Goal: Transaction & Acquisition: Purchase product/service

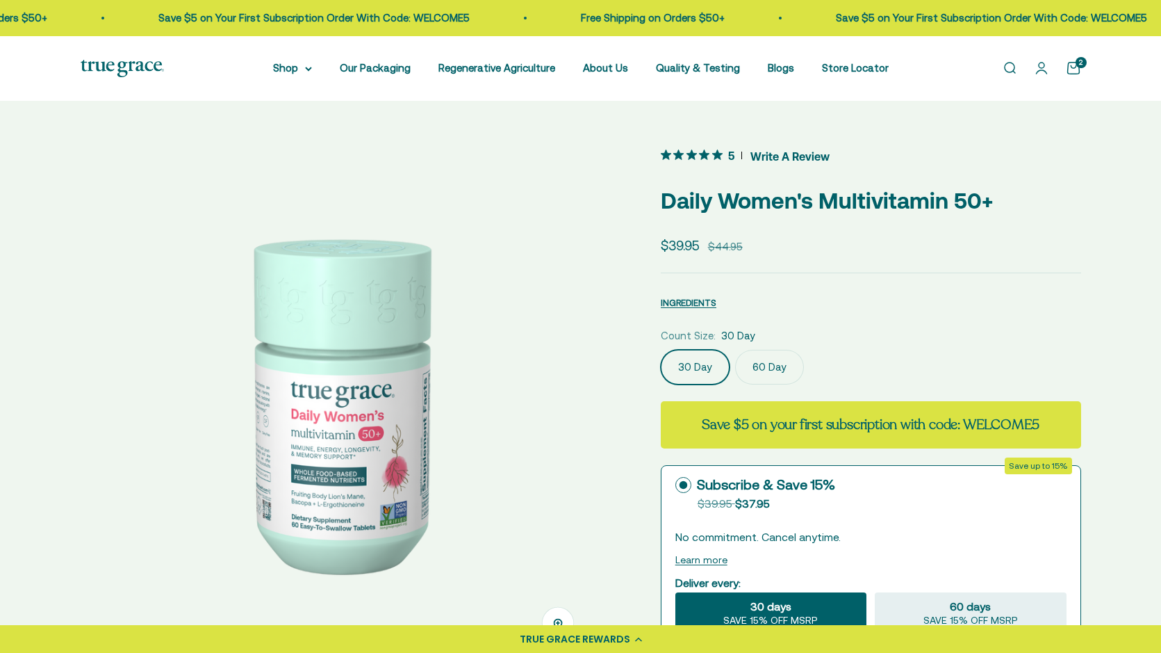
drag, startPoint x: 1073, startPoint y: 68, endPoint x: 1073, endPoint y: 58, distance: 9.7
click at [1079, 67] on cart-count "2" at bounding box center [1081, 62] width 11 height 11
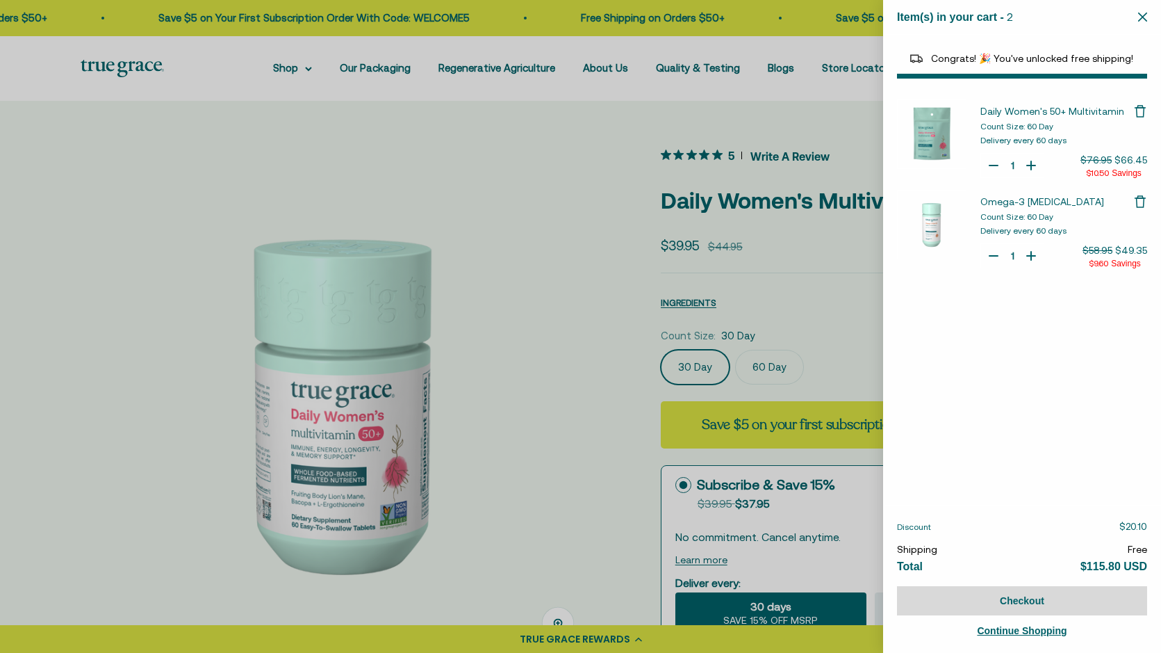
select select "44882812010710"
select select "44878157185238"
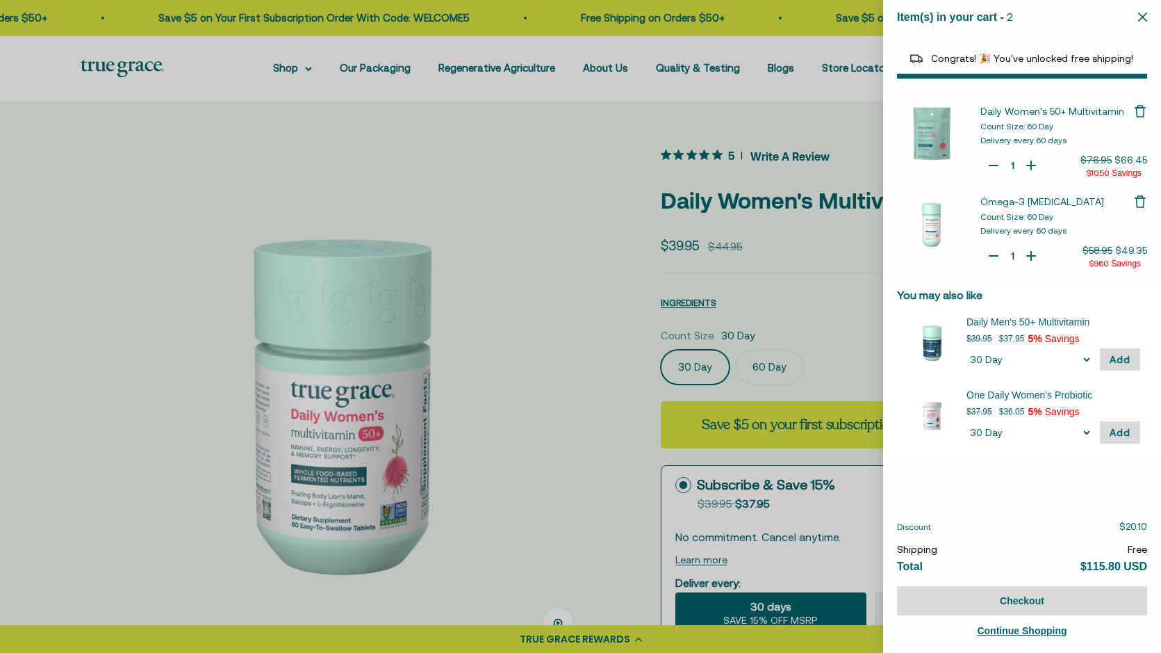
click at [796, 102] on div at bounding box center [580, 326] width 1161 height 653
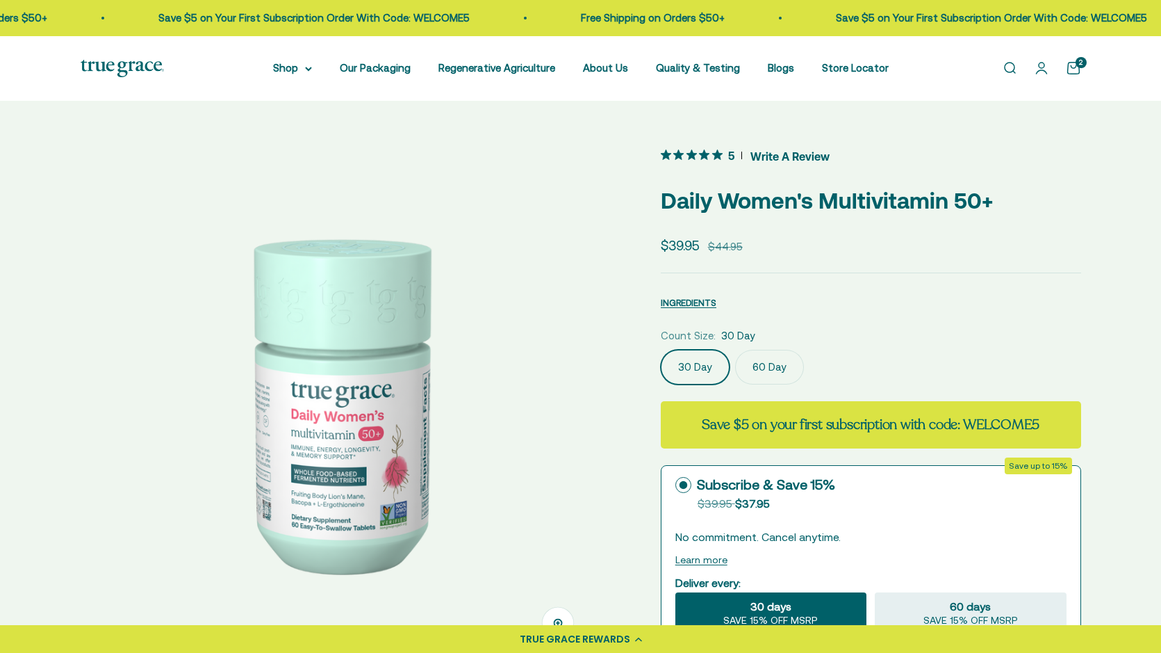
click at [1050, 67] on link "Open account page" at bounding box center [1041, 67] width 15 height 15
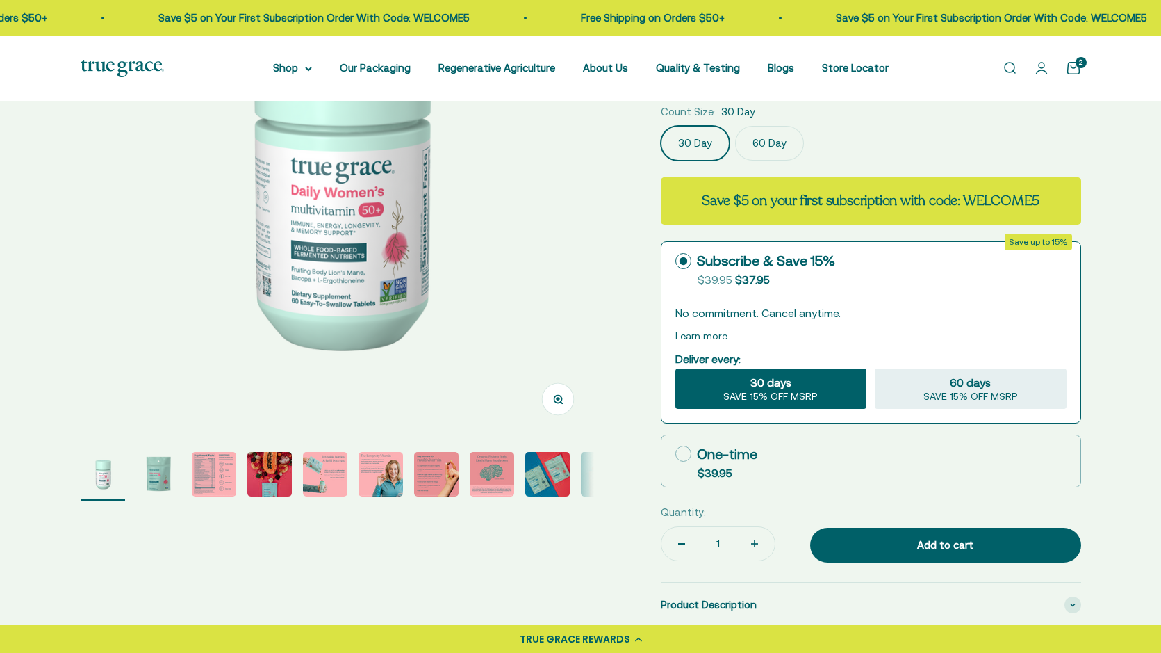
click at [1077, 65] on cart-count "2" at bounding box center [1081, 62] width 11 height 11
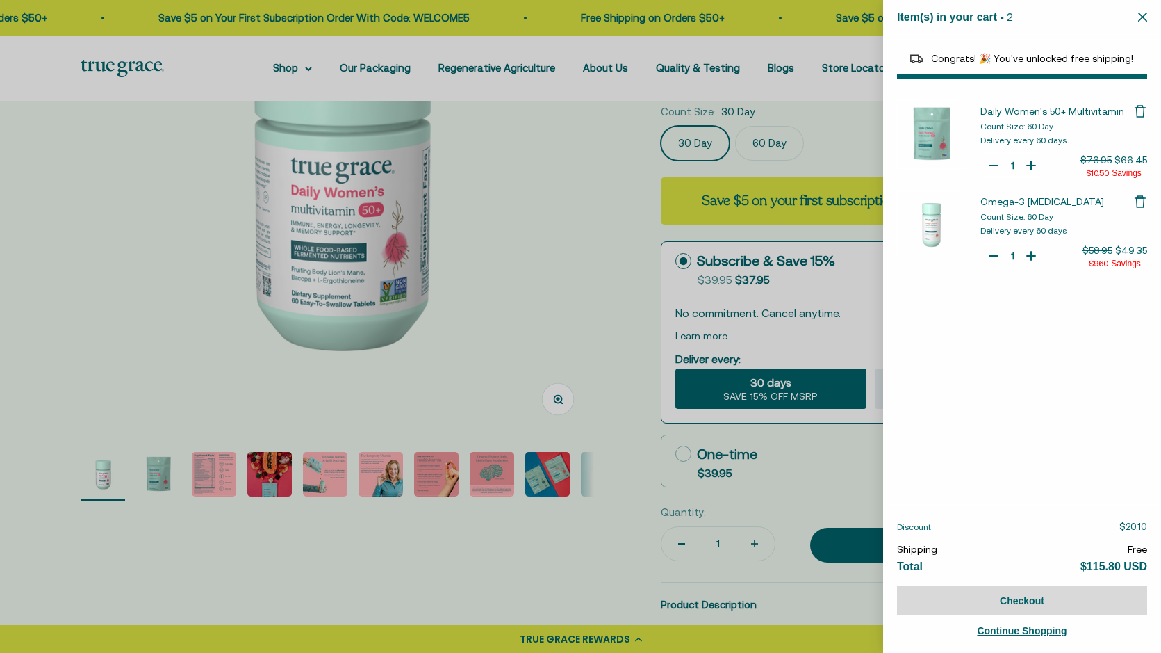
select select "44882812010710"
select select "44878157185238"
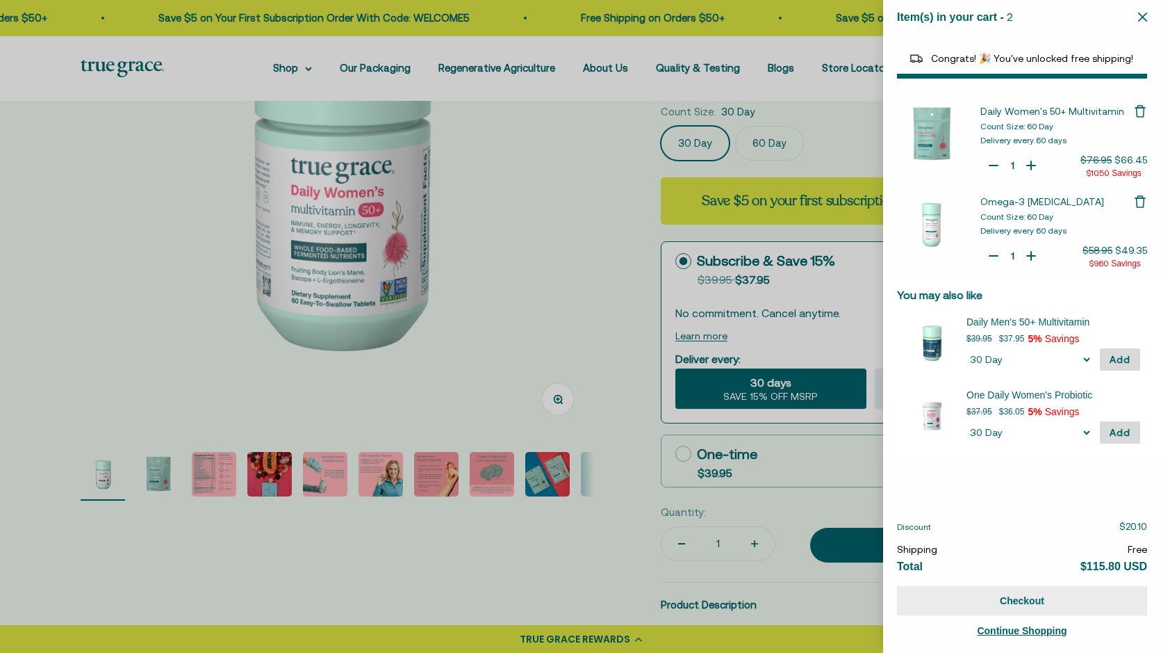
click at [1005, 598] on button "Checkout" at bounding box center [1022, 600] width 250 height 29
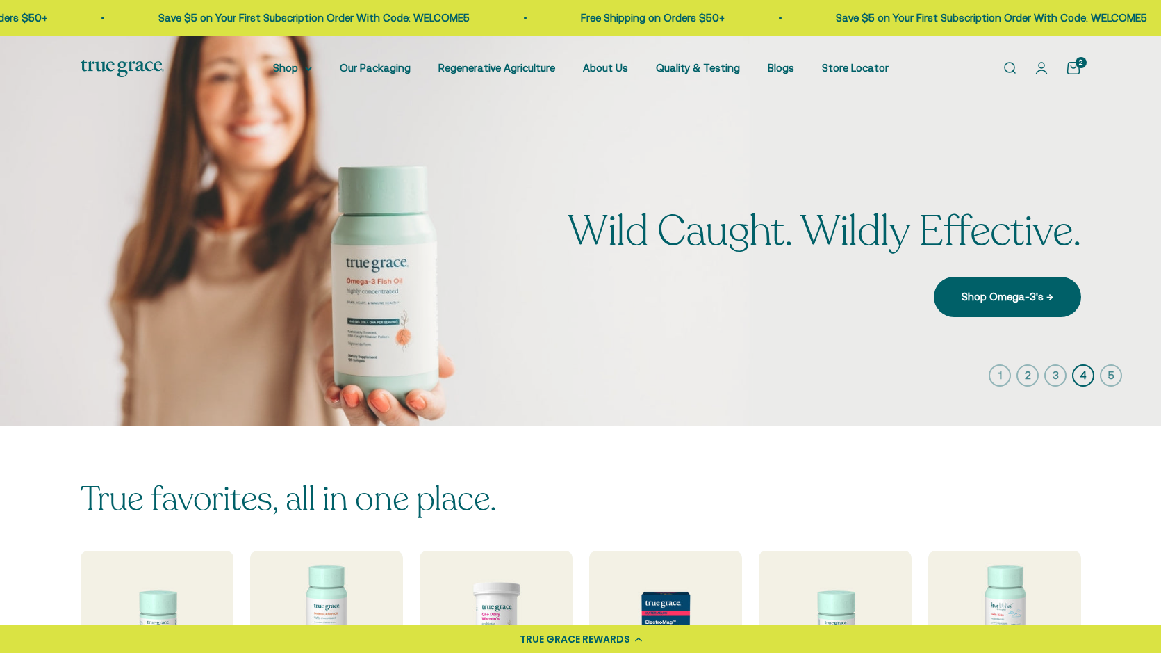
click at [1074, 66] on link "Open cart 2" at bounding box center [1073, 67] width 15 height 15
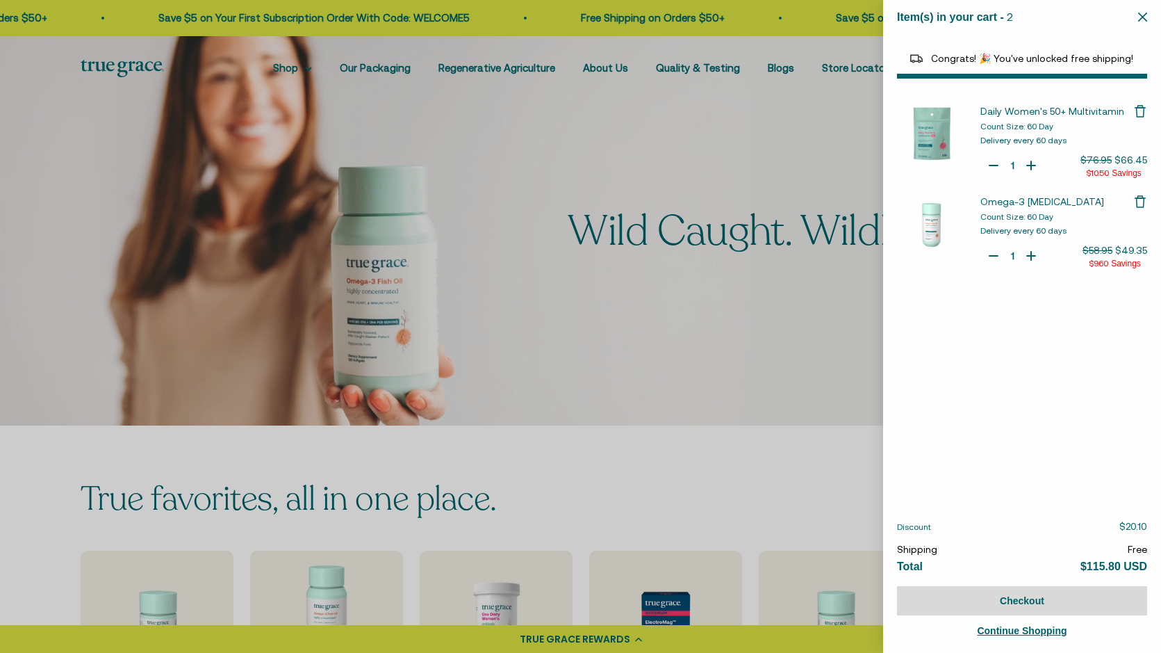
select select "44882812010710"
select select "44878157185238"
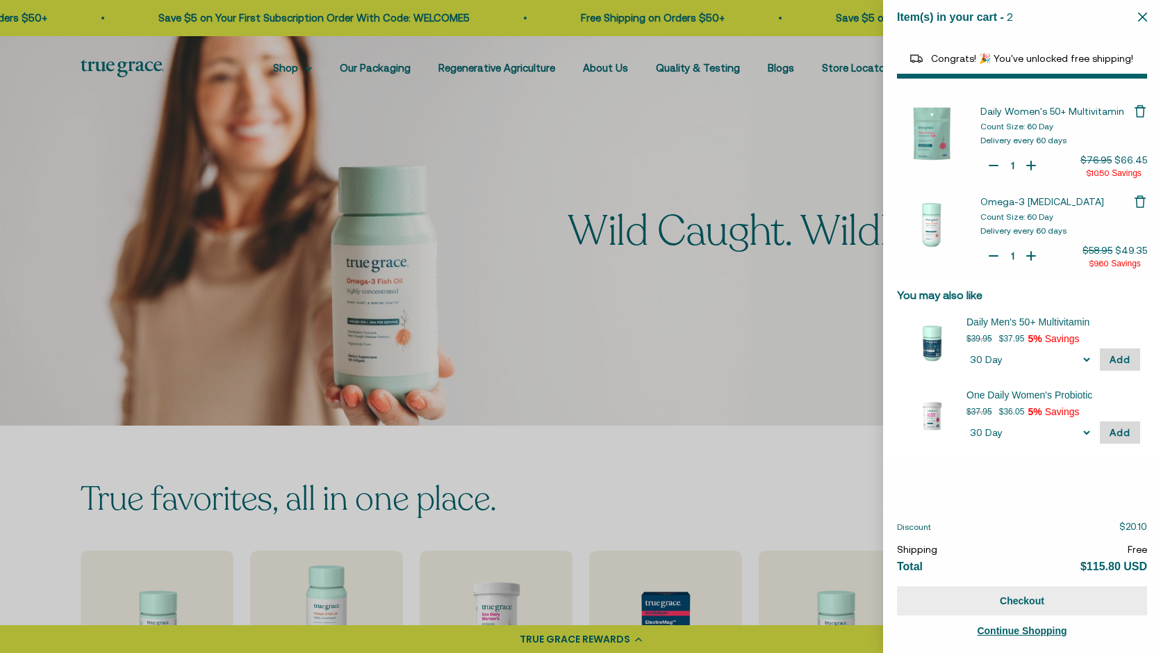
click at [1006, 602] on button "Checkout" at bounding box center [1022, 600] width 250 height 29
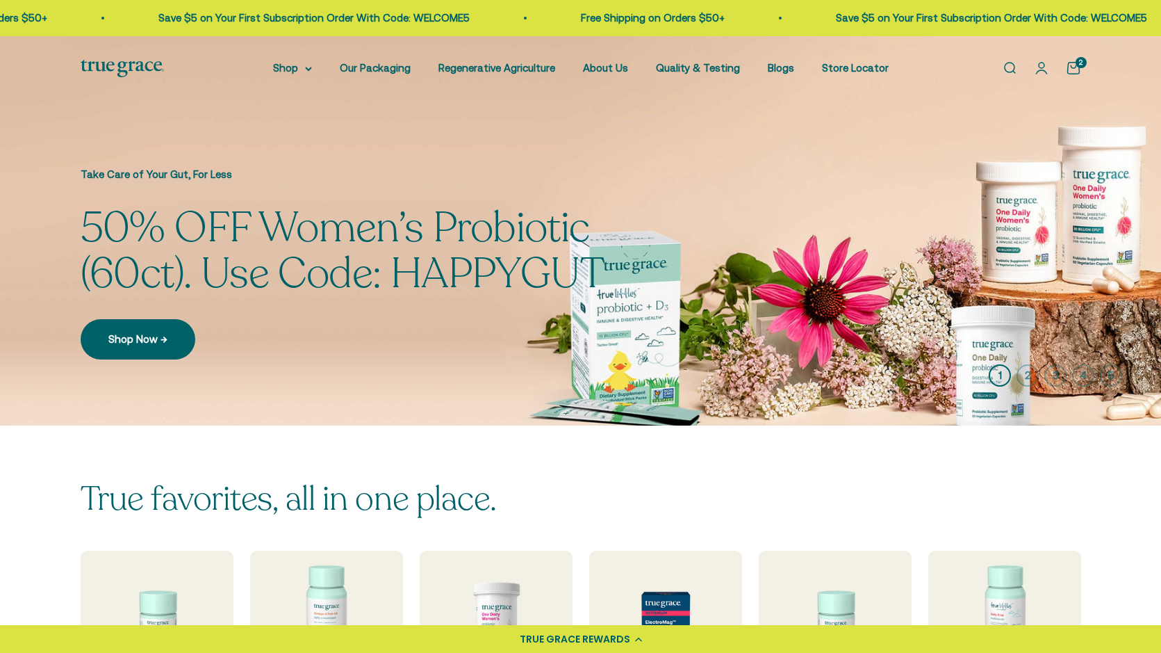
click at [1043, 65] on link "Open account page" at bounding box center [1041, 67] width 15 height 15
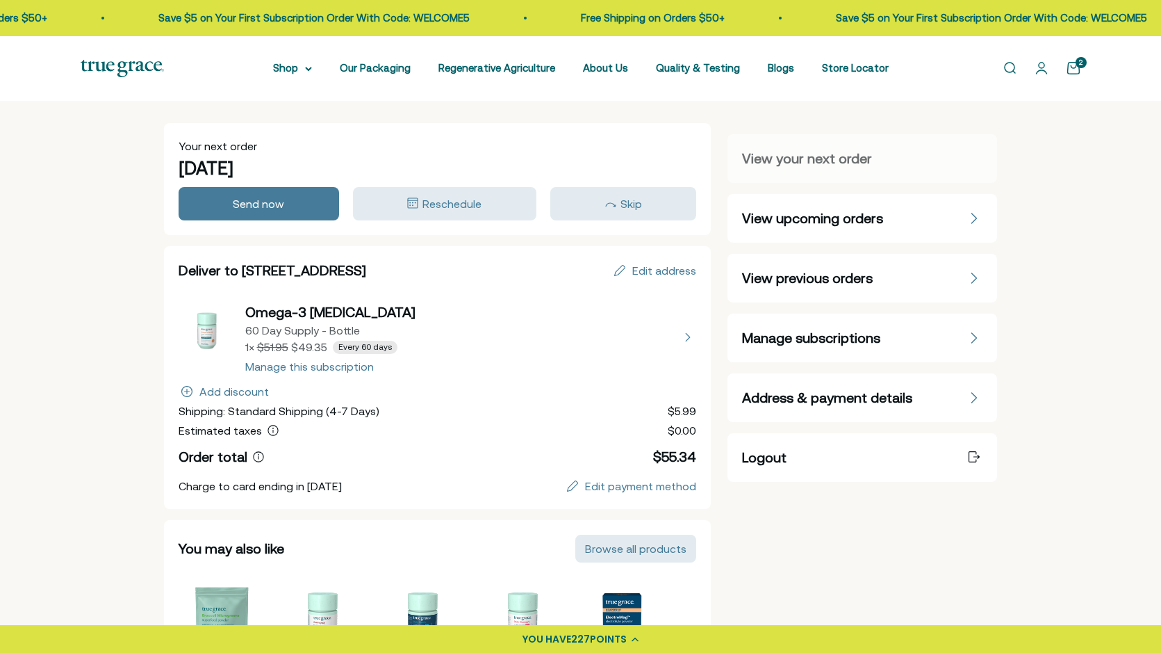
click at [823, 340] on span "Manage subscriptions" at bounding box center [811, 337] width 138 height 19
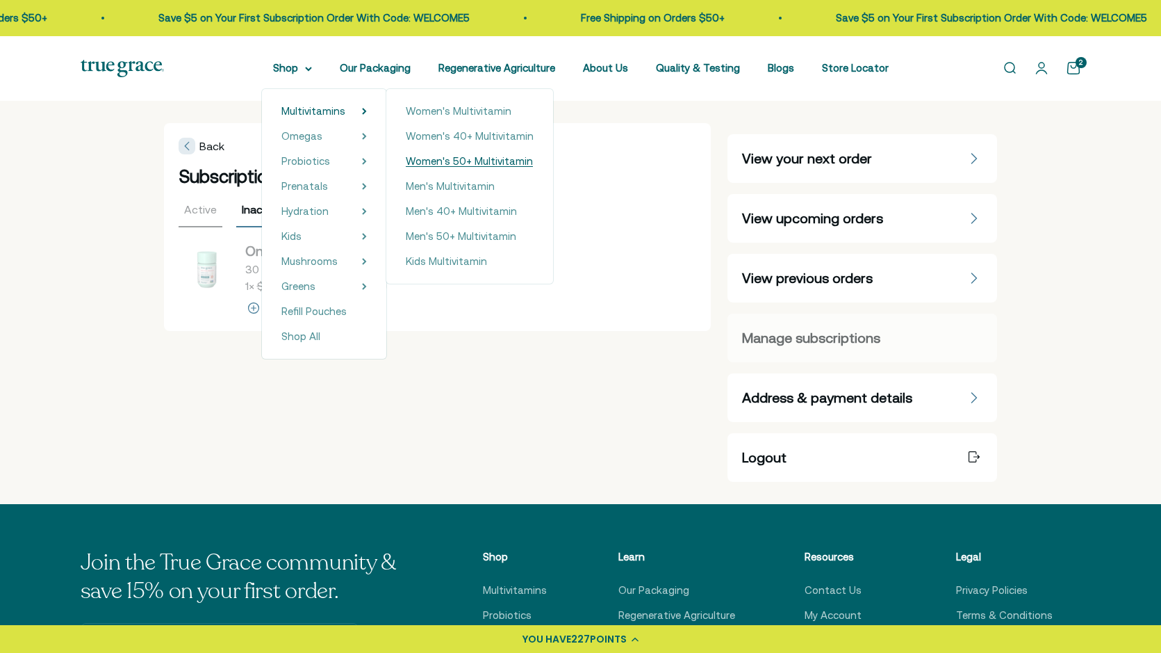
click at [471, 161] on span "Women's 50+ Multivitamin" at bounding box center [469, 161] width 127 height 12
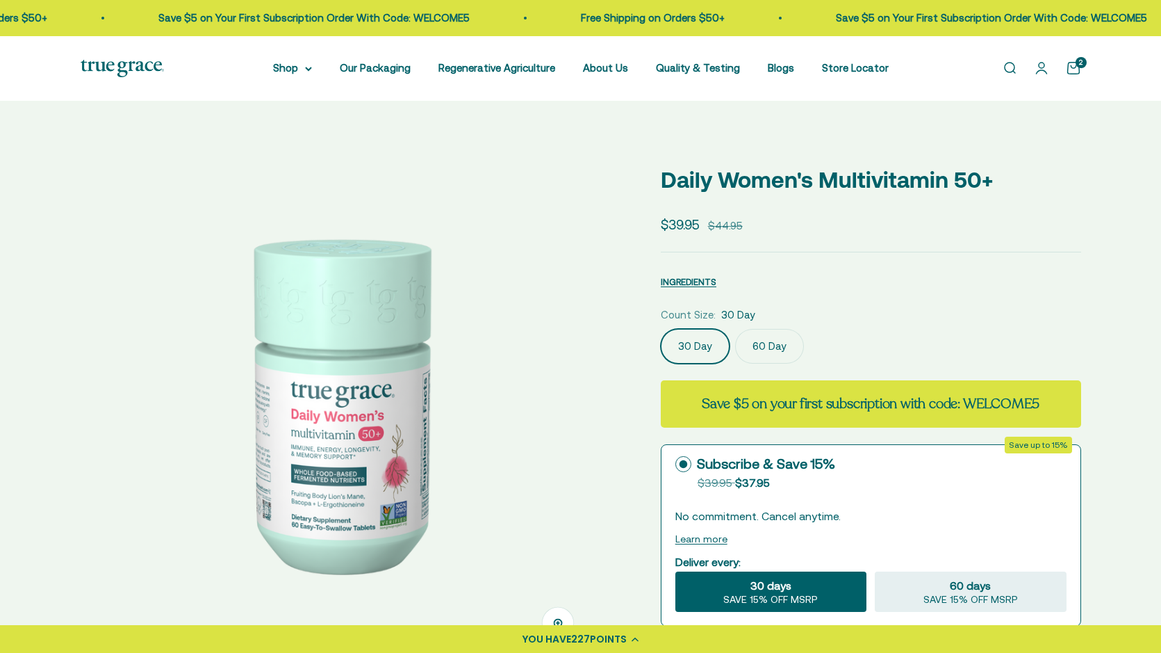
click at [768, 345] on label "60 Day" at bounding box center [769, 346] width 69 height 35
click at [661, 329] on input "60 Day" at bounding box center [660, 328] width 1 height 1
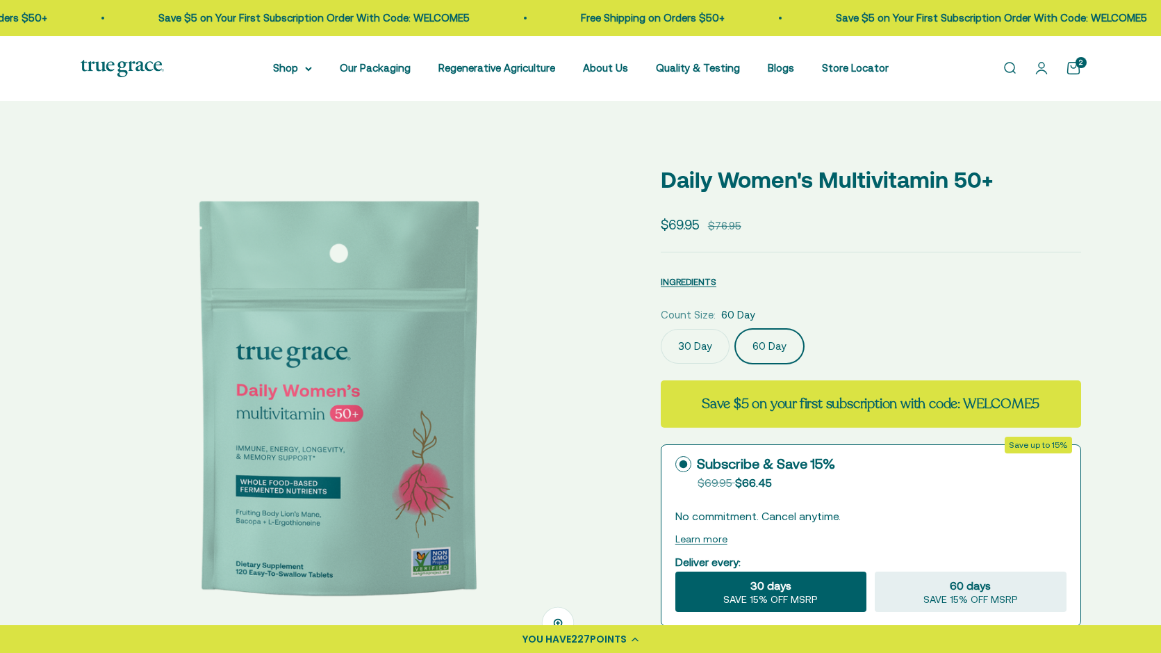
click at [700, 342] on label "30 Day" at bounding box center [695, 346] width 69 height 35
click at [661, 329] on input "30 Day" at bounding box center [660, 328] width 1 height 1
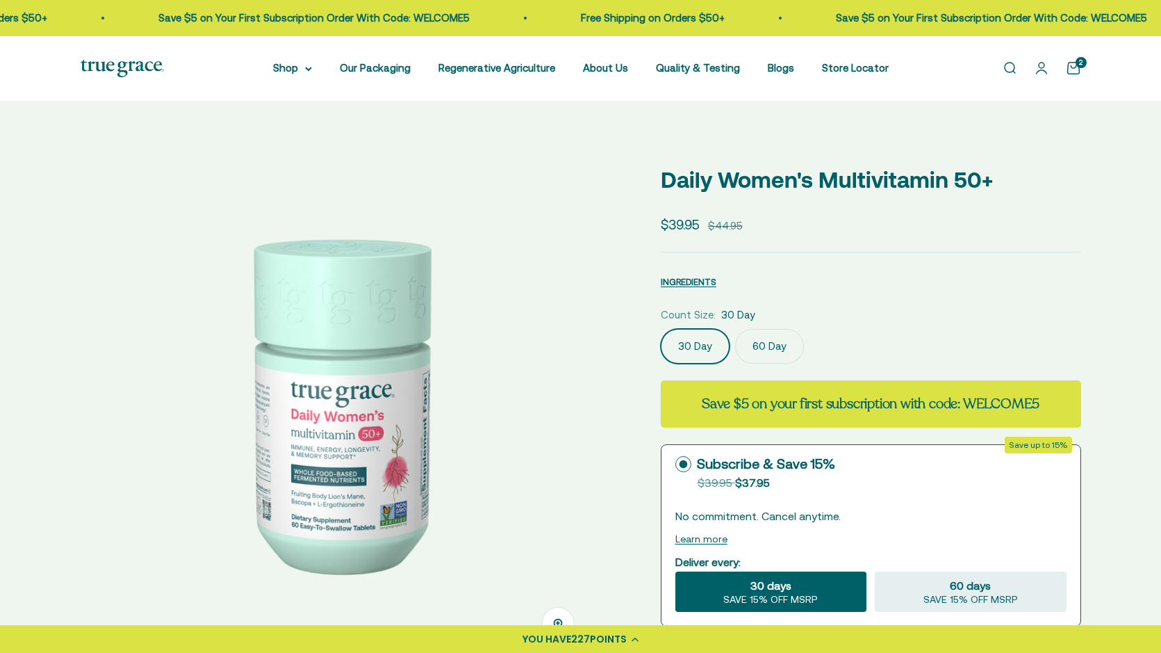
click at [771, 349] on label "60 Day" at bounding box center [769, 346] width 69 height 35
click at [661, 329] on input "60 Day" at bounding box center [660, 328] width 1 height 1
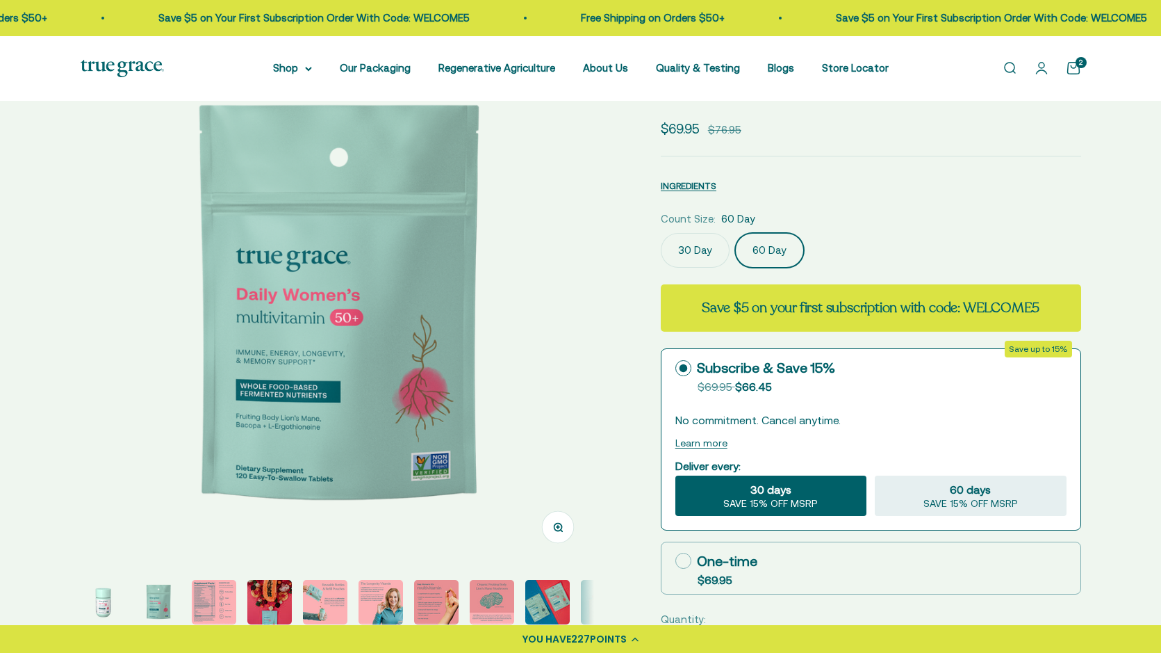
scroll to position [99, 0]
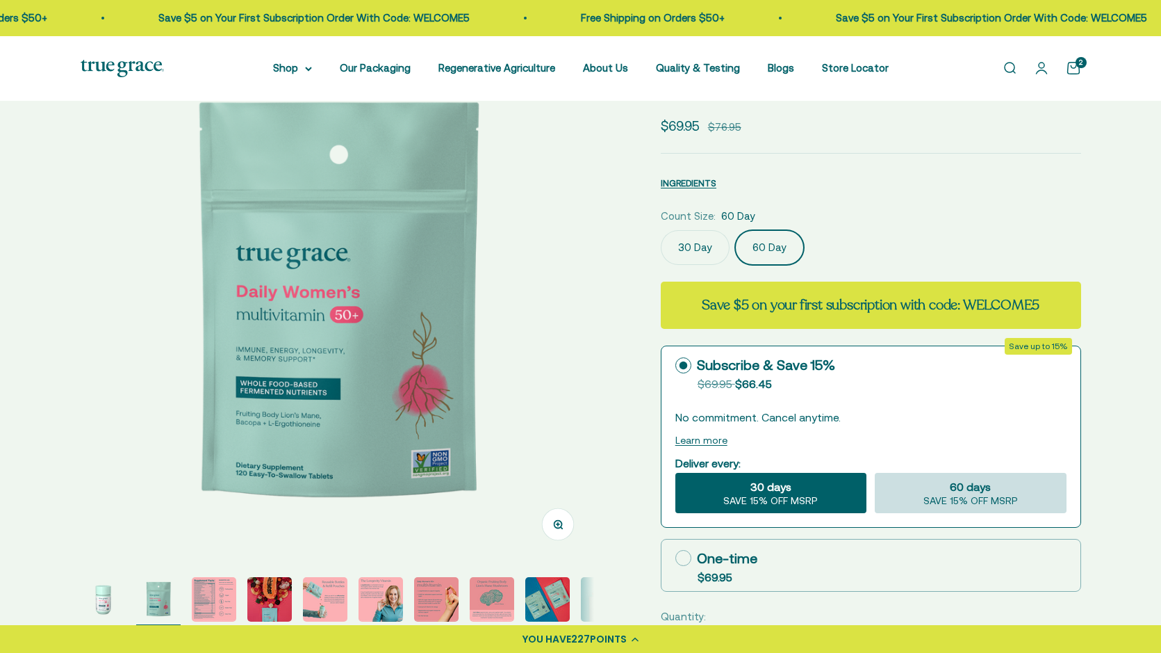
click at [943, 496] on span "SAVE 15% OFF MSRP" at bounding box center [971, 501] width 95 height 13
click at [875, 473] on input "60 days SAVE 15% OFF MSRP" at bounding box center [874, 472] width 1 height 1
radio input "true"
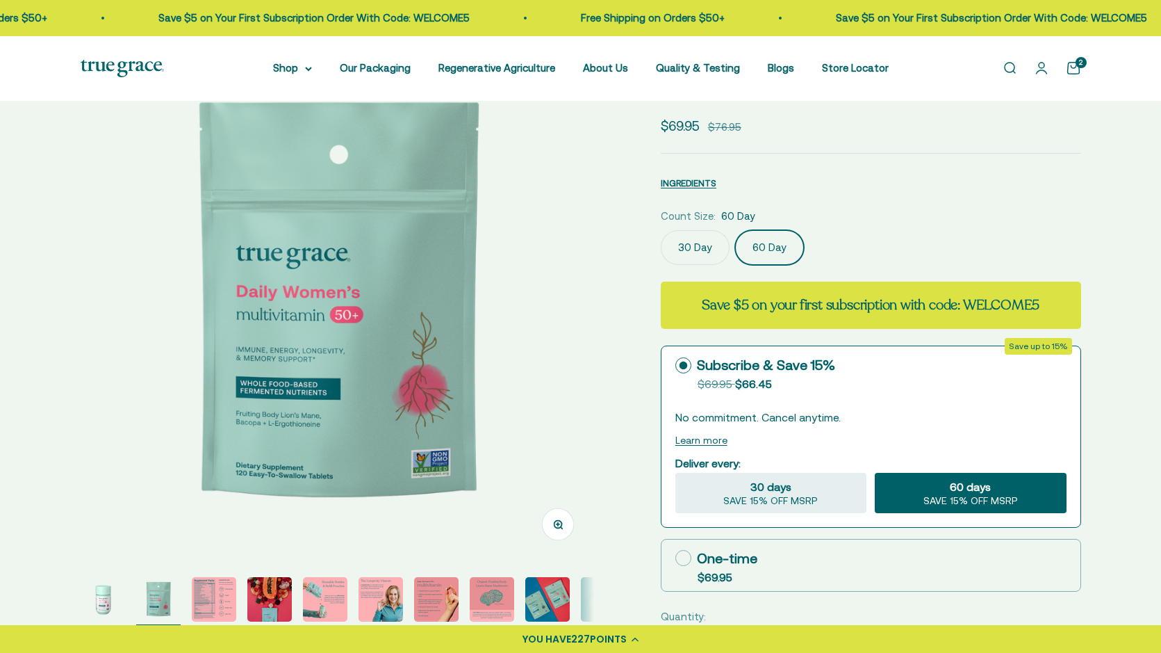
click at [689, 242] on label "30 Day" at bounding box center [695, 247] width 69 height 35
click at [661, 230] on input "30 Day" at bounding box center [660, 229] width 1 height 1
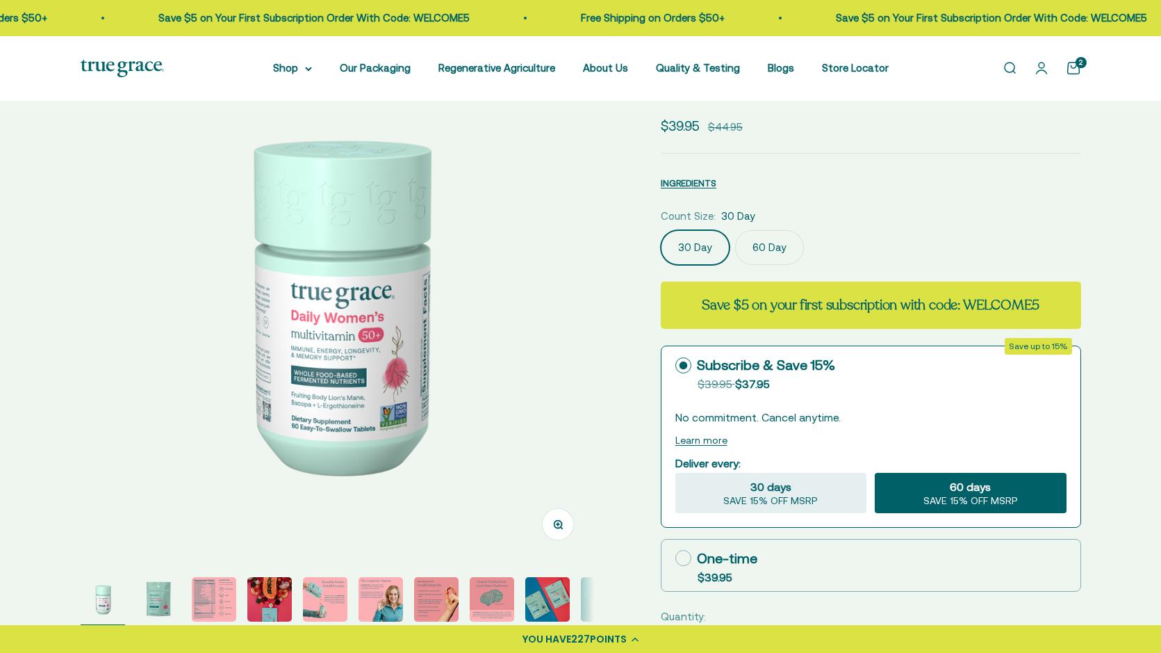
click at [764, 245] on label "60 Day" at bounding box center [769, 247] width 69 height 35
click at [661, 230] on input "60 Day" at bounding box center [660, 229] width 1 height 1
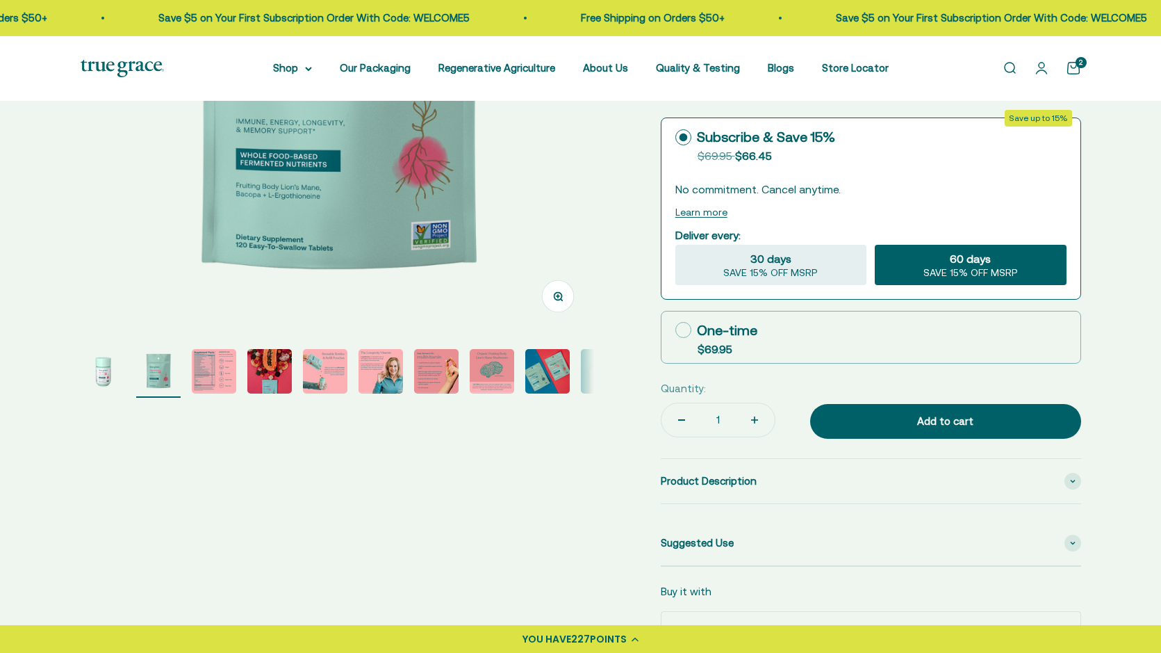
scroll to position [327, 0]
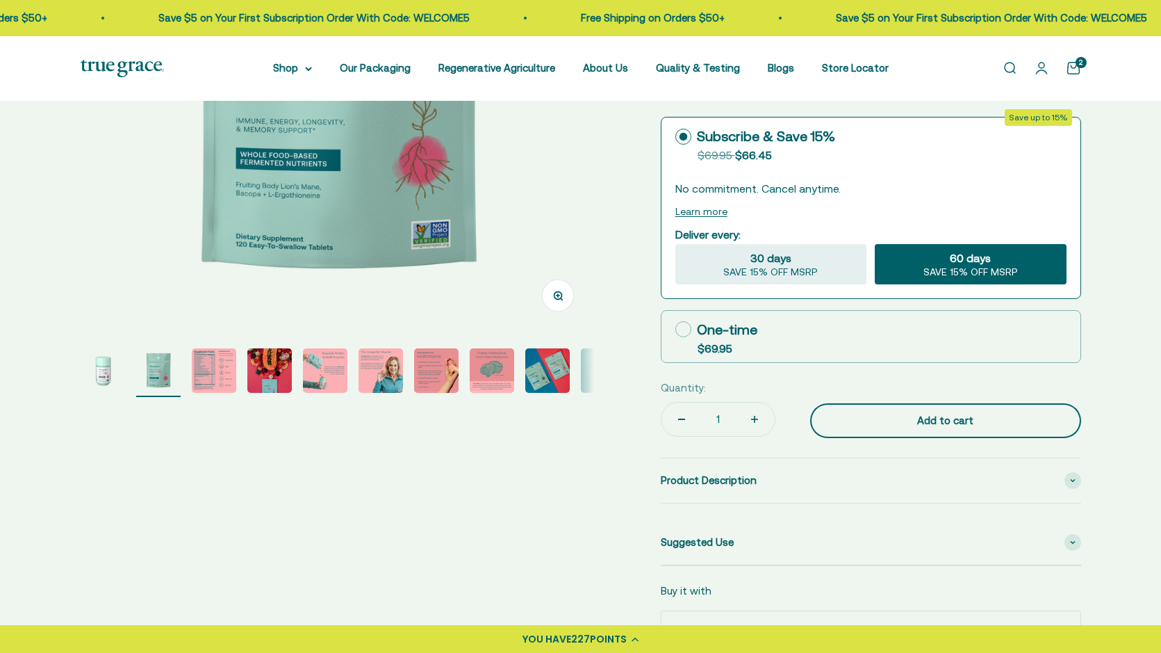
click at [913, 417] on div "Add to cart" at bounding box center [945, 420] width 215 height 17
type input "2"
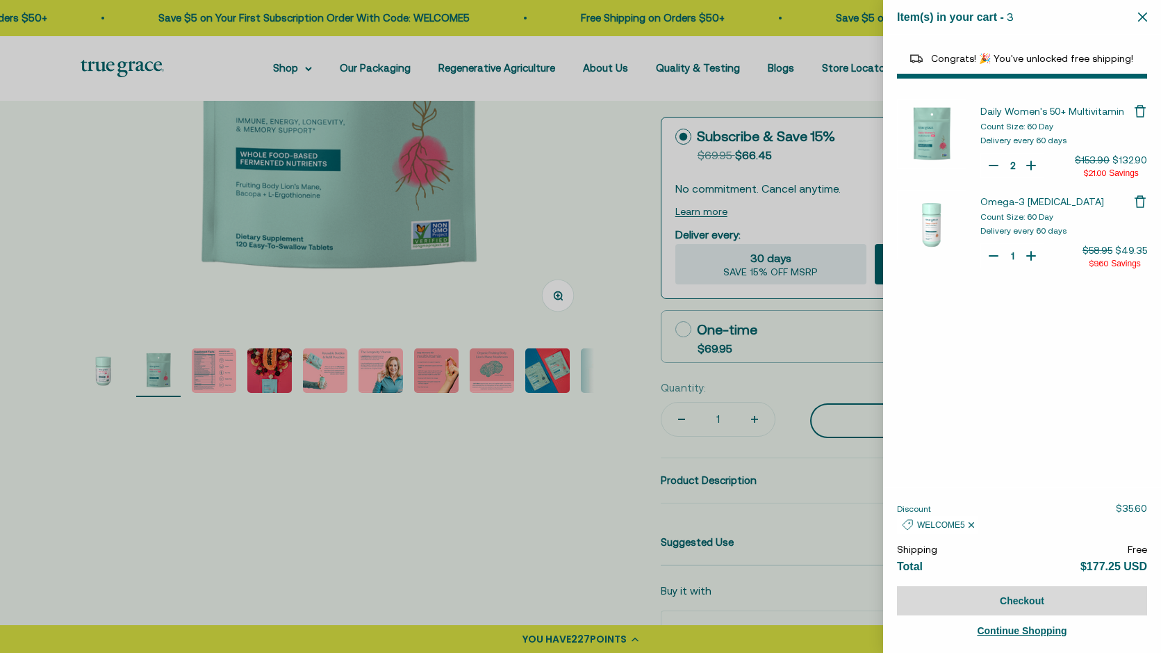
select select "44882812010710"
select select "44878157185238"
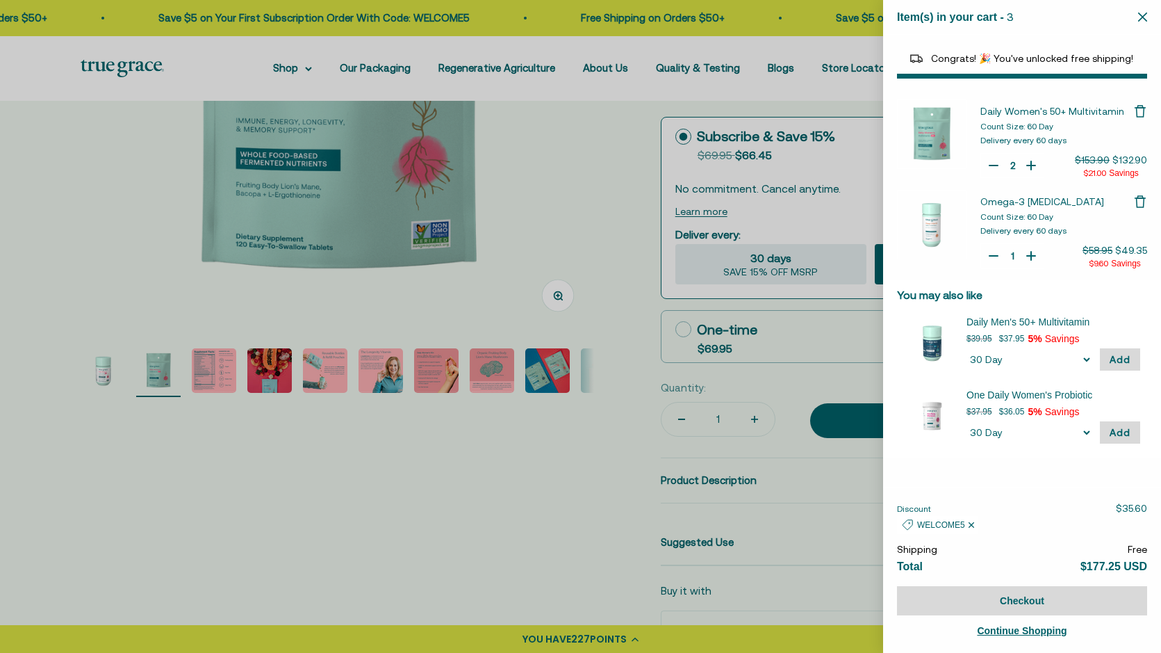
type input "1"
click at [990, 162] on icon "Your Cart" at bounding box center [994, 165] width 14 height 14
click at [956, 596] on button "Checkout" at bounding box center [1022, 600] width 250 height 29
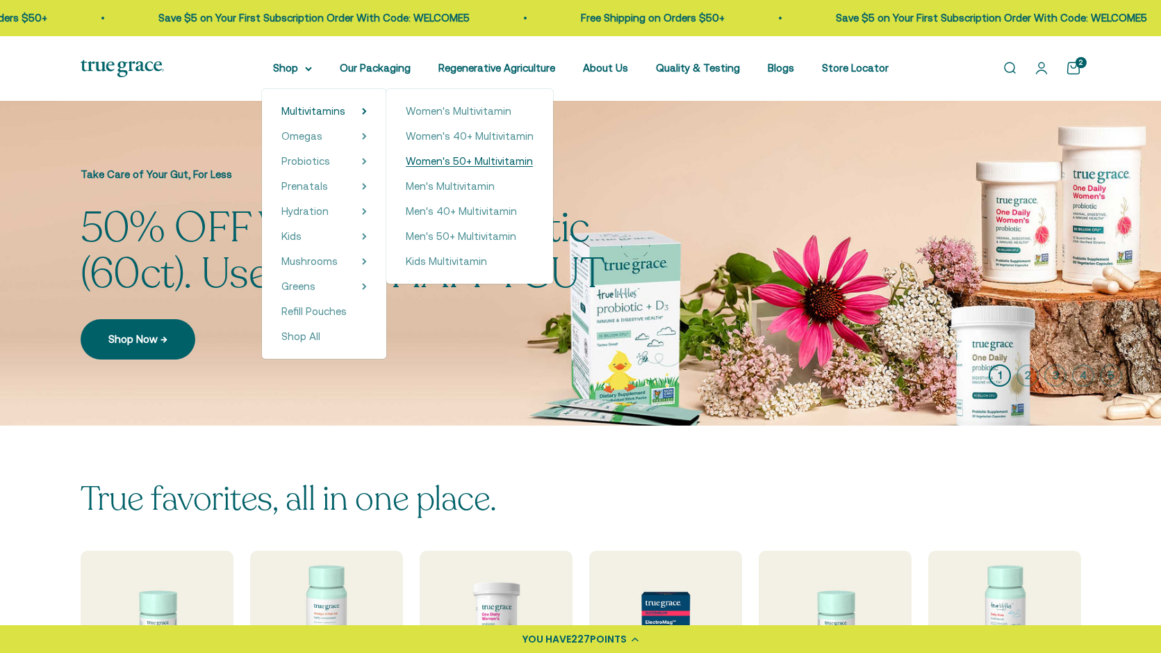
click at [446, 163] on span "Women's 50+ Multivitamin" at bounding box center [469, 161] width 127 height 12
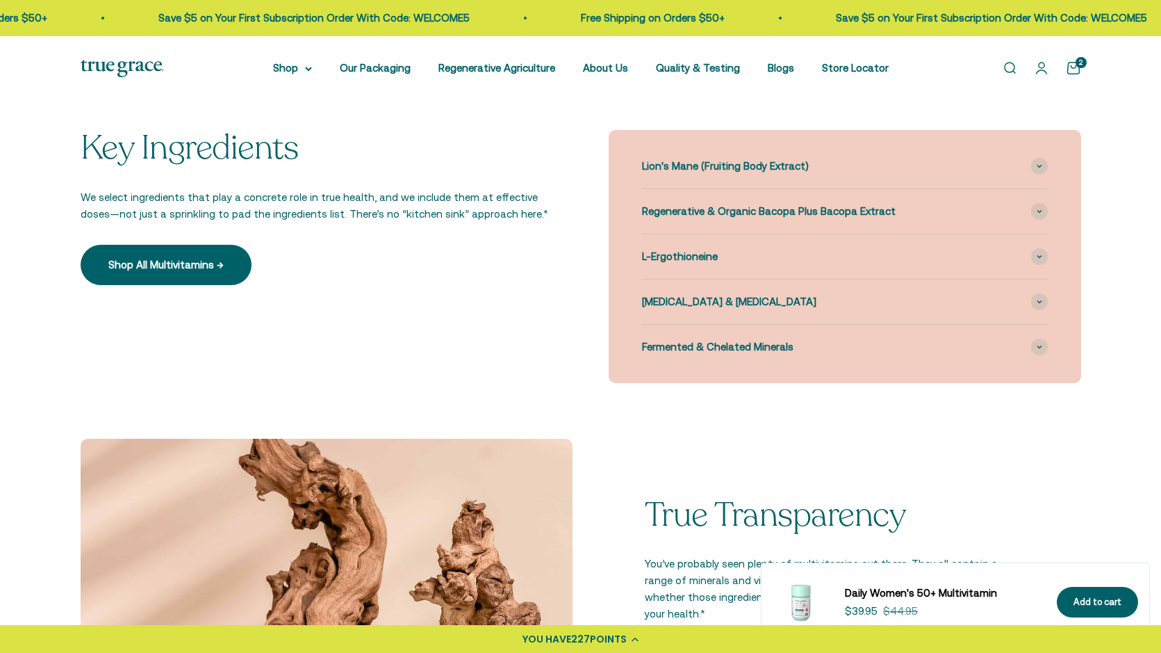
scroll to position [1333, 0]
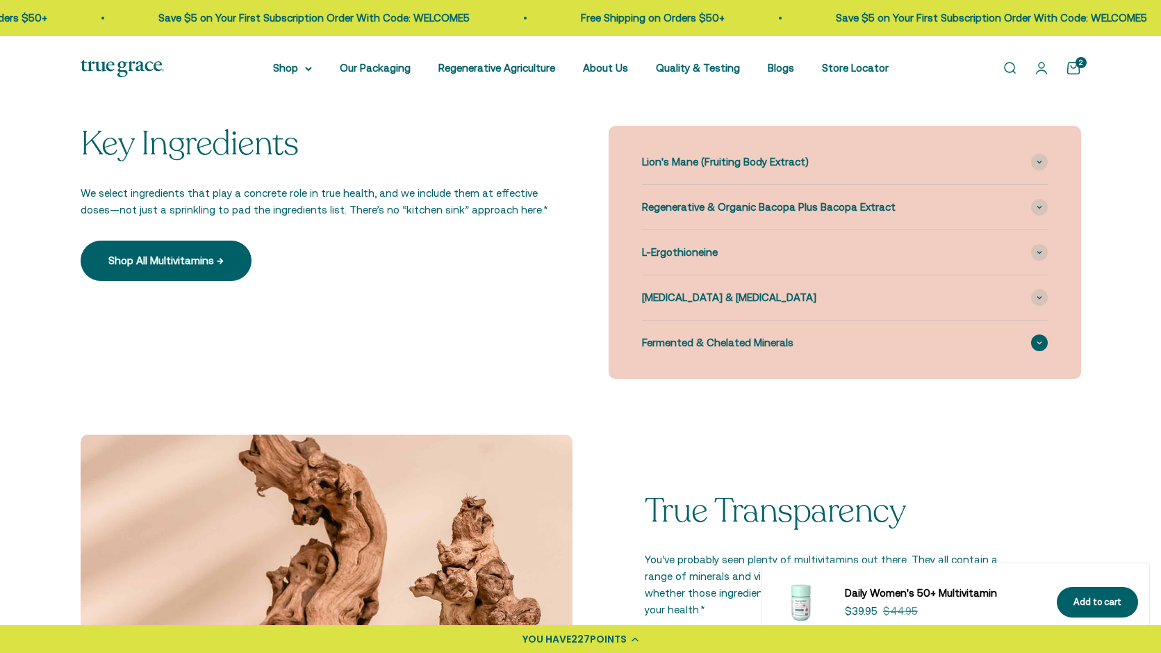
click at [707, 345] on span "Fermented & Chelated Minerals" at bounding box center [718, 342] width 152 height 17
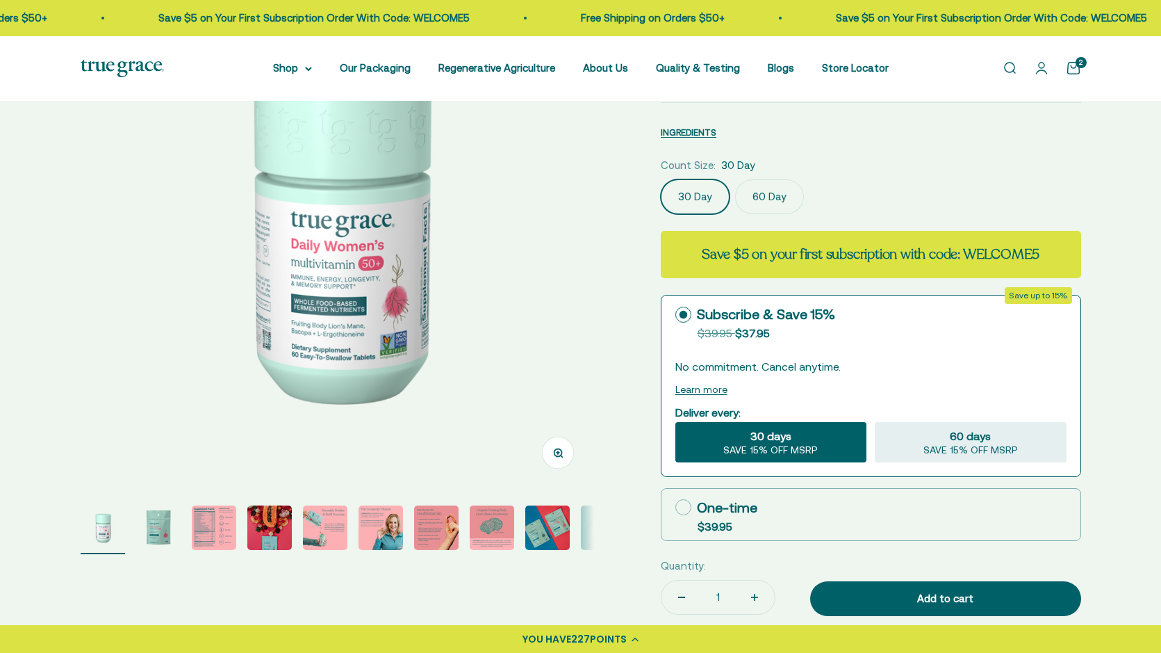
scroll to position [166, 0]
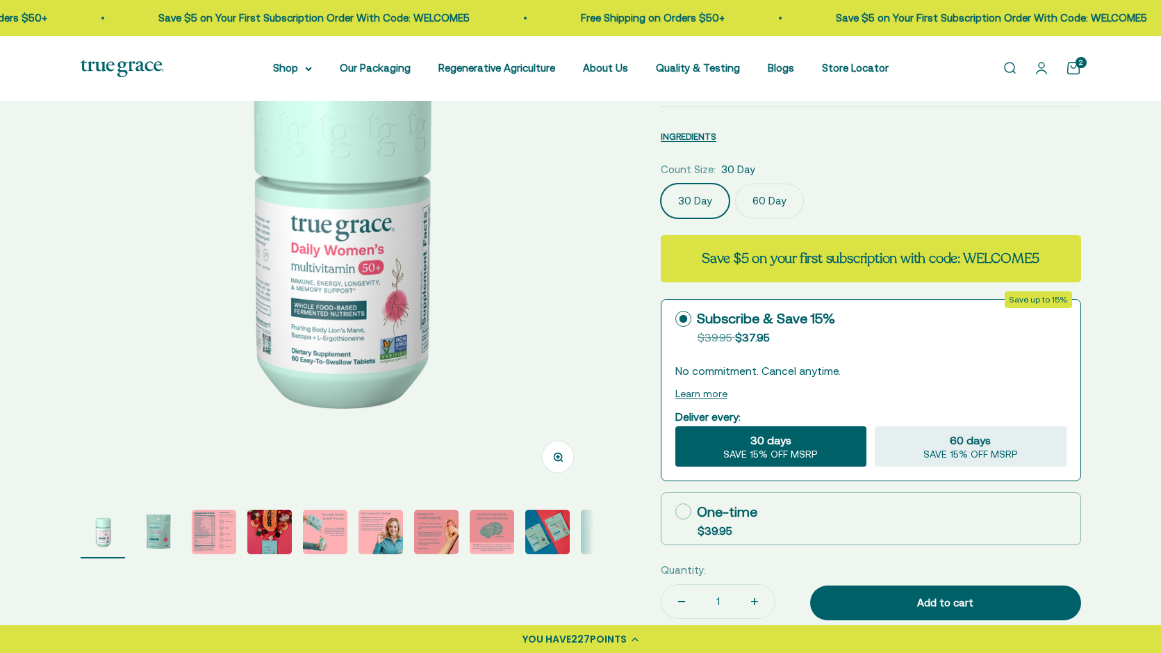
click at [215, 541] on img "Go to item 3" at bounding box center [214, 531] width 44 height 44
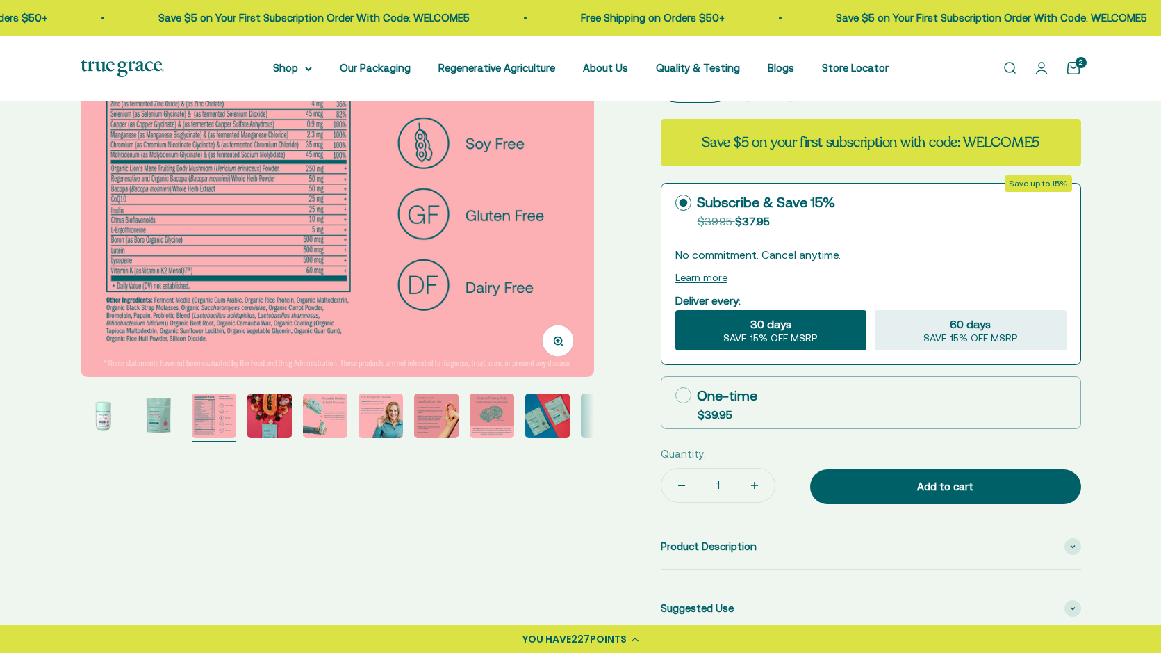
scroll to position [283, 0]
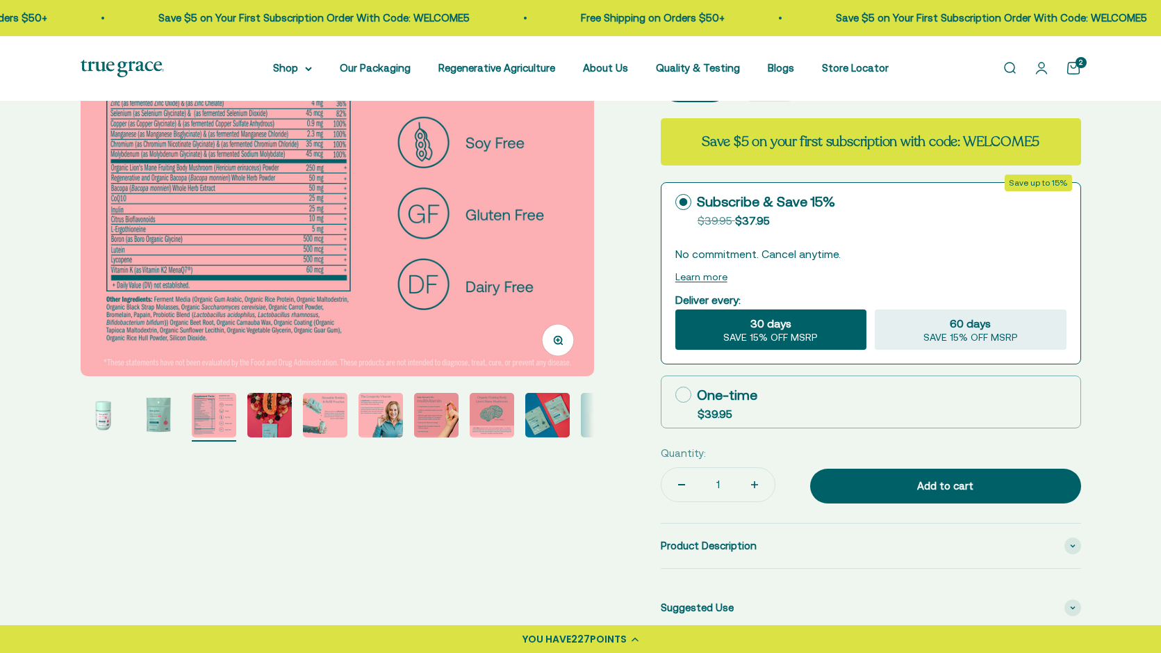
click at [439, 419] on img "Go to item 7" at bounding box center [436, 415] width 44 height 44
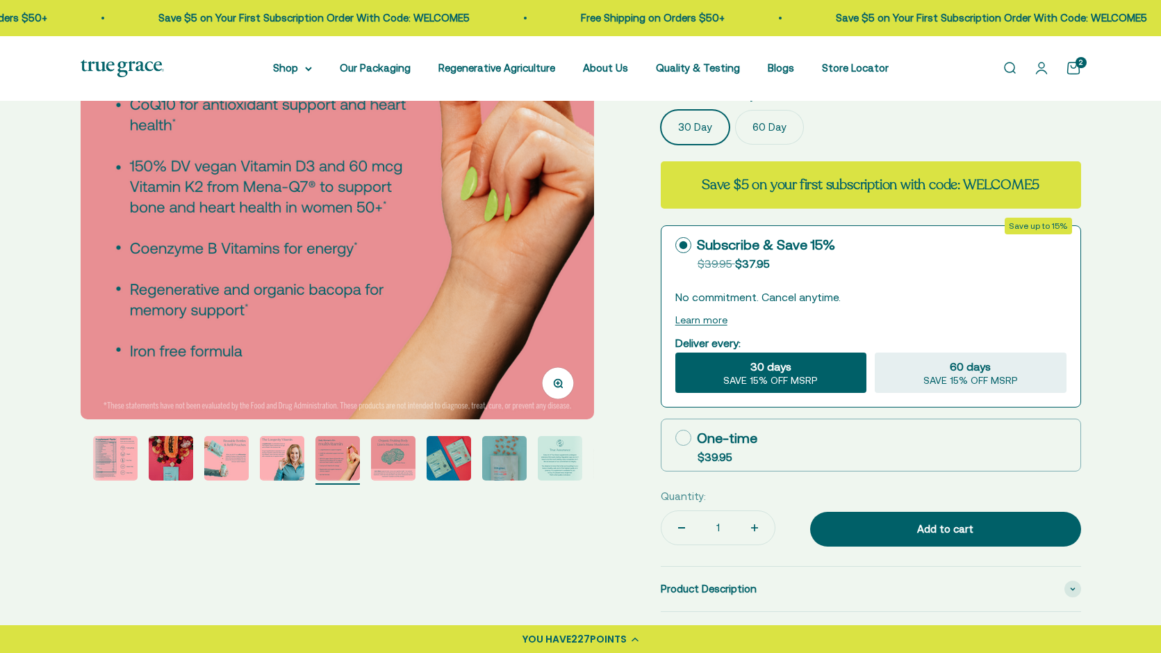
scroll to position [254, 0]
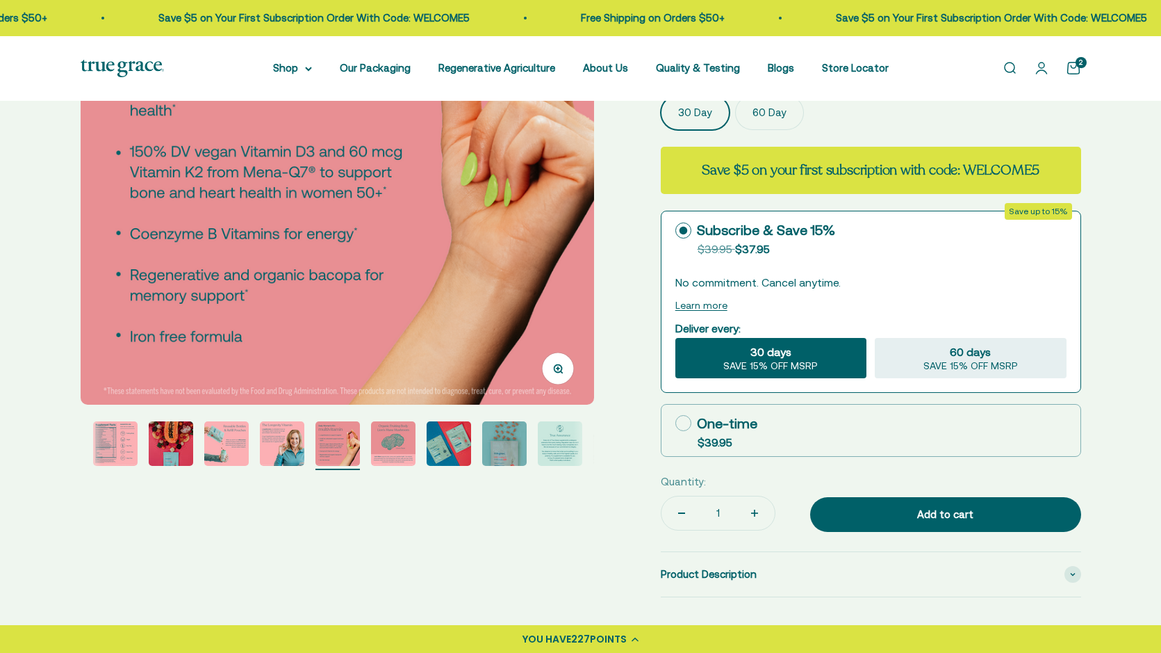
click at [560, 452] on img "Go to item 11" at bounding box center [560, 443] width 44 height 44
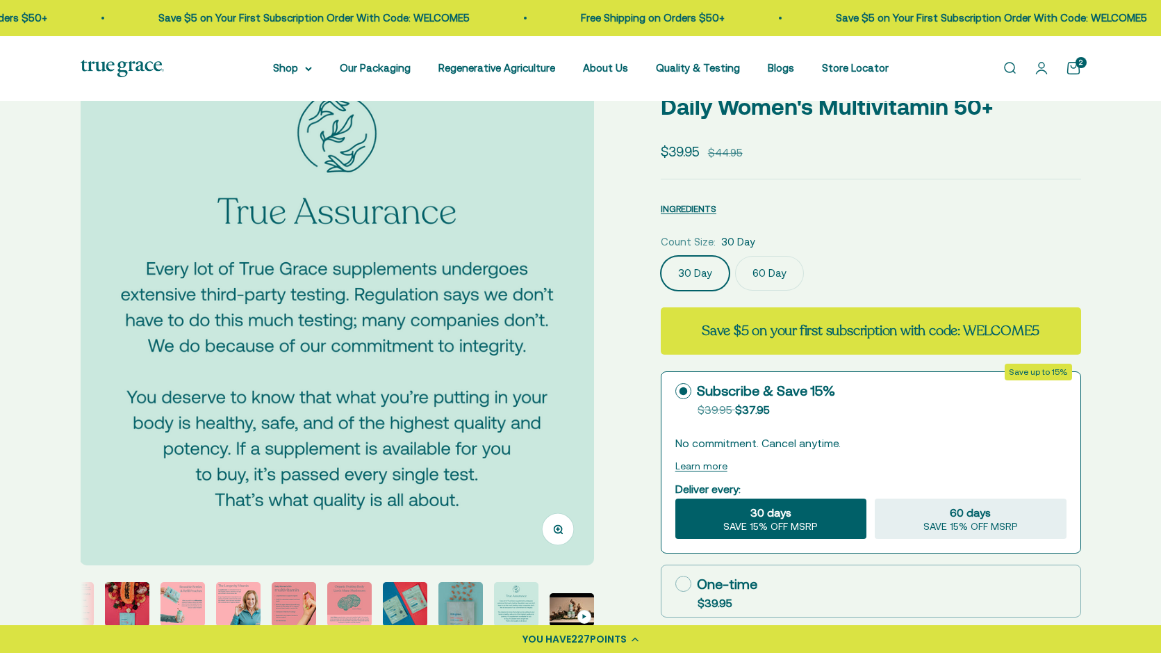
scroll to position [92, 0]
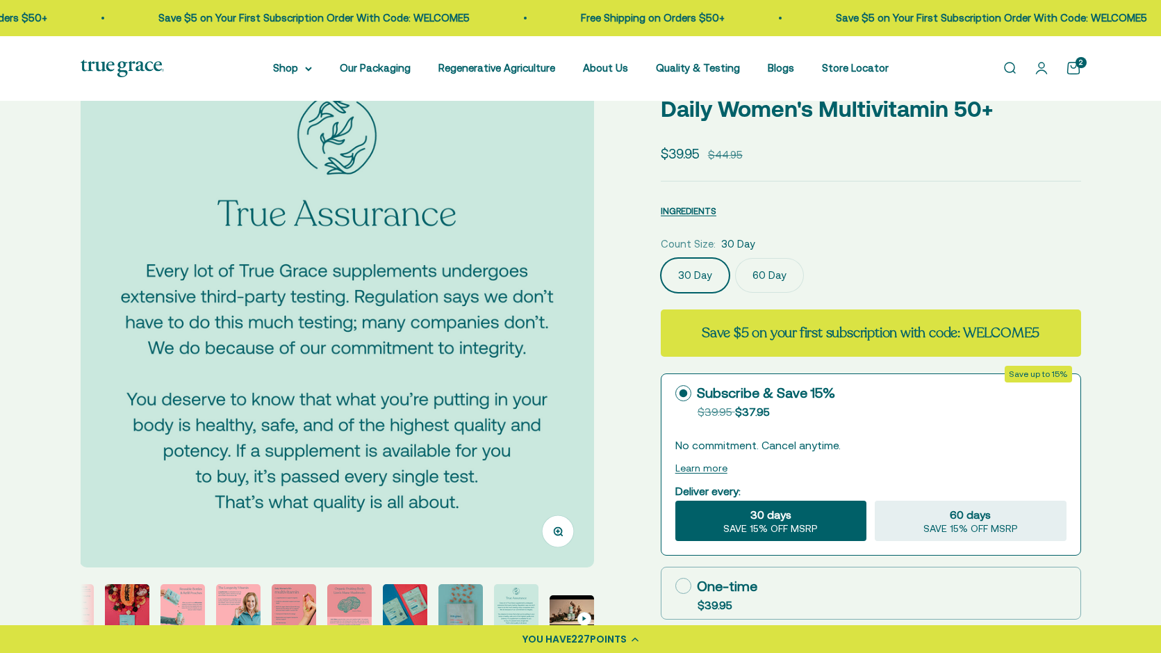
click at [455, 601] on img "Go to item 10" at bounding box center [461, 606] width 44 height 44
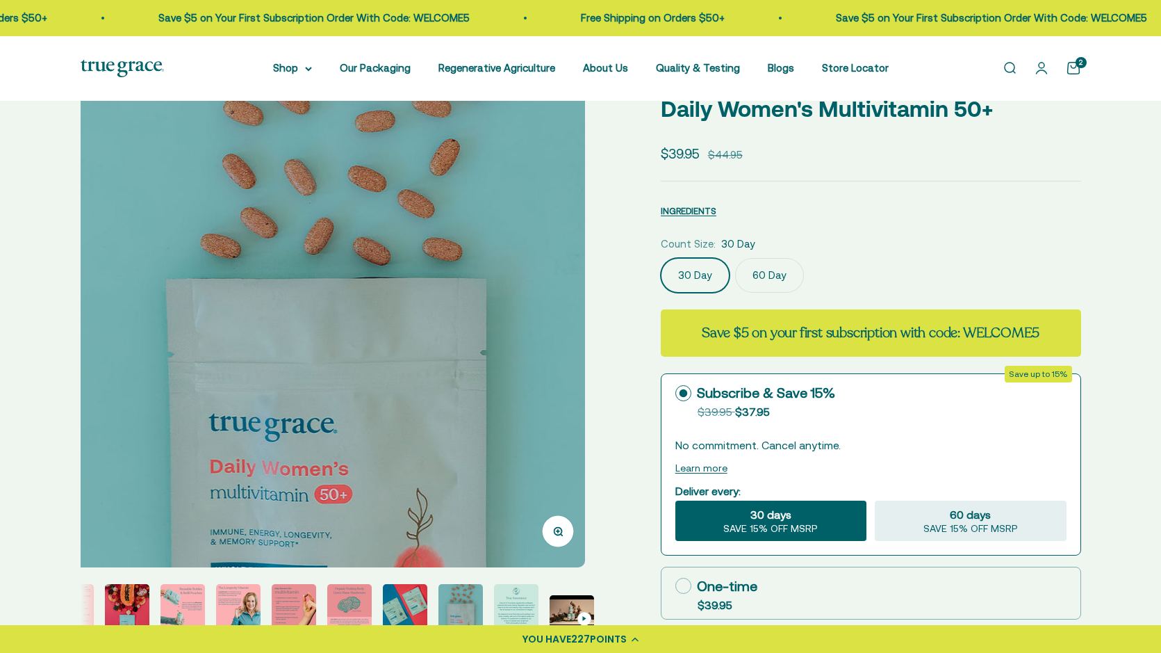
scroll to position [0, 4774]
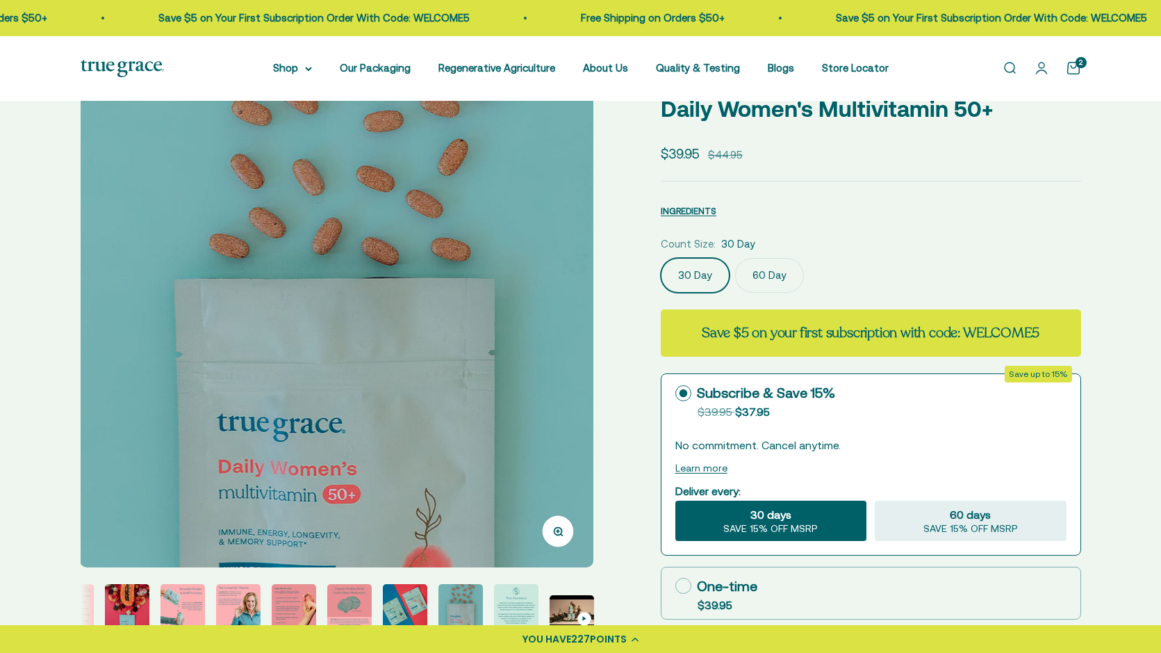
click at [403, 609] on img "Go to item 9" at bounding box center [405, 606] width 44 height 44
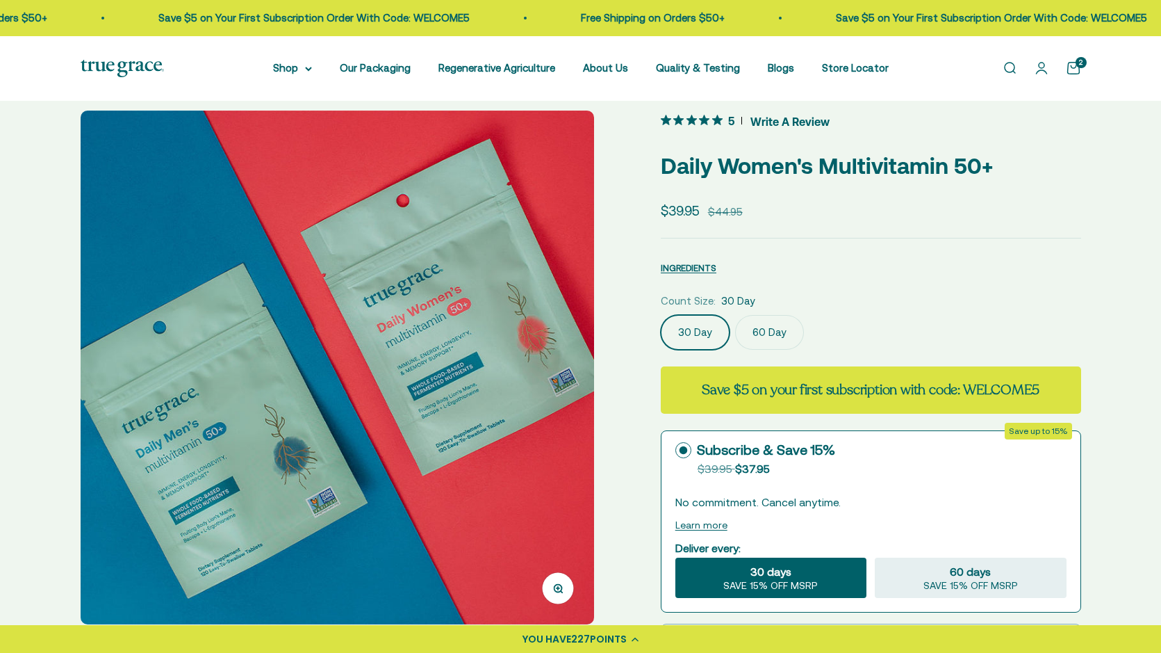
scroll to position [26, 0]
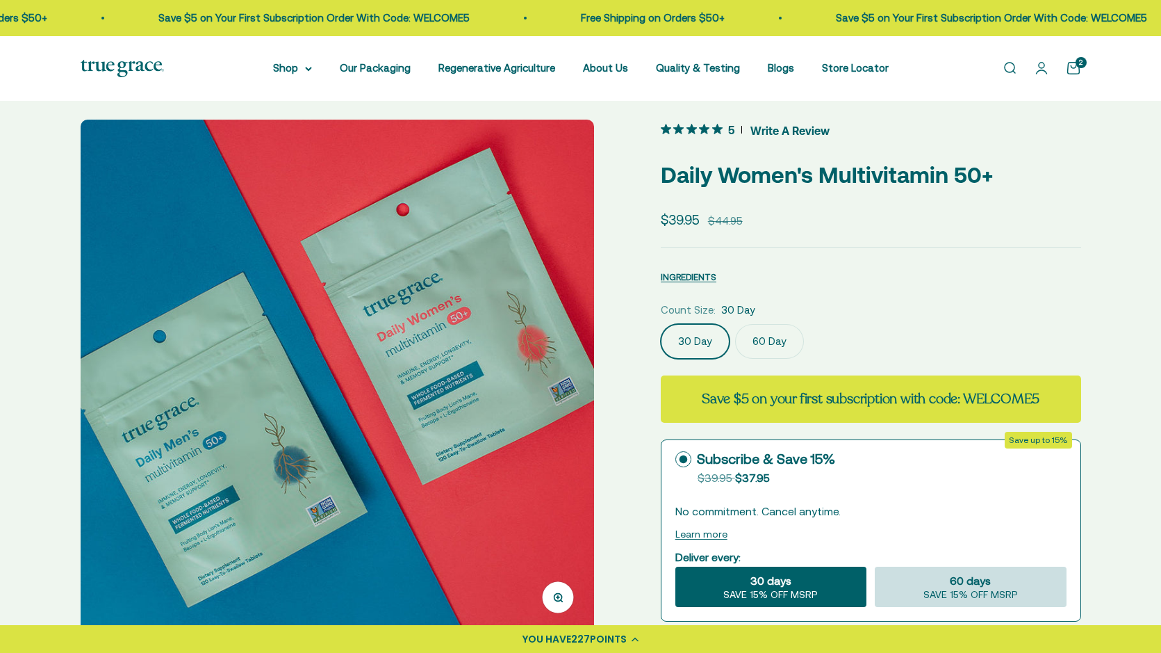
click at [961, 577] on span "60 days" at bounding box center [970, 580] width 41 height 17
click at [875, 566] on input "60 days SAVE 15% OFF MSRP" at bounding box center [874, 566] width 1 height 1
radio input "true"
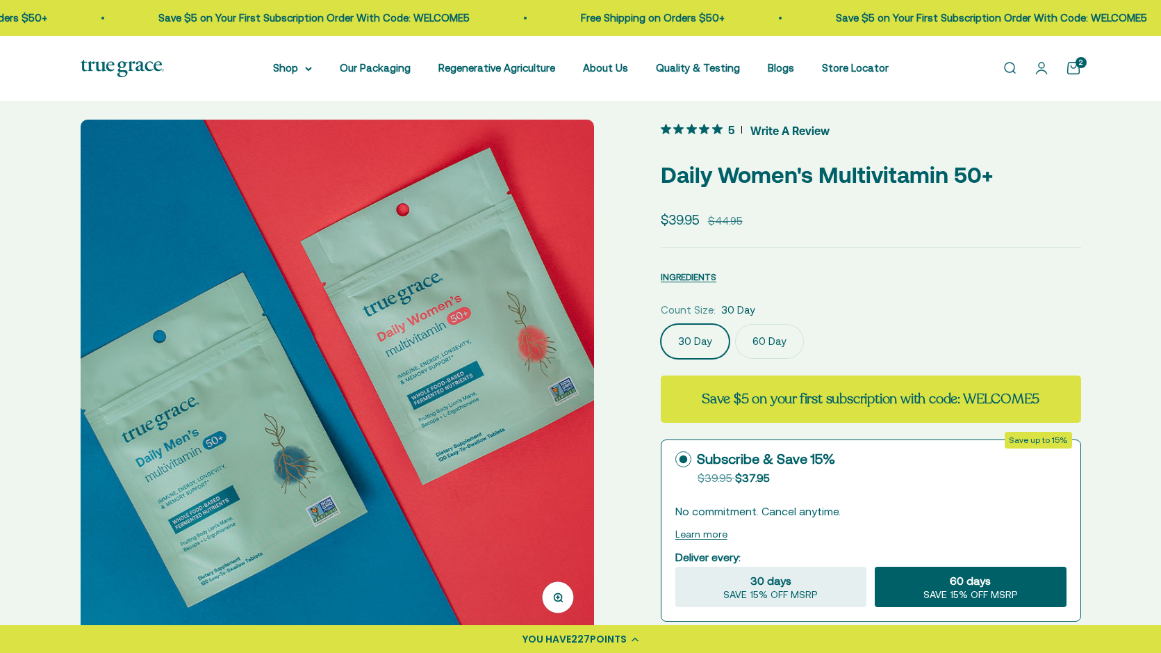
click at [780, 338] on label "60 Day" at bounding box center [769, 341] width 69 height 35
click at [661, 324] on input "60 Day" at bounding box center [660, 323] width 1 height 1
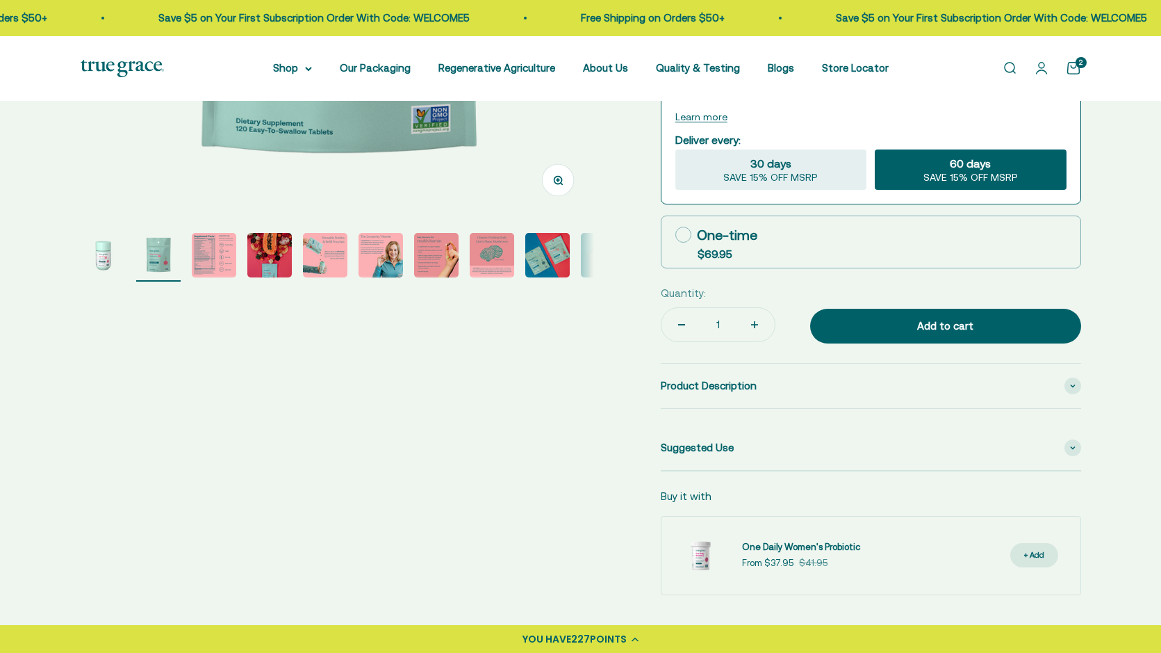
scroll to position [448, 0]
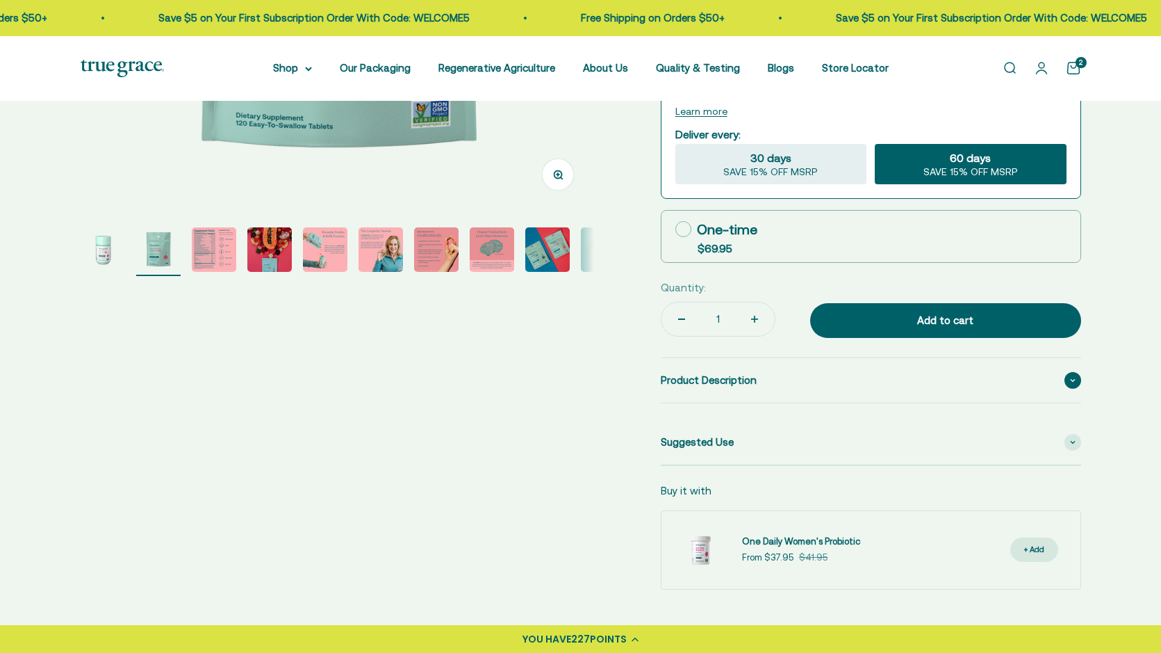
click at [903, 377] on div "Product Description" at bounding box center [871, 380] width 421 height 44
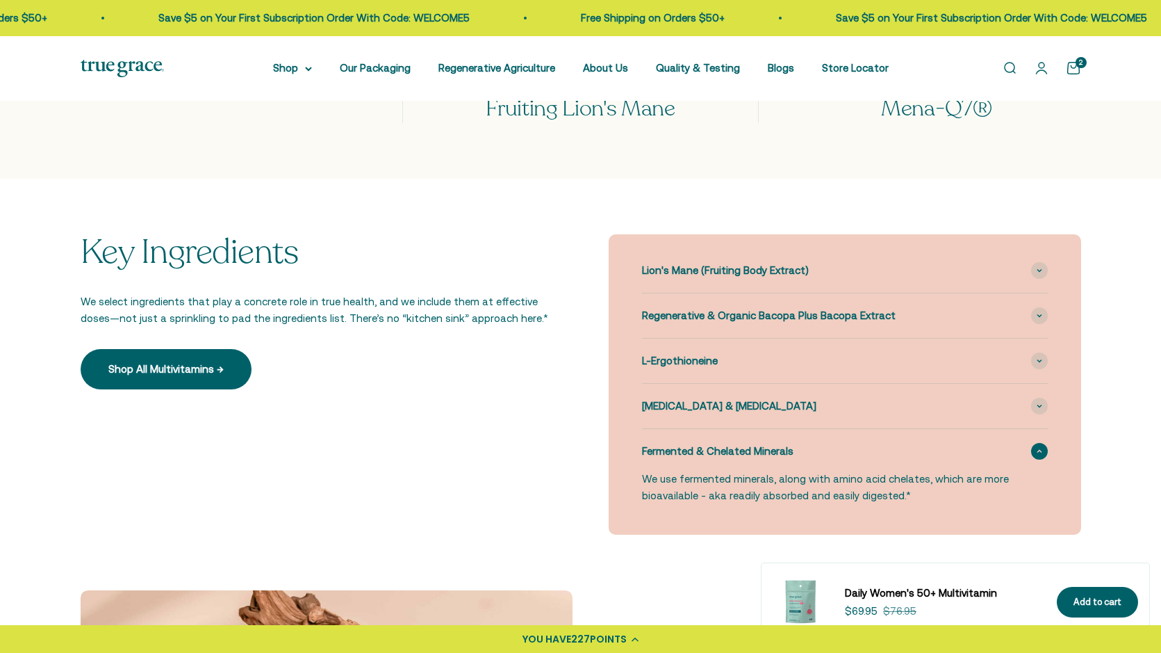
scroll to position [1455, 0]
click at [1037, 451] on icon at bounding box center [1040, 450] width 6 height 4
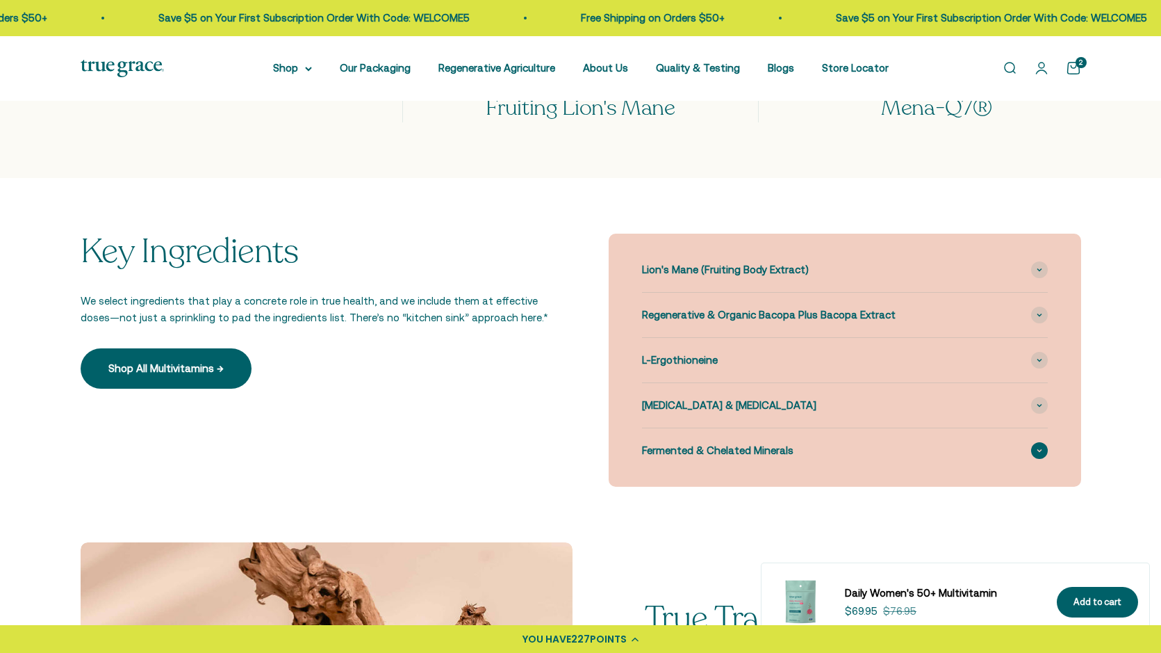
click at [1037, 451] on icon at bounding box center [1040, 450] width 6 height 4
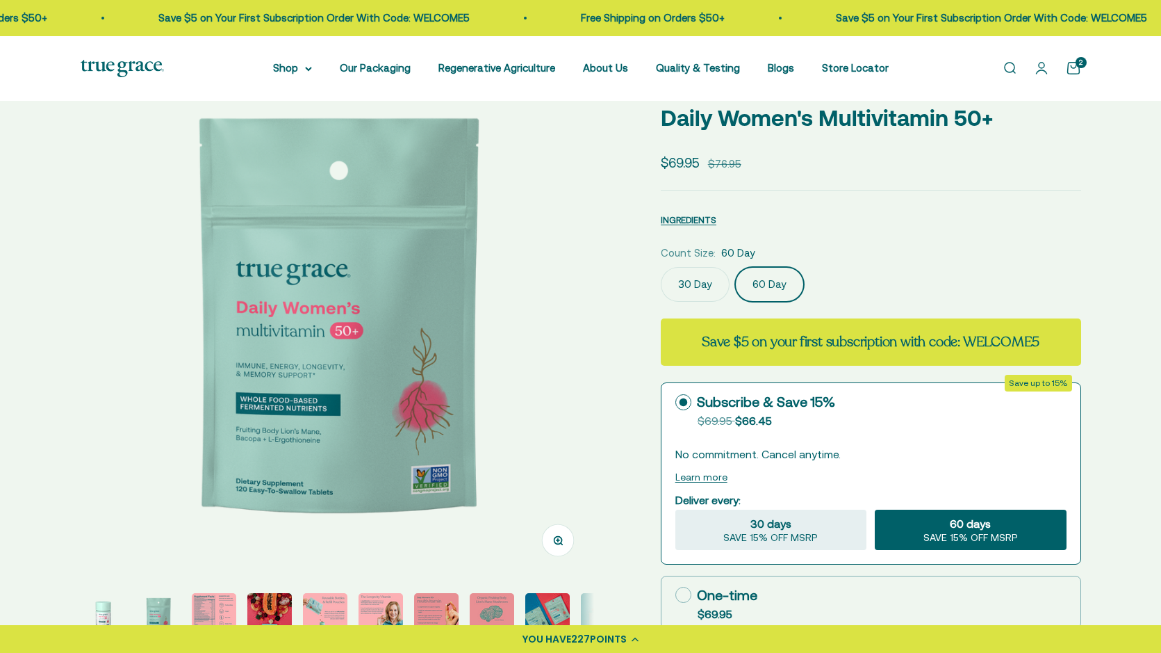
scroll to position [74, 0]
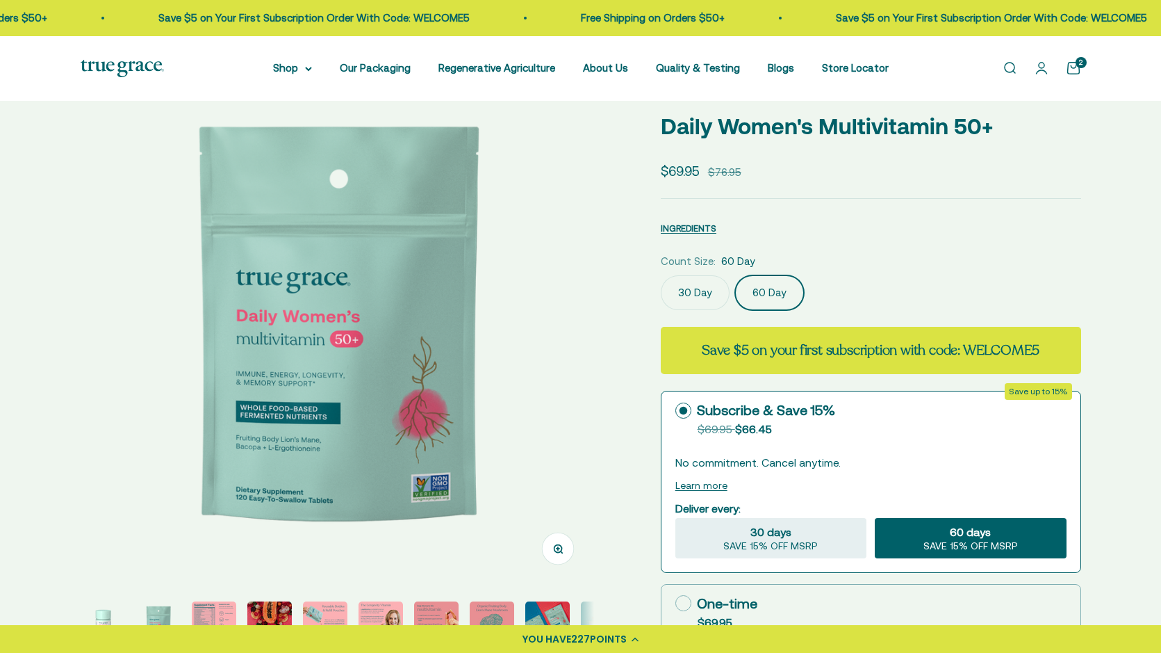
click at [223, 614] on img "Go to item 3" at bounding box center [214, 623] width 44 height 44
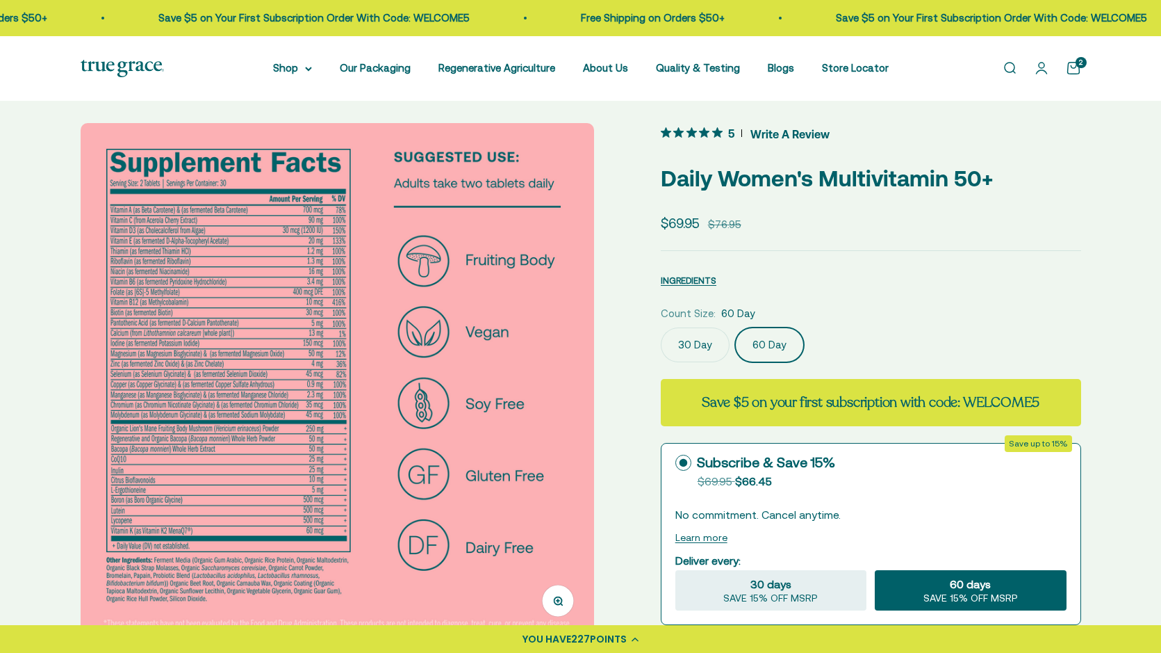
scroll to position [0, 0]
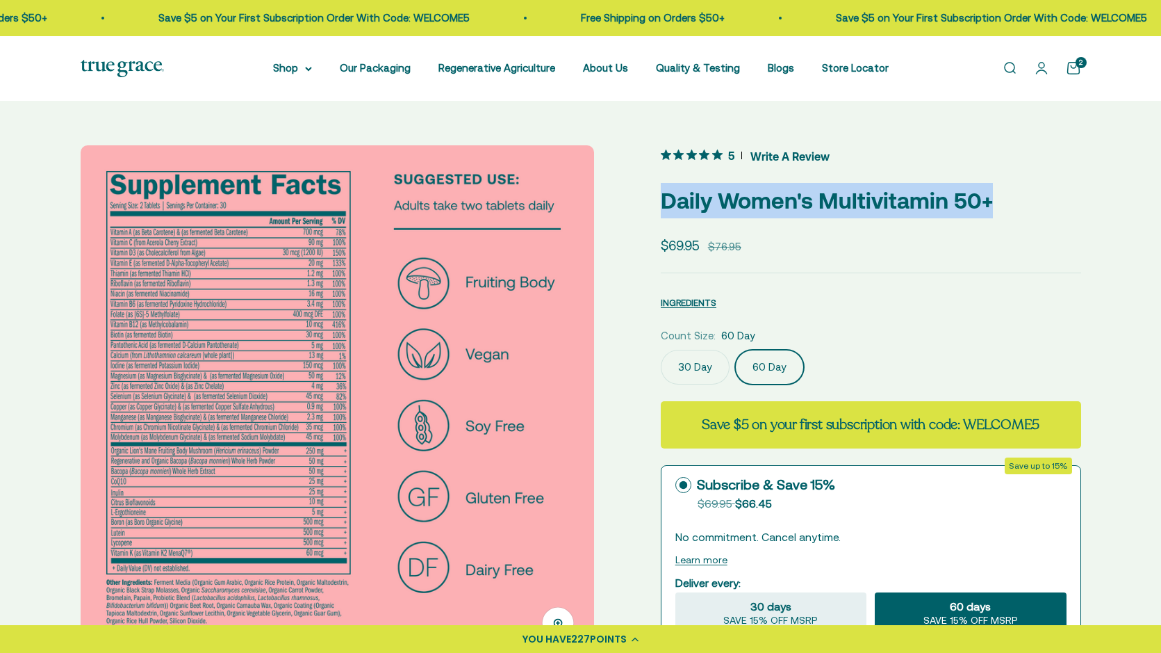
drag, startPoint x: 1033, startPoint y: 117, endPoint x: 668, endPoint y: 196, distance: 373.3
click at [668, 196] on p "Daily Women's Multivitamin 50+" at bounding box center [871, 200] width 421 height 35
copy p "Daily Women's Multivitamin 50+"
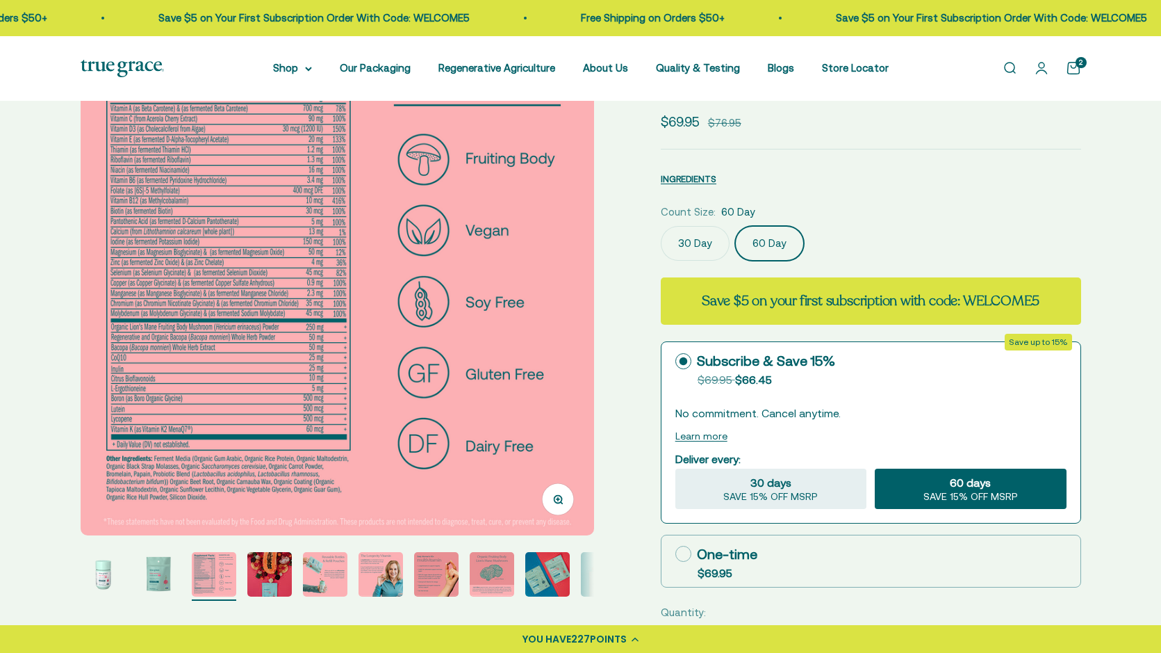
scroll to position [137, 0]
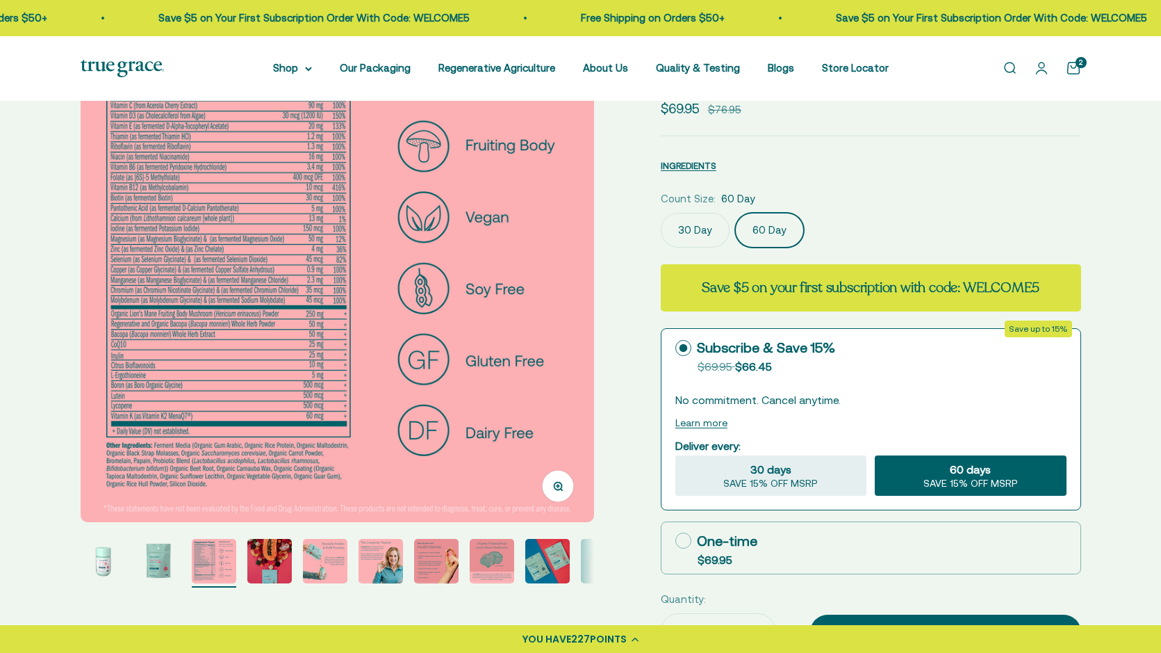
click at [559, 486] on icon "button" at bounding box center [557, 485] width 3 height 3
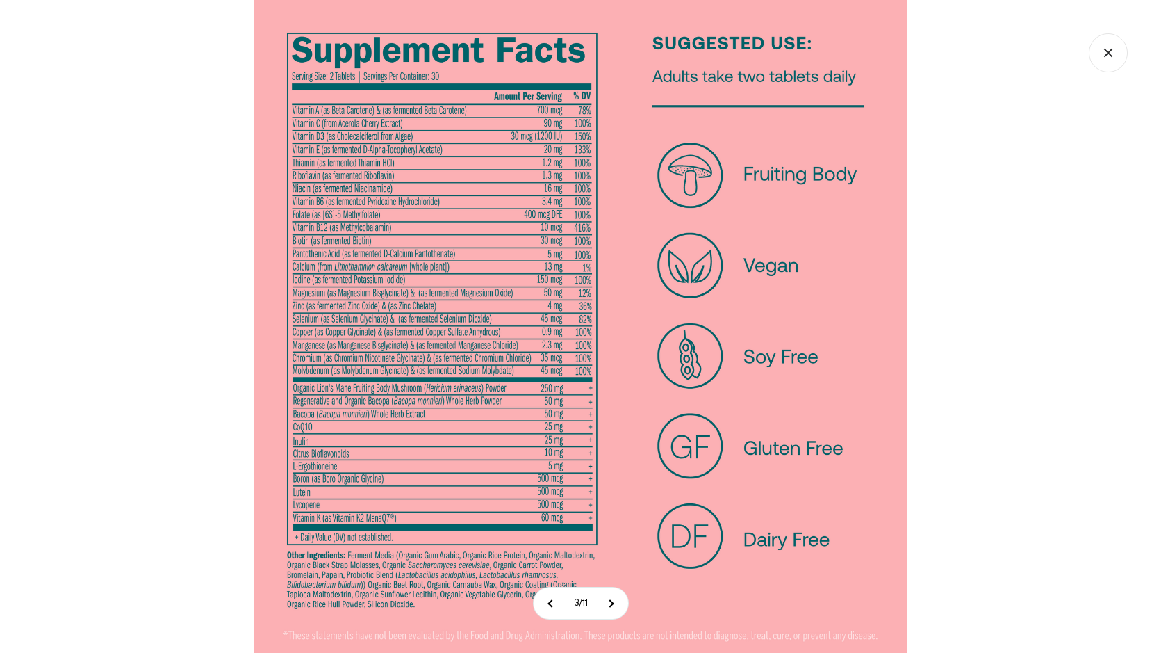
click at [1101, 50] on icon "Close gallery" at bounding box center [1108, 52] width 39 height 39
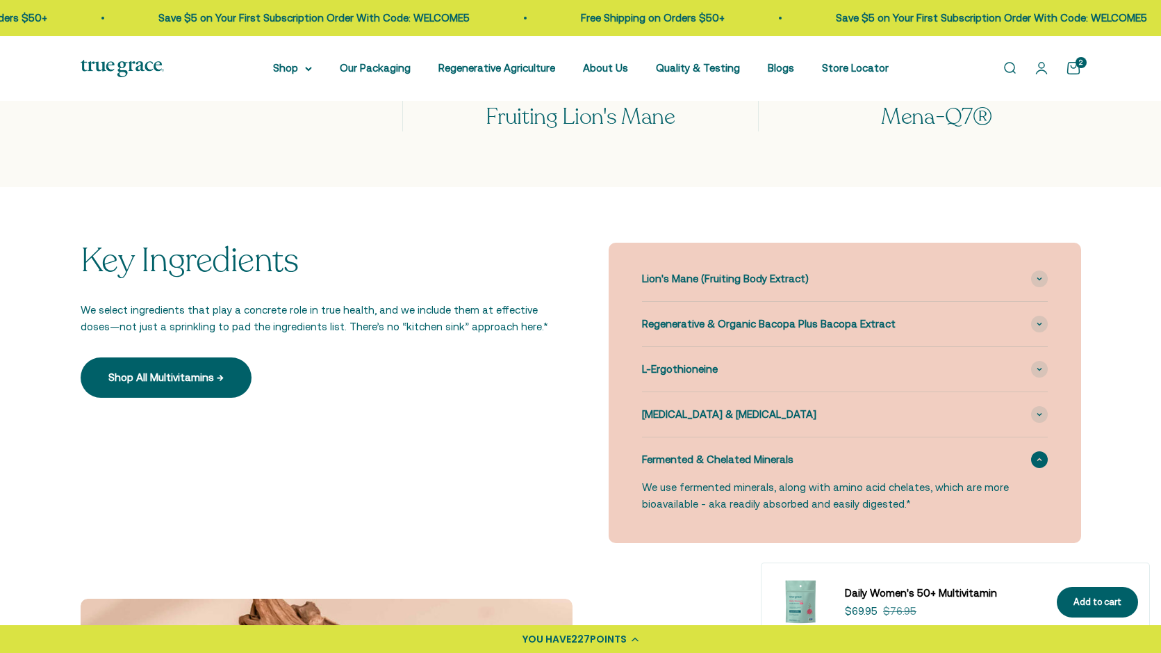
scroll to position [1449, 0]
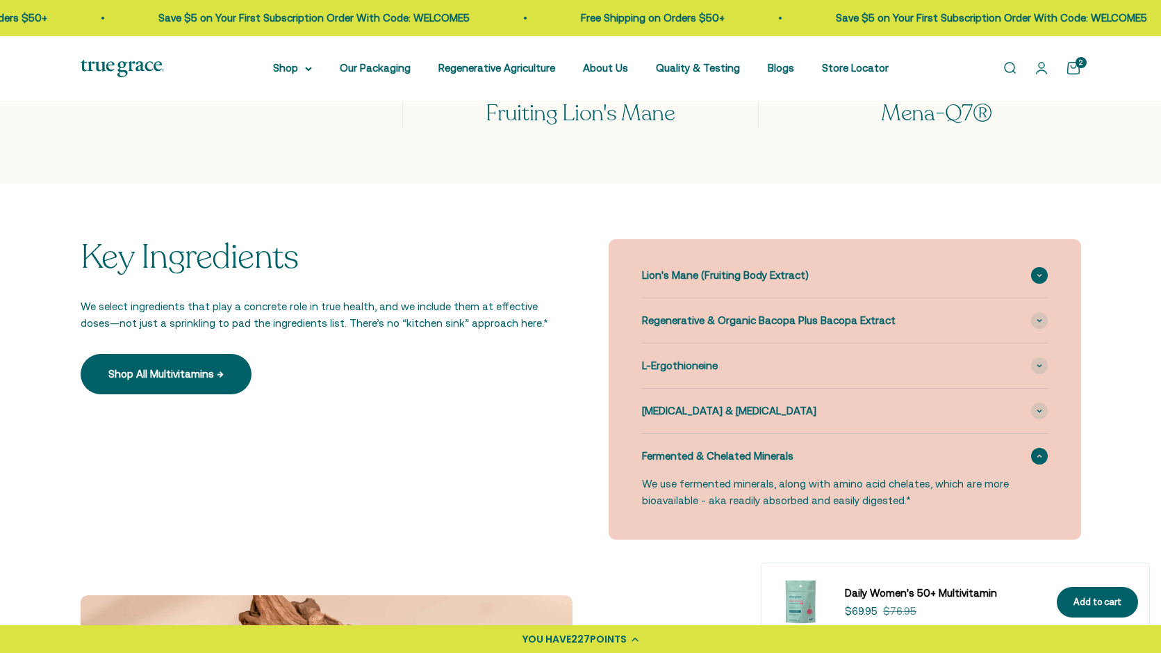
click at [896, 272] on div "Lion's Mane (Fruiting Body Extract)" at bounding box center [845, 275] width 406 height 44
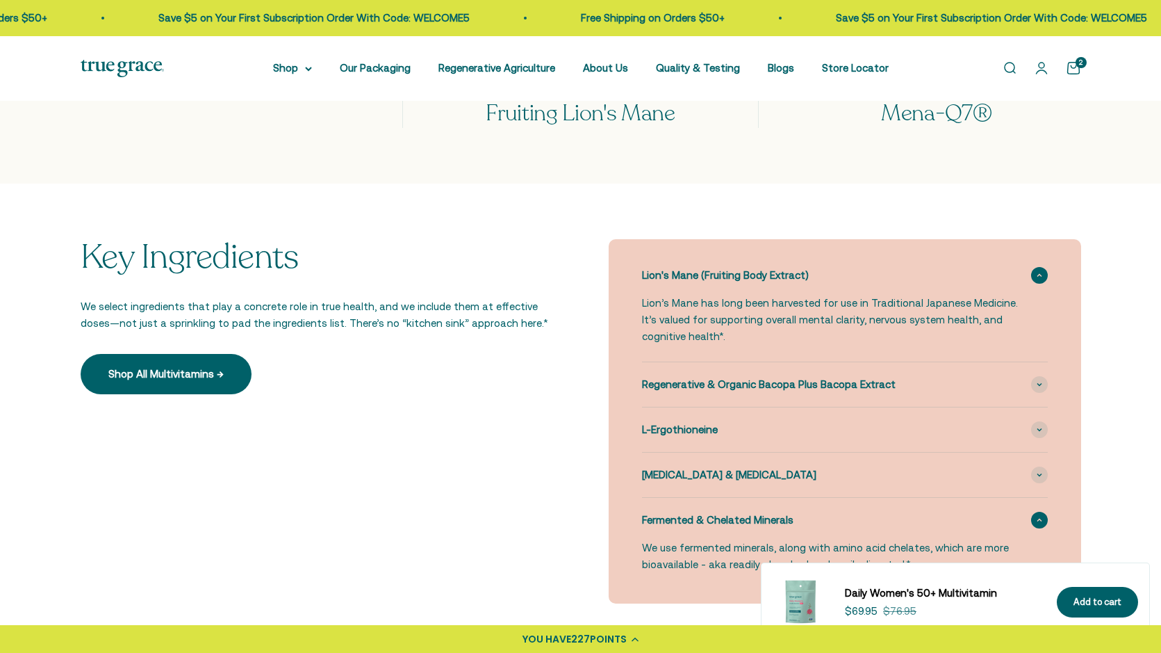
click at [896, 272] on div "Lion's Mane (Fruiting Body Extract)" at bounding box center [845, 275] width 406 height 44
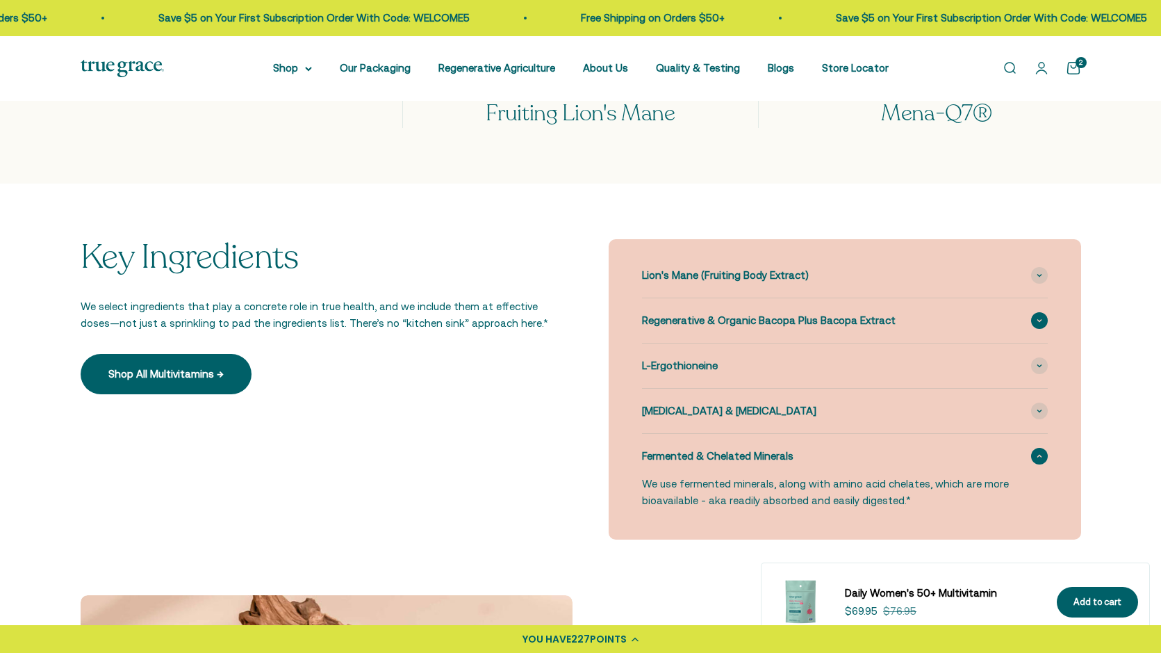
click at [881, 320] on span "Regenerative & Organic Bacopa Plus Bacopa Extract" at bounding box center [769, 320] width 254 height 17
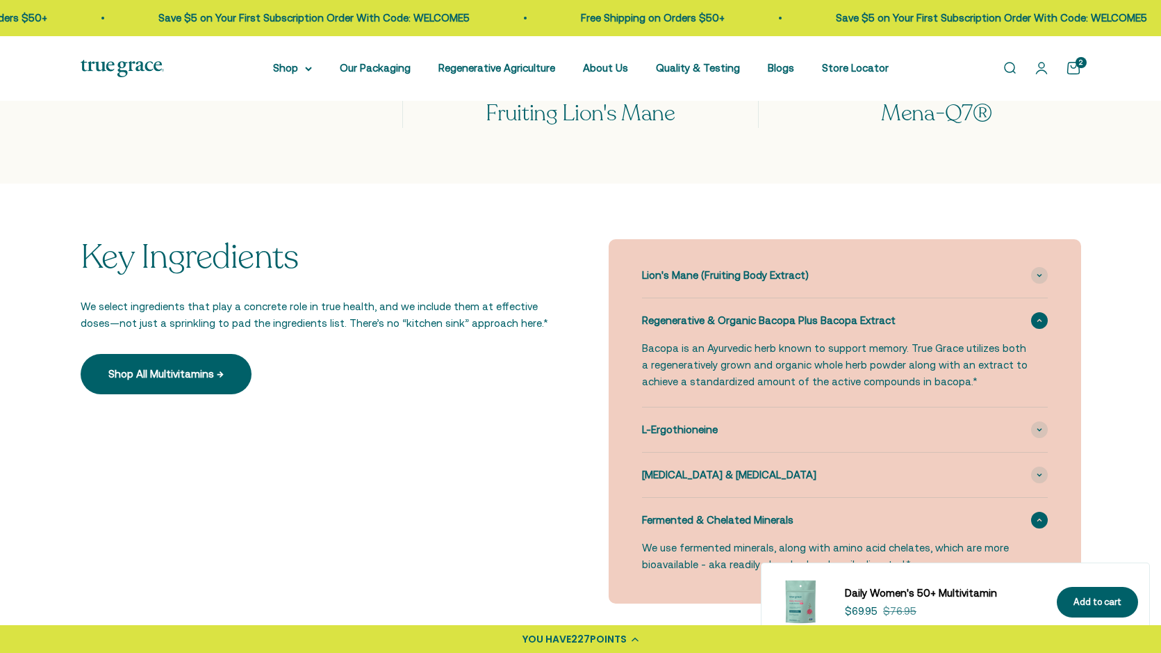
click at [881, 320] on span "Regenerative & Organic Bacopa Plus Bacopa Extract" at bounding box center [769, 320] width 254 height 17
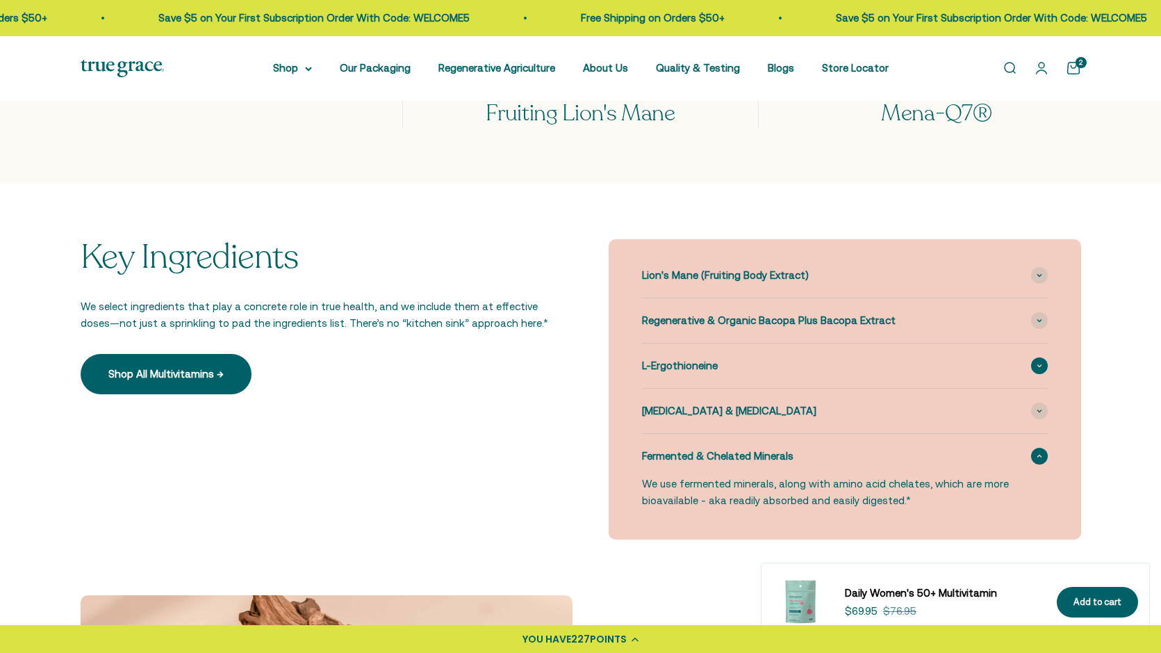
click at [839, 358] on div "L-Ergothioneine" at bounding box center [845, 365] width 406 height 44
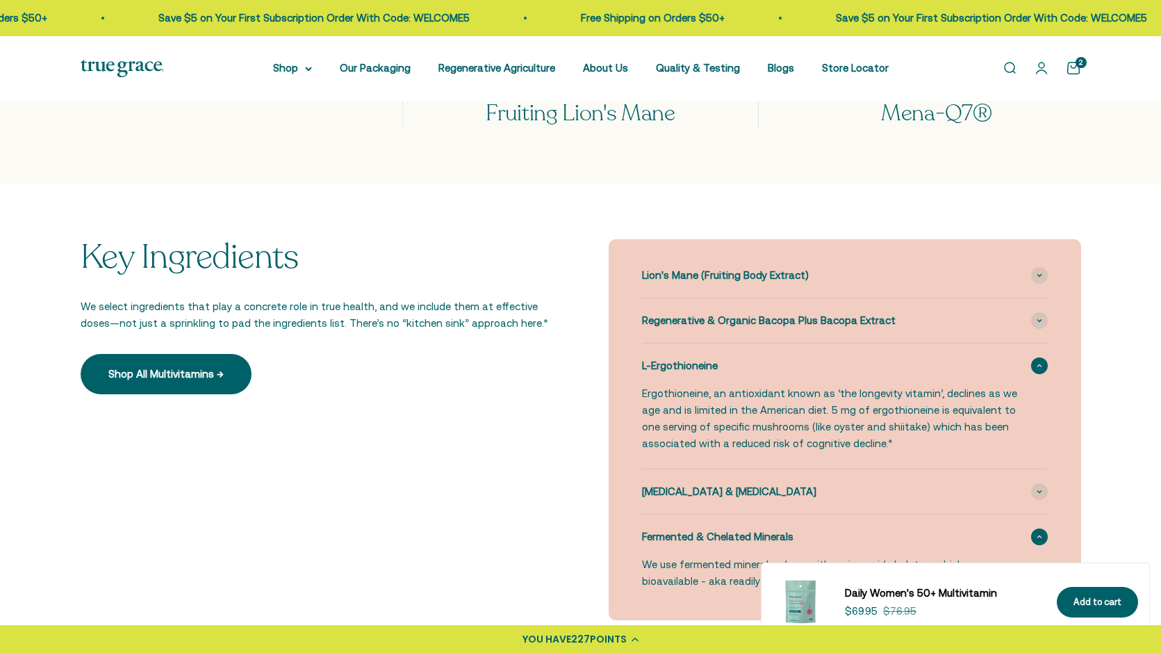
click at [839, 359] on div "L-Ergothioneine" at bounding box center [845, 365] width 406 height 44
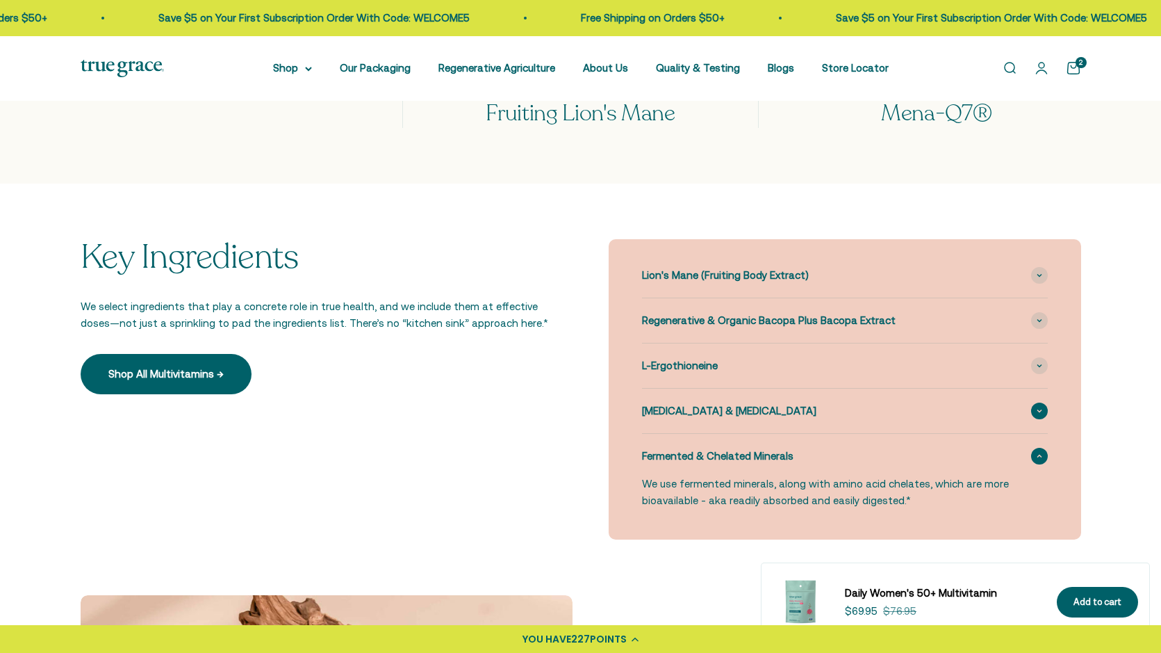
click at [731, 411] on span "Vitamin K2 & Vitamin D3" at bounding box center [729, 410] width 174 height 17
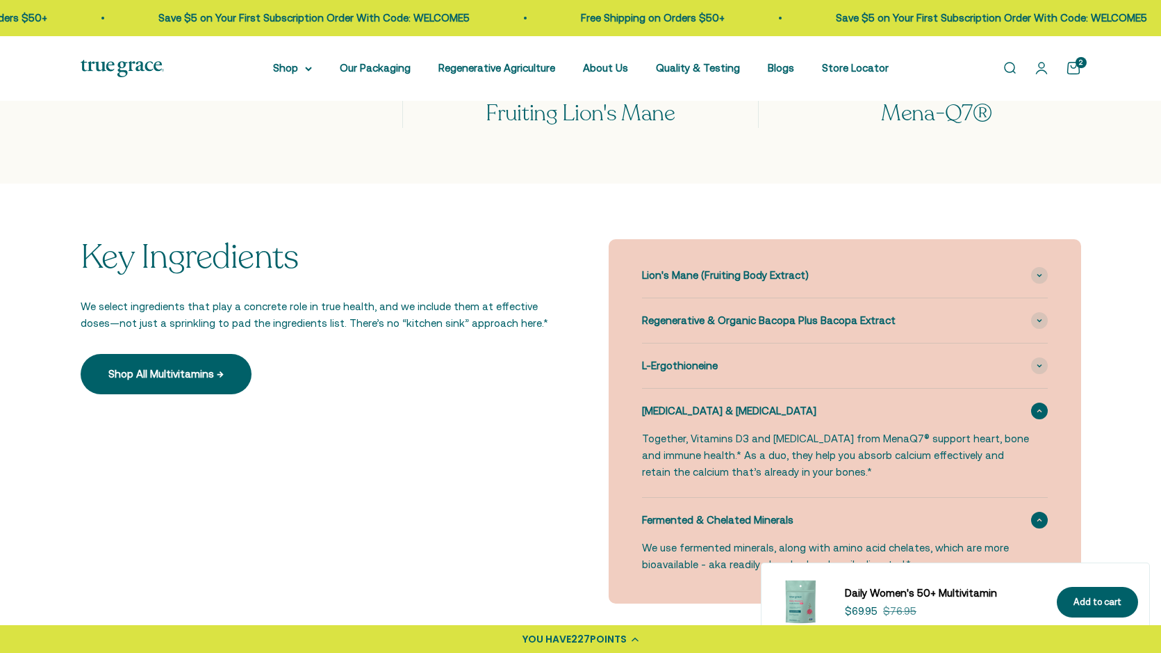
click at [732, 411] on span "Vitamin K2 & Vitamin D3" at bounding box center [729, 410] width 174 height 17
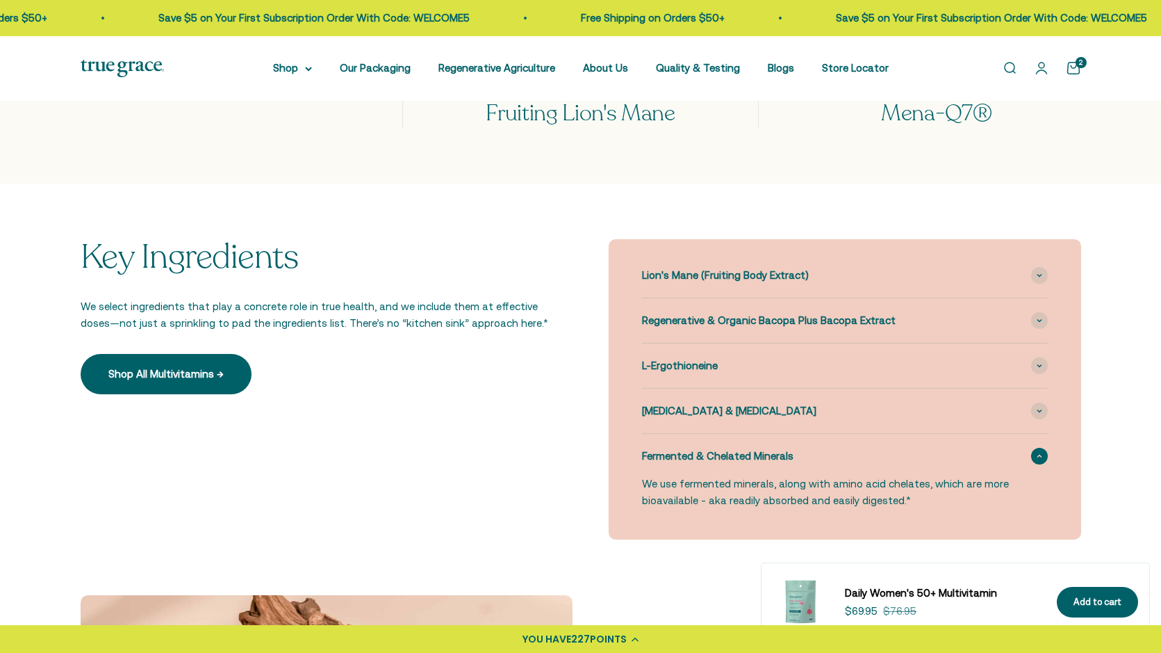
click at [731, 462] on span "Fermented & Chelated Minerals" at bounding box center [718, 456] width 152 height 17
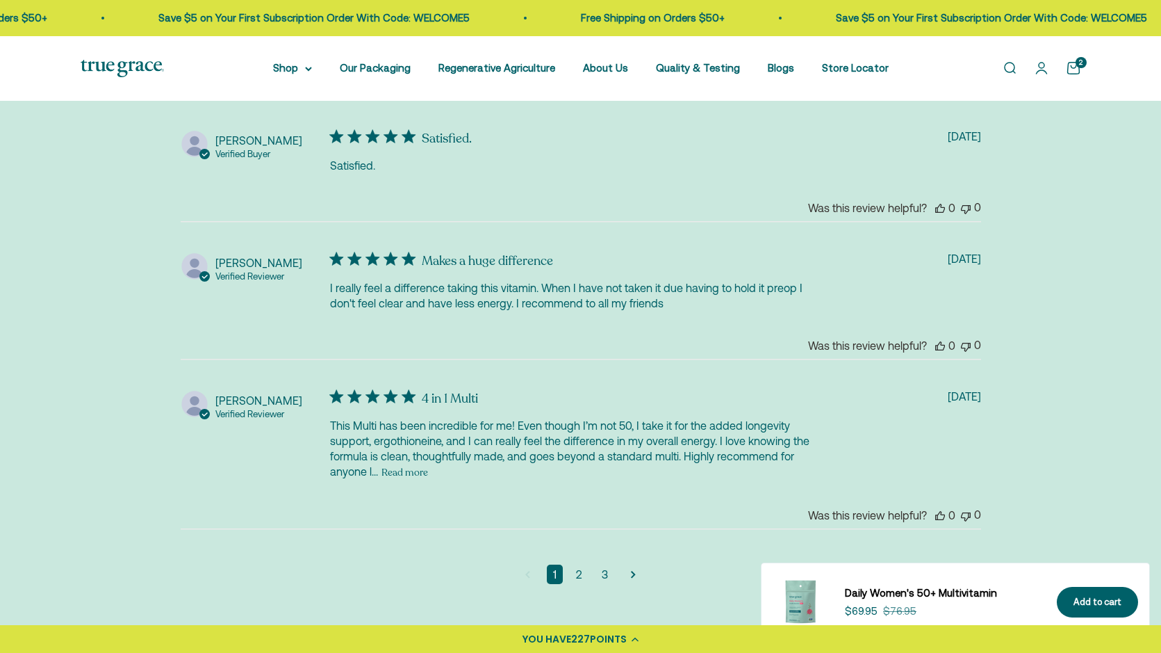
scroll to position [3605, 0]
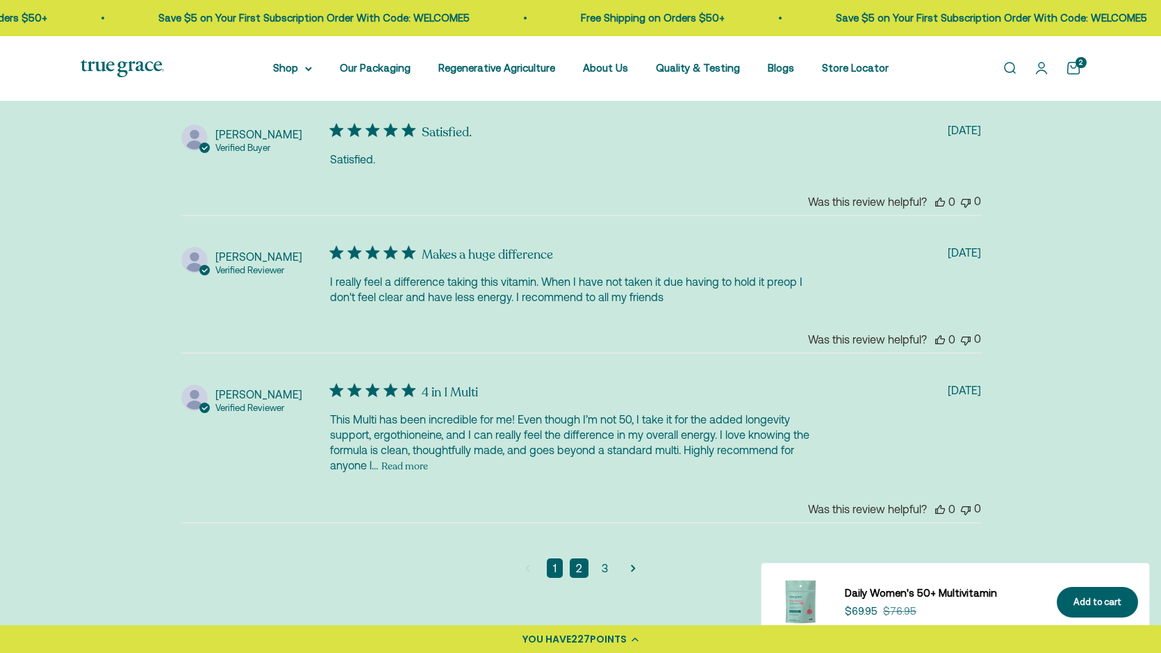
click at [577, 566] on link "2" at bounding box center [579, 567] width 19 height 19
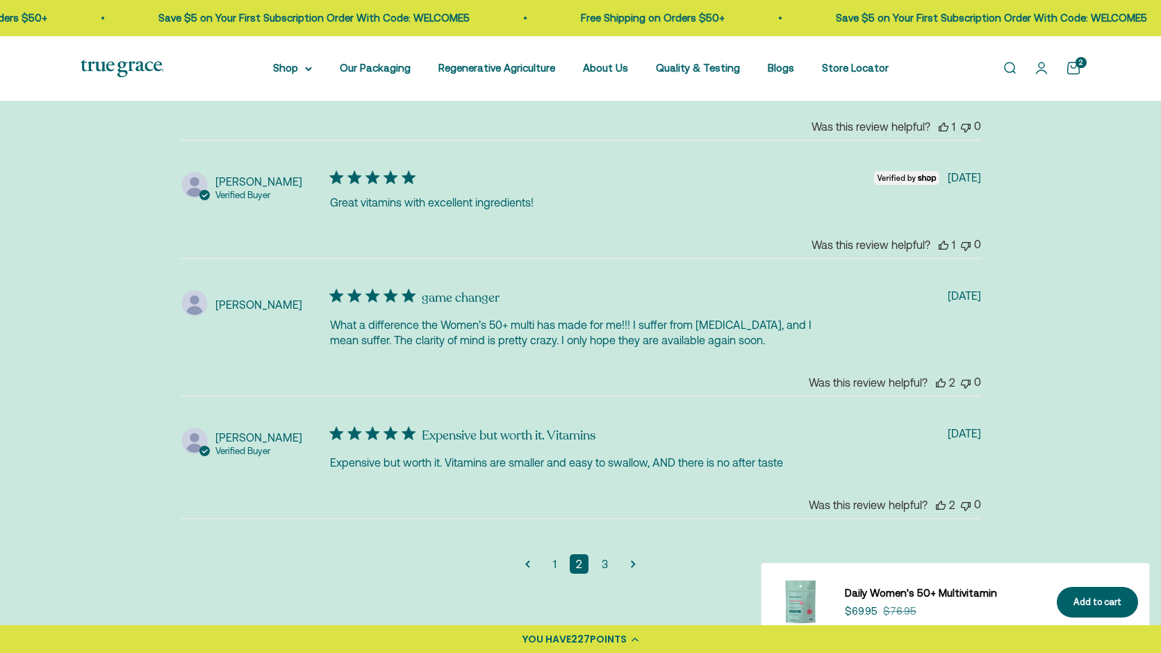
scroll to position [3509, 0]
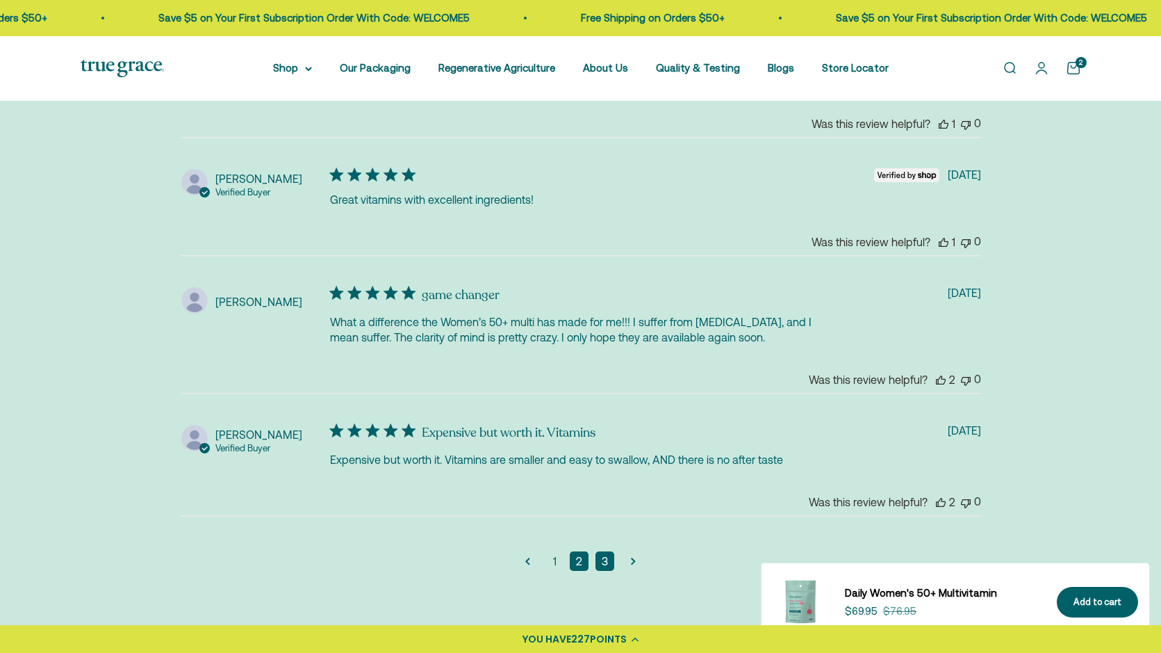
click at [601, 564] on link "3" at bounding box center [605, 560] width 19 height 19
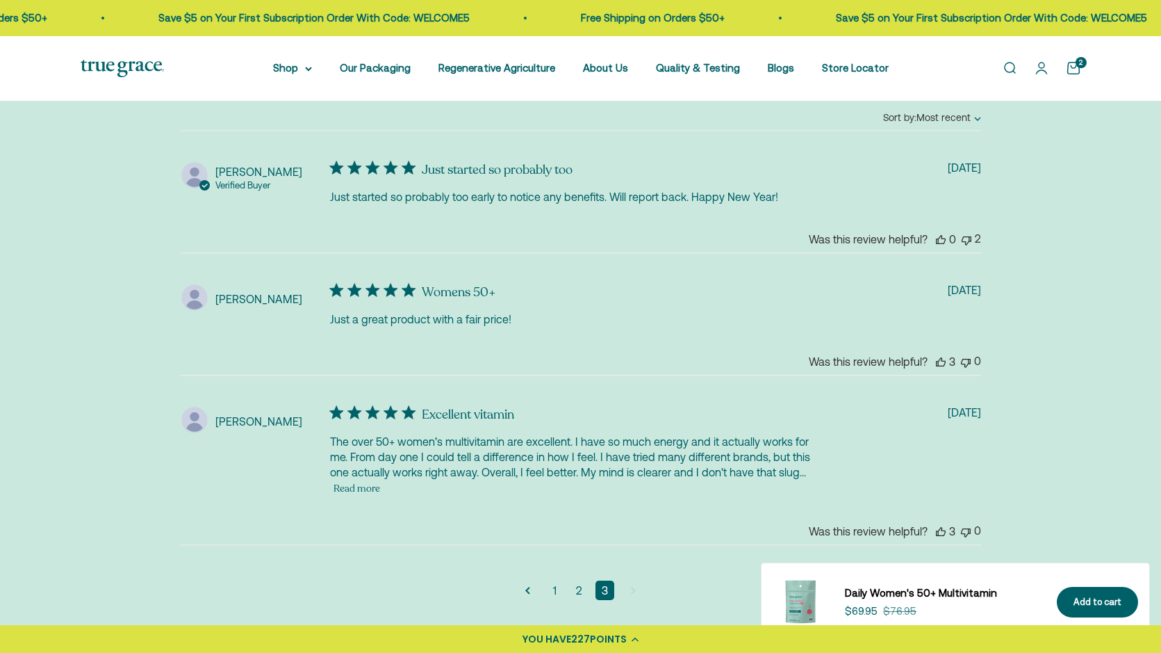
scroll to position [3262, 0]
click at [353, 489] on button "Read more" at bounding box center [357, 486] width 47 height 17
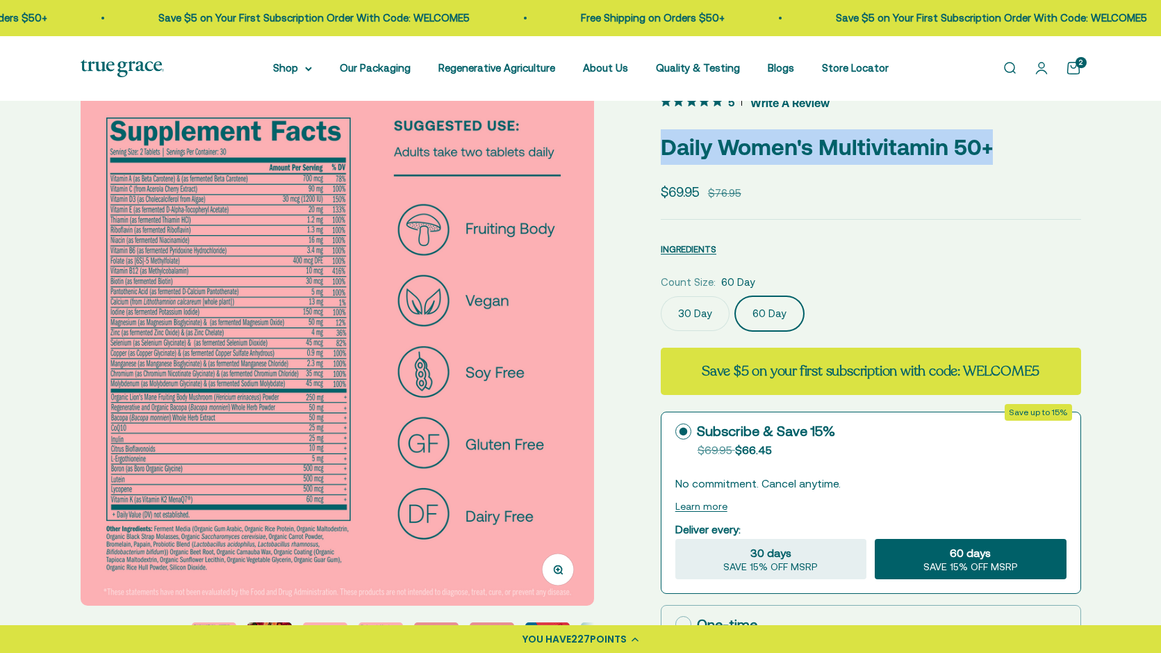
scroll to position [0, 0]
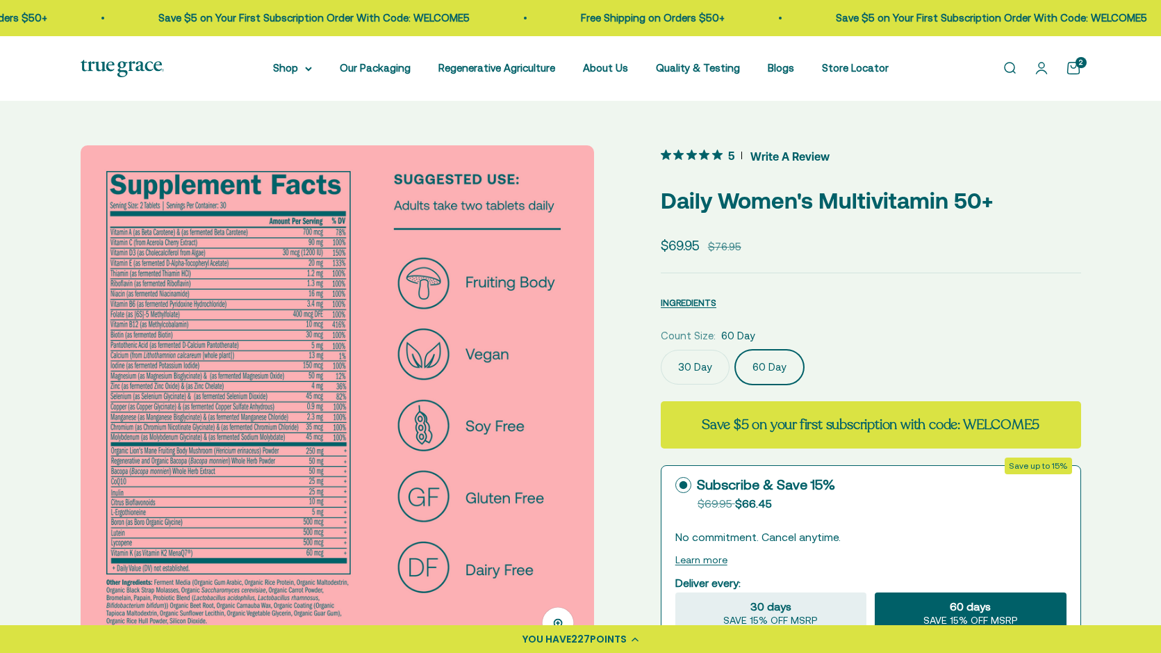
click at [1075, 69] on link "Open cart 2" at bounding box center [1073, 67] width 15 height 15
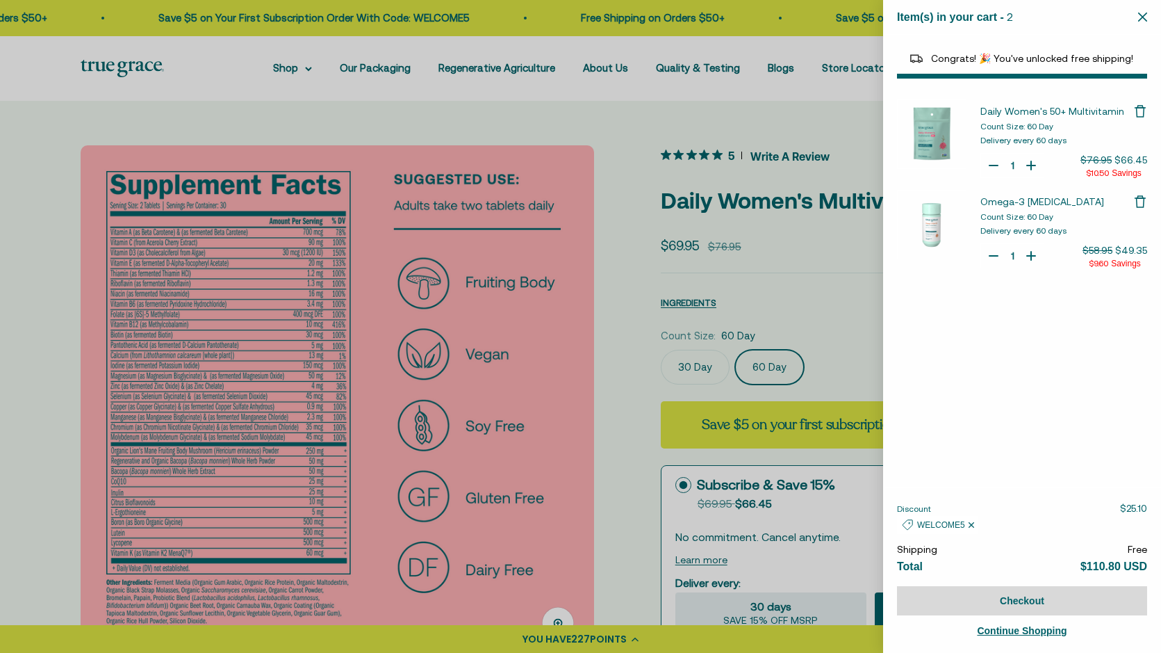
select select "44882812010710"
select select "44878157185238"
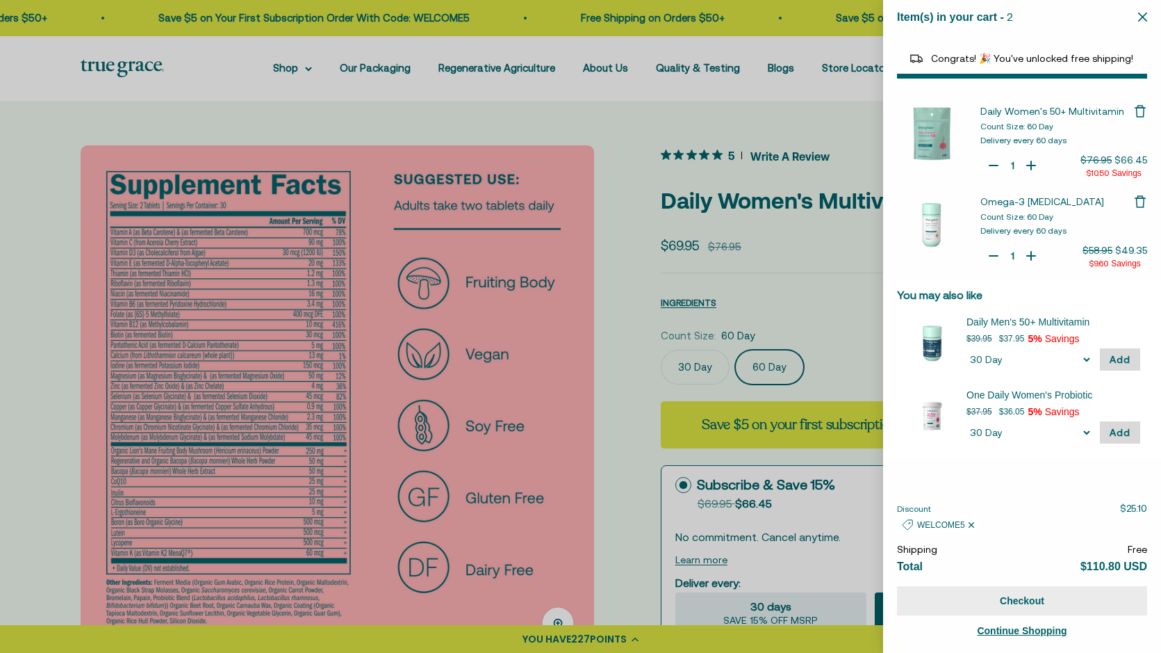
click at [977, 594] on button "Checkout" at bounding box center [1022, 600] width 250 height 29
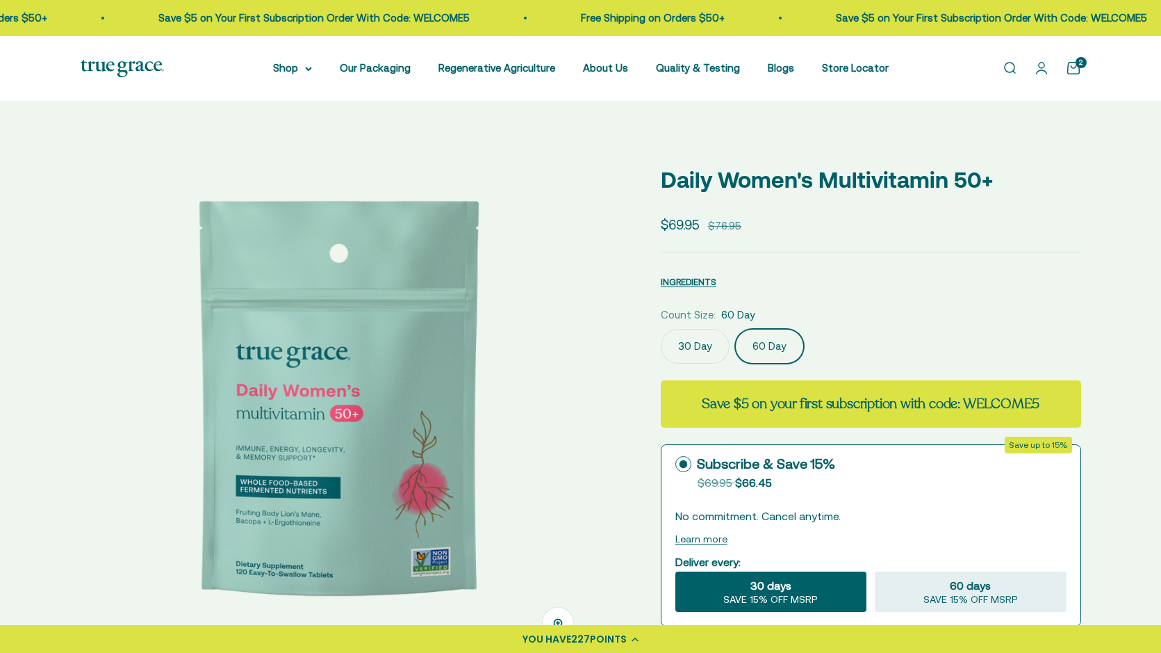
click at [1073, 72] on link "Open cart 2" at bounding box center [1073, 67] width 15 height 15
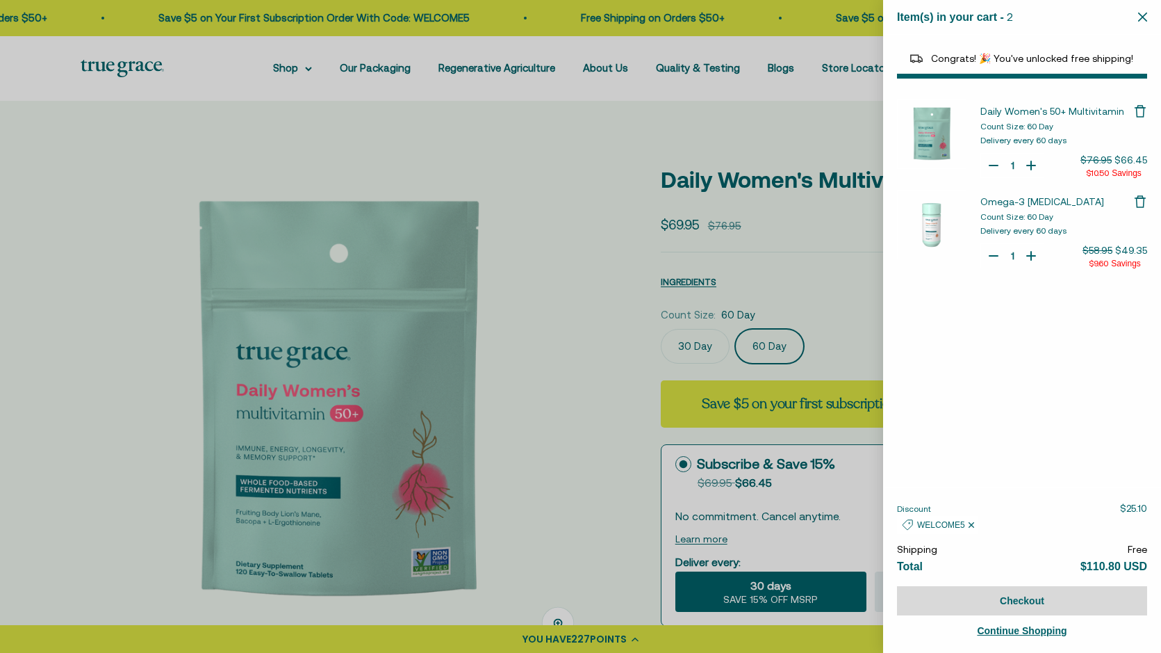
select select "44882812010710"
select select "44878157185238"
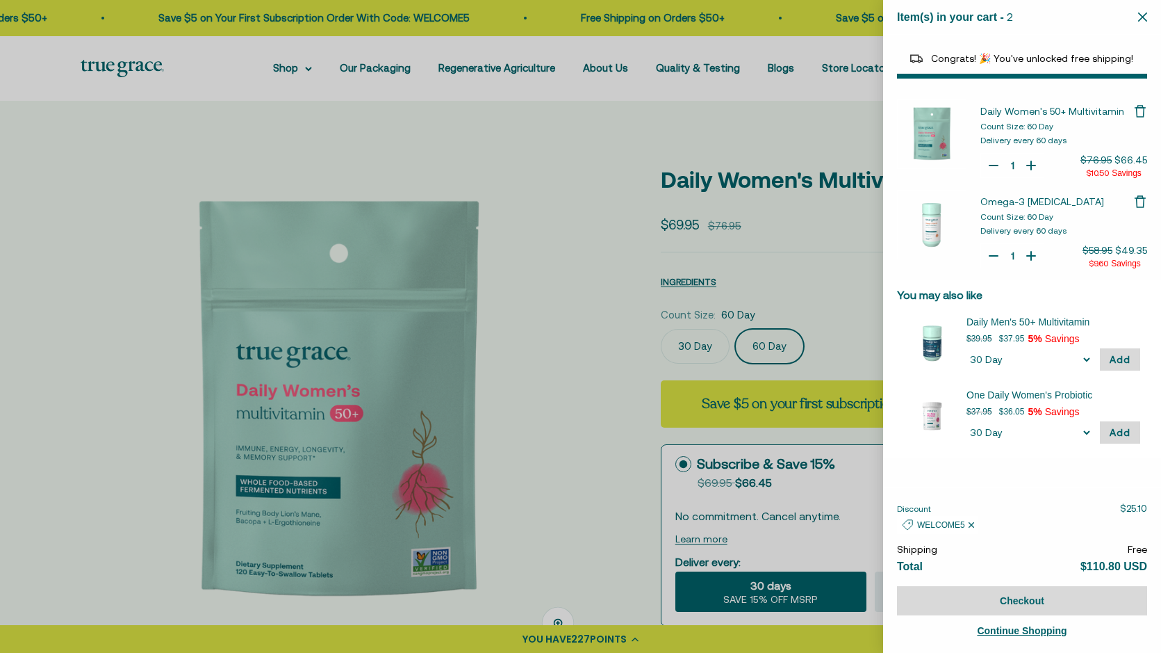
click at [751, 122] on div at bounding box center [580, 326] width 1161 height 653
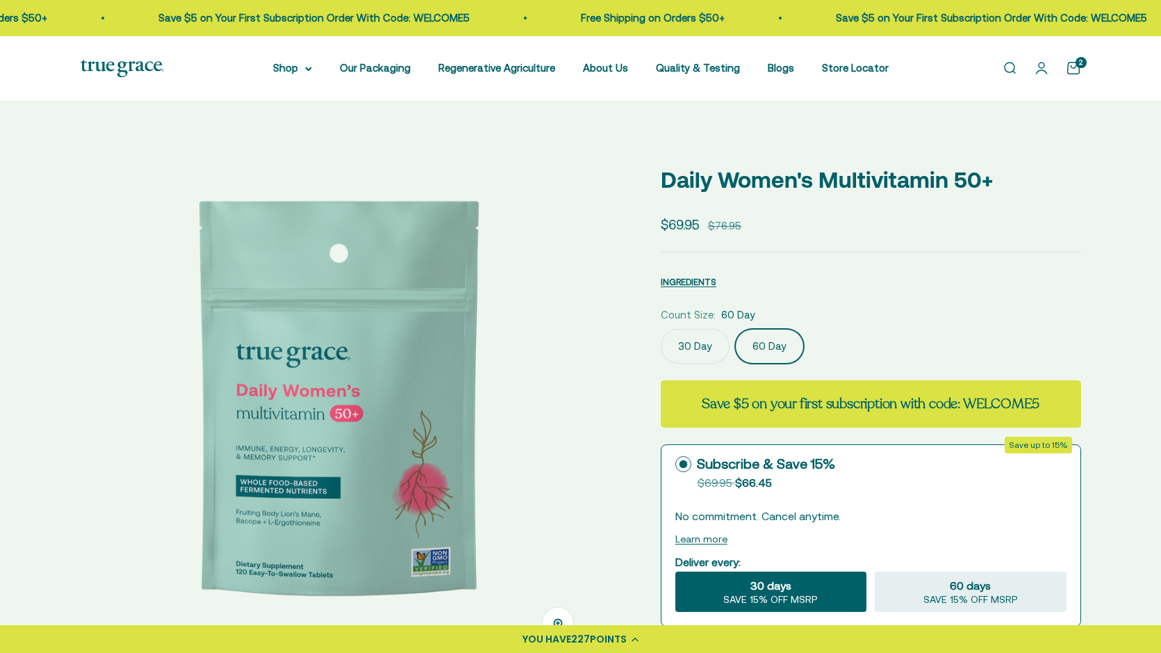
click at [1041, 70] on link "Open account page" at bounding box center [1041, 67] width 15 height 15
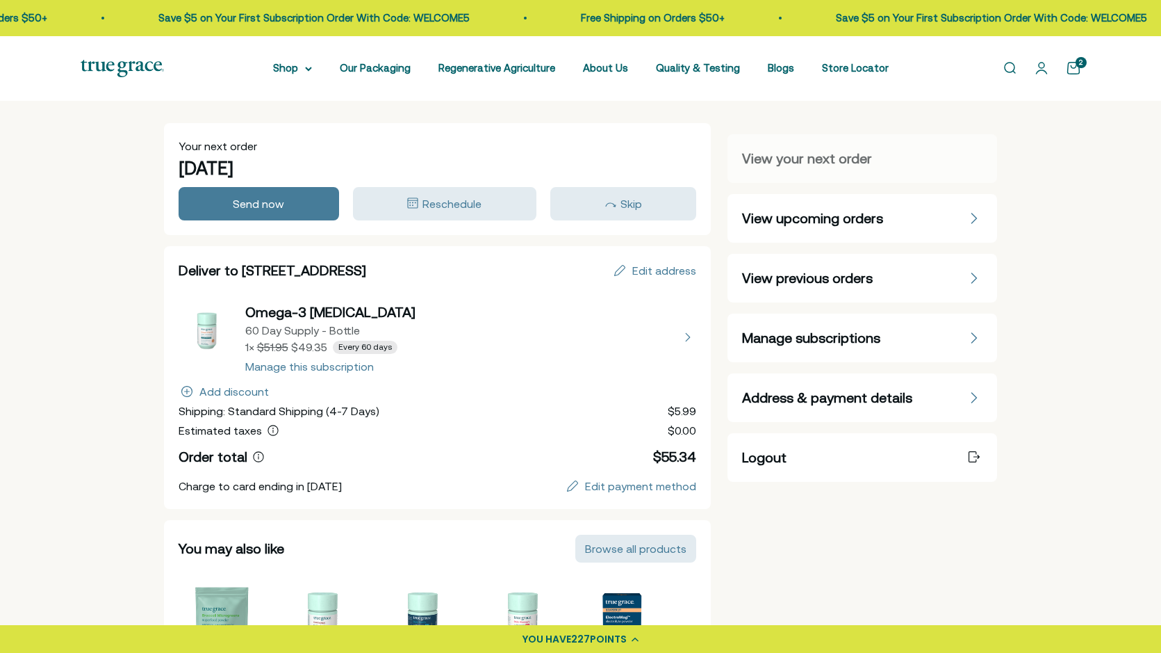
click at [302, 309] on button "view details about Omega-3 Fish Oil 60 Day Supply - Bottle 1 × $49.35 Every 60 …" at bounding box center [438, 337] width 519 height 70
select select "60 Day"
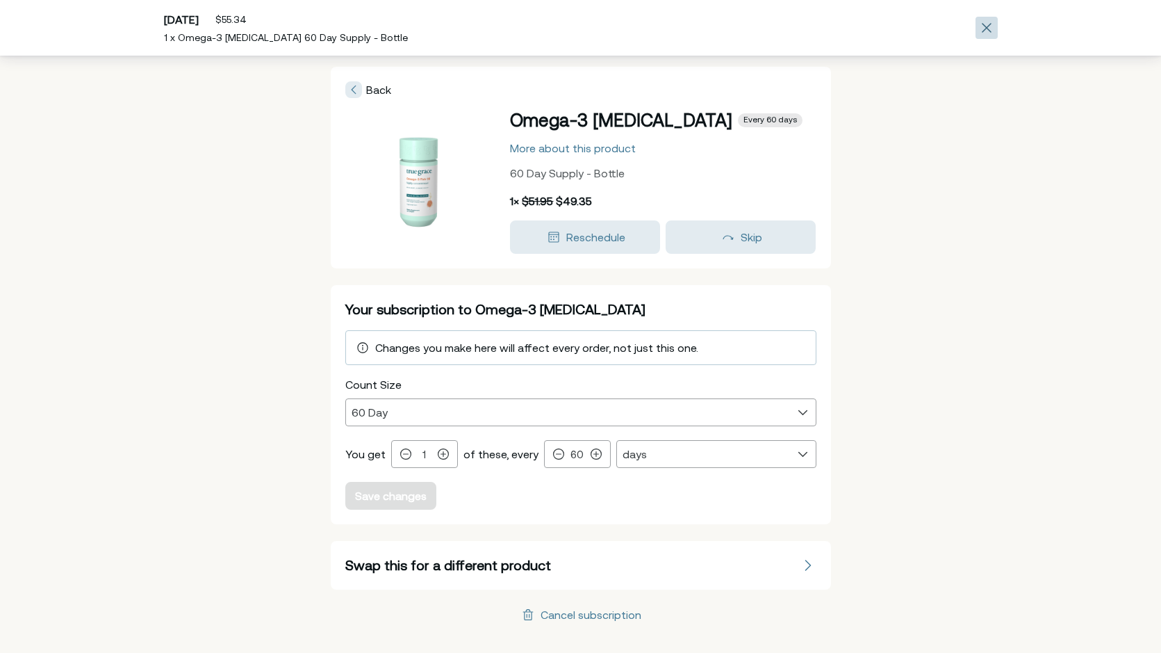
click at [997, 26] on div "Close" at bounding box center [987, 28] width 22 height 22
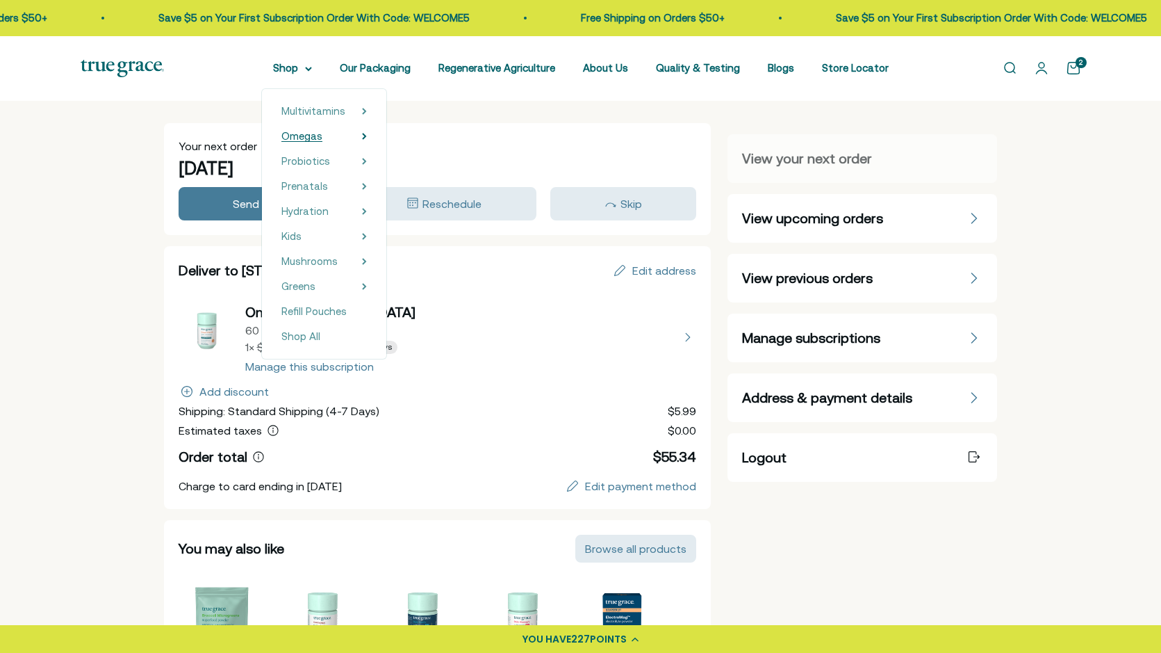
click at [307, 137] on span "Omegas" at bounding box center [302, 136] width 41 height 12
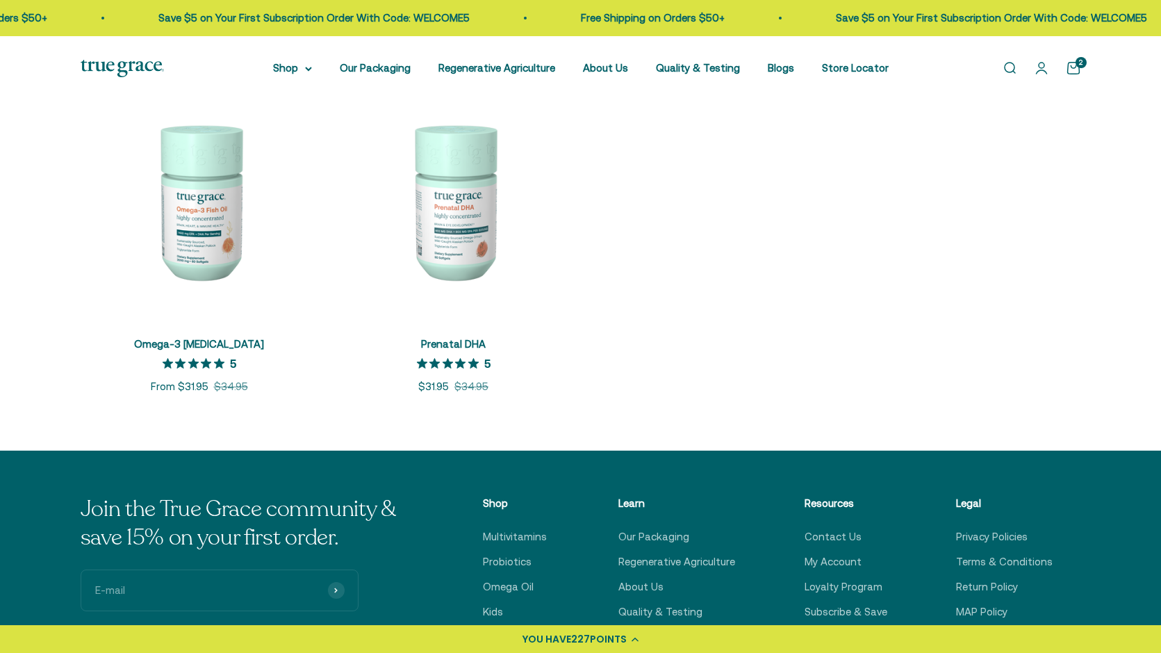
scroll to position [316, 0]
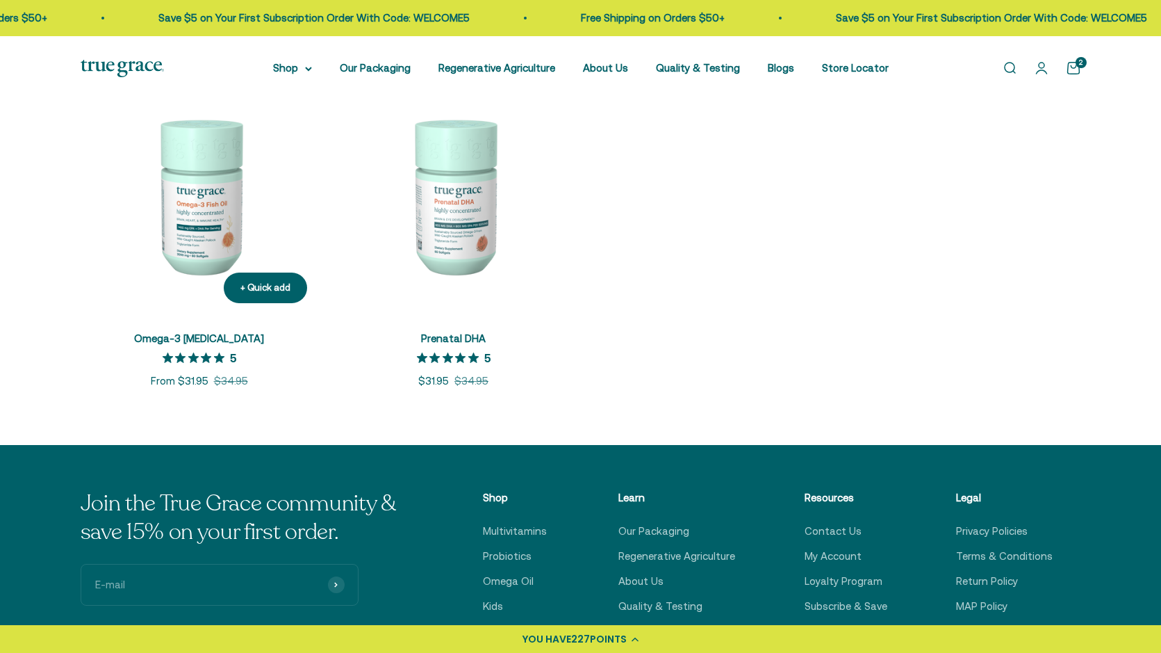
click at [222, 179] on img at bounding box center [200, 195] width 238 height 238
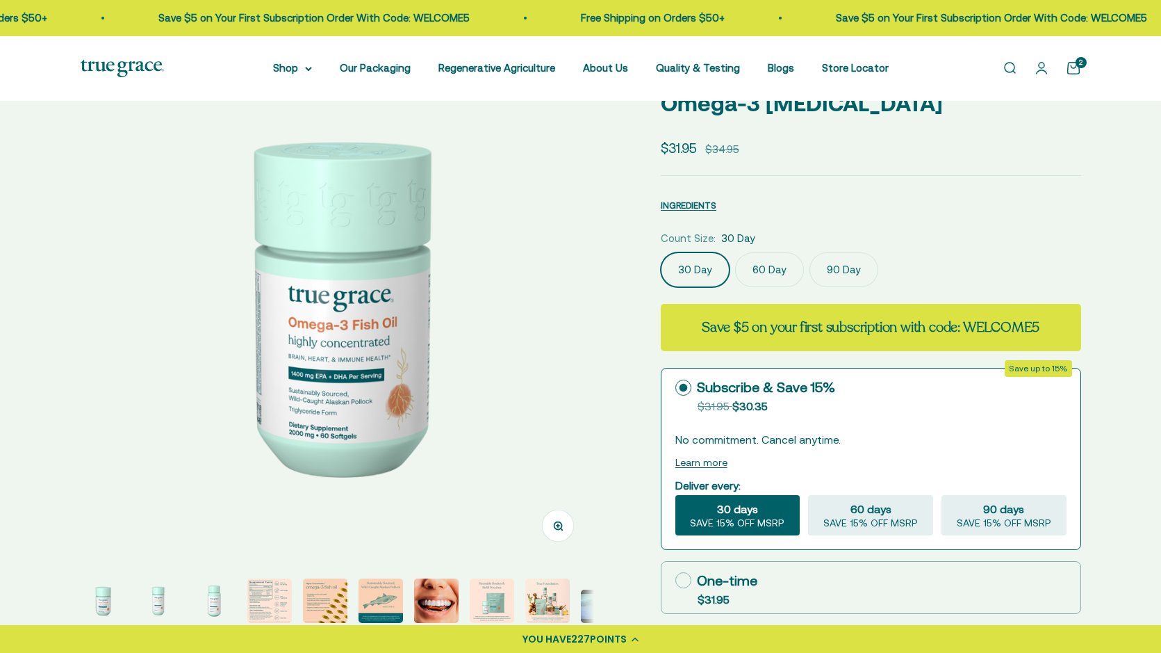
scroll to position [115, 0]
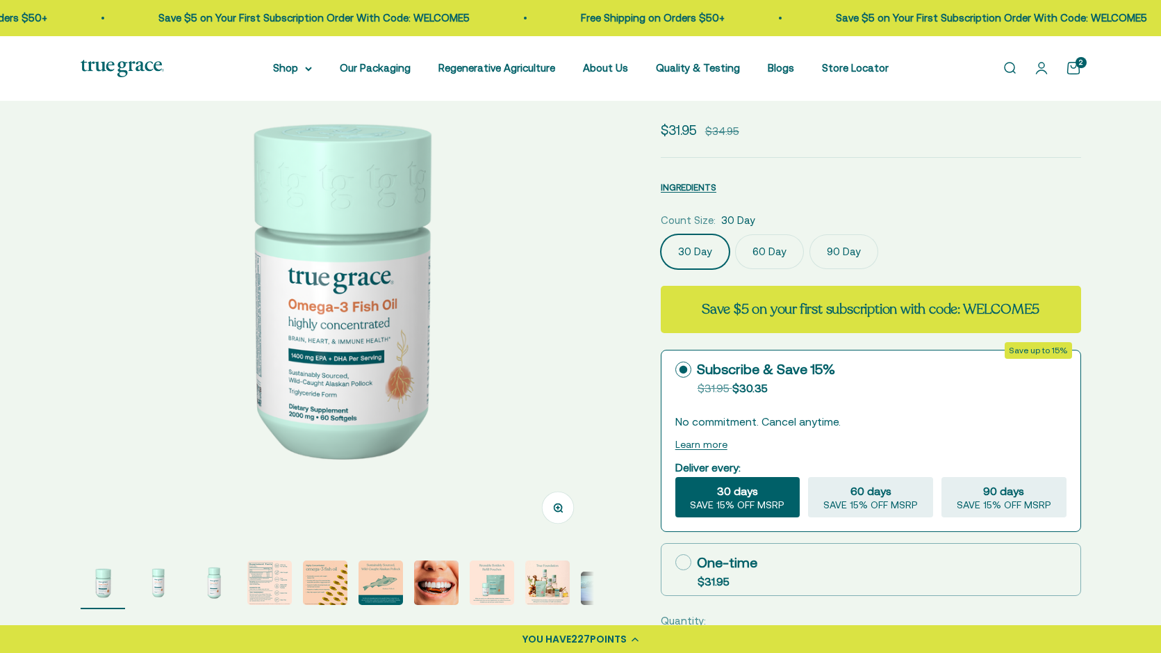
click at [588, 269] on img at bounding box center [338, 287] width 514 height 514
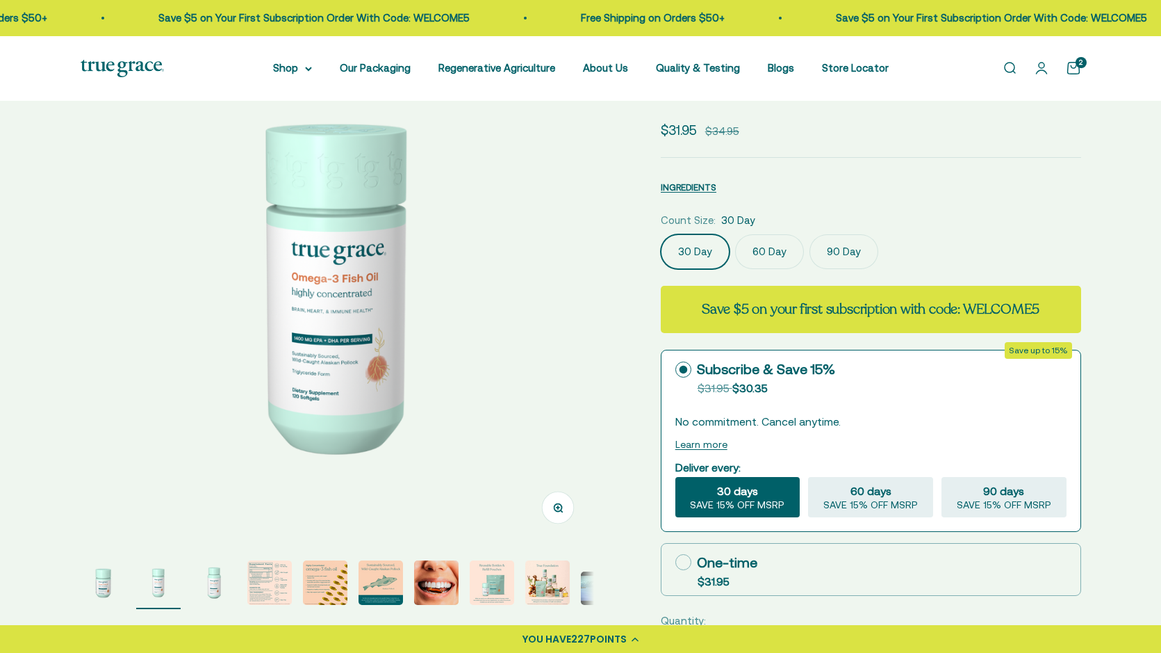
click at [588, 269] on img at bounding box center [338, 287] width 514 height 514
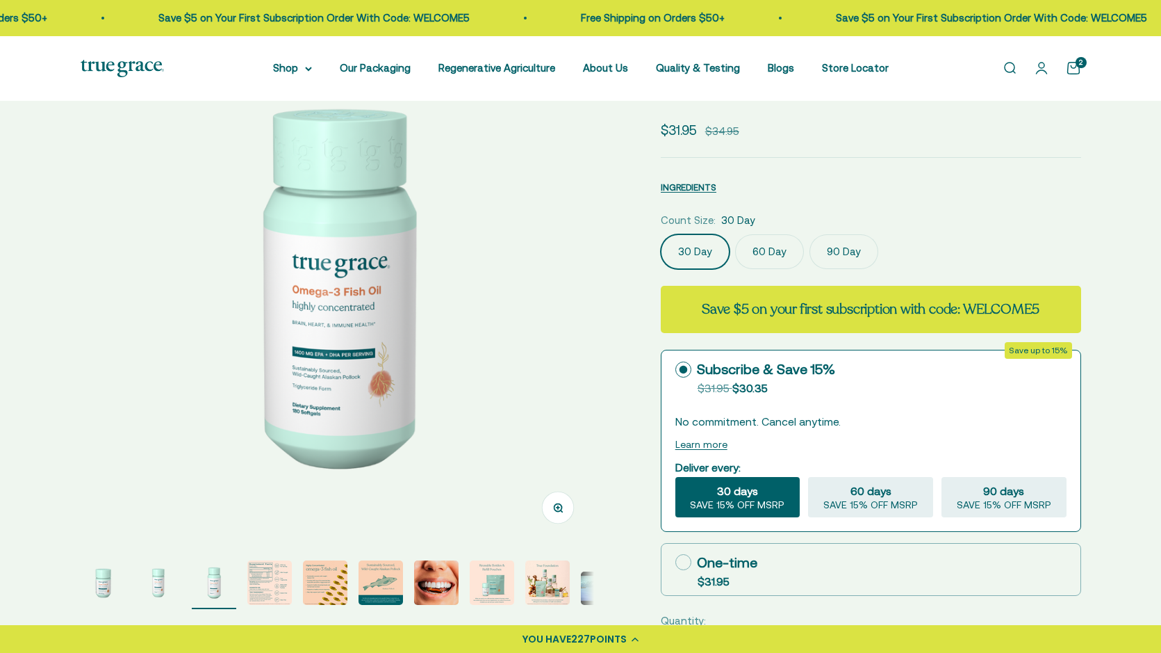
click at [588, 269] on img at bounding box center [338, 287] width 514 height 514
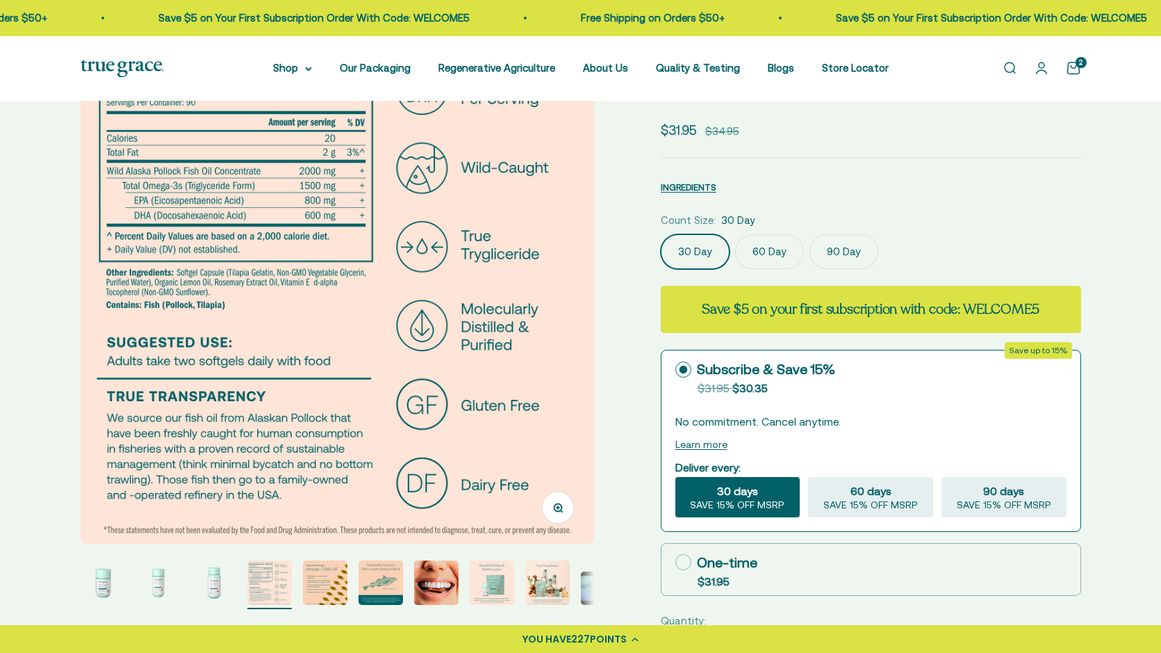
click at [588, 269] on img at bounding box center [338, 287] width 514 height 514
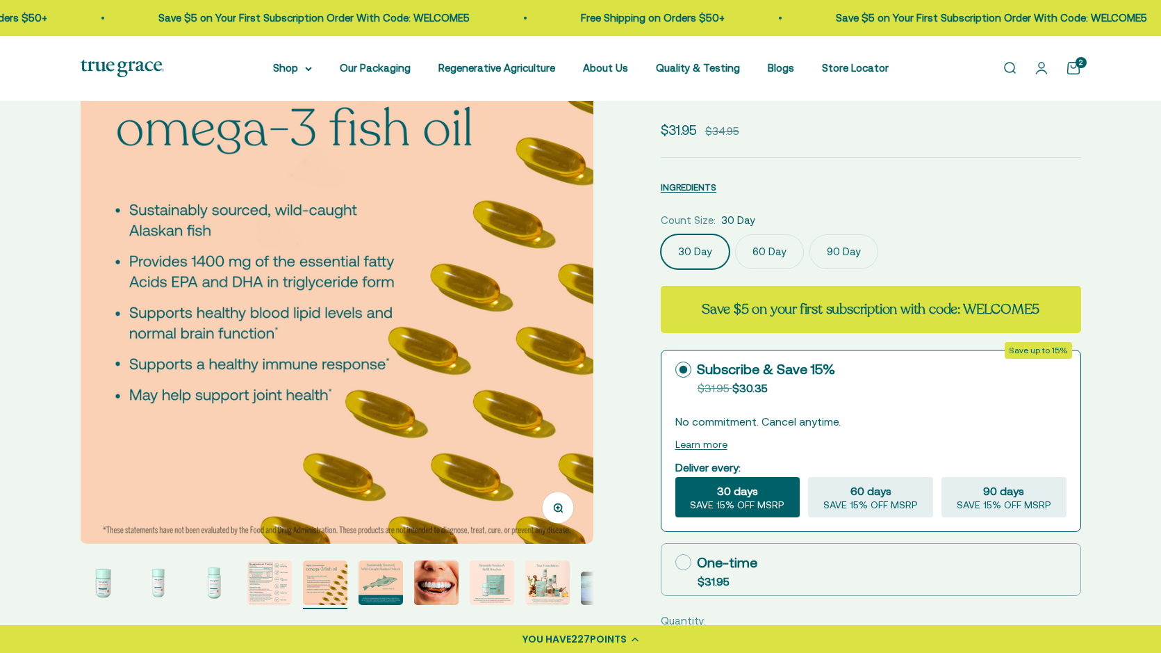
click at [588, 269] on img at bounding box center [337, 287] width 514 height 514
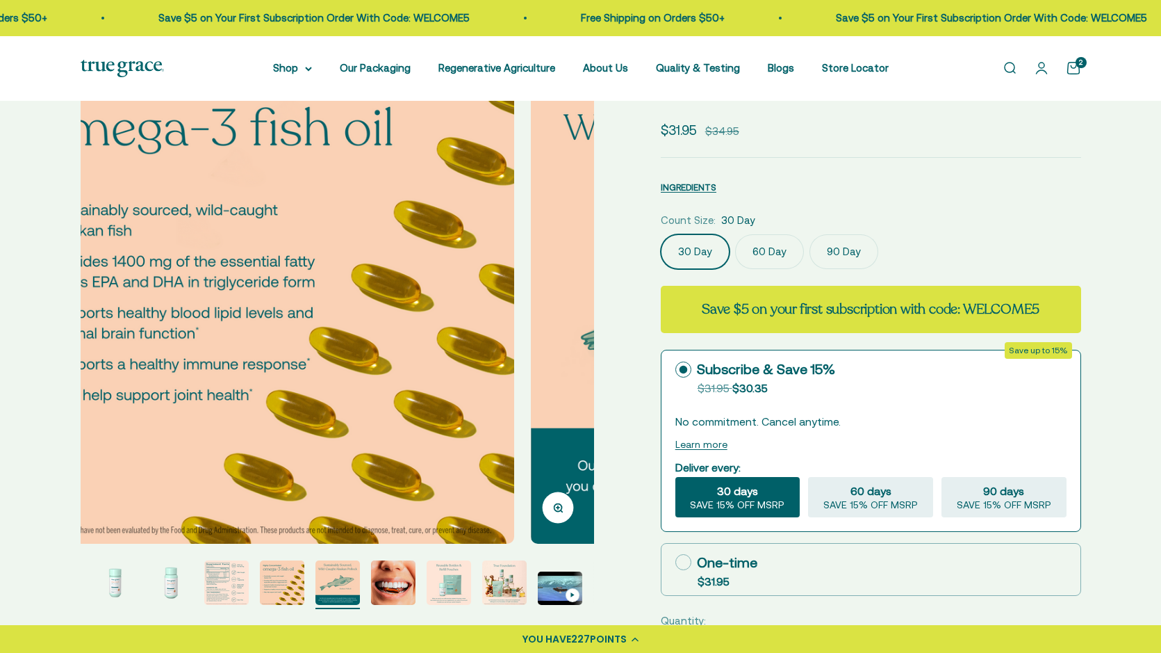
scroll to position [0, 43]
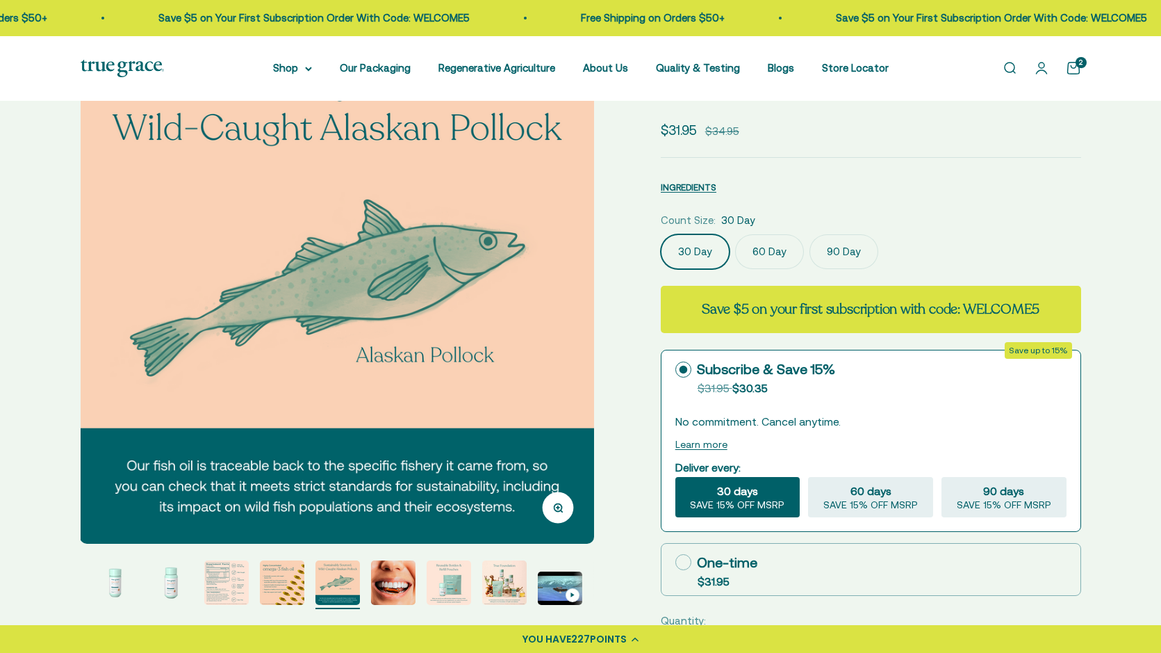
click at [588, 269] on img at bounding box center [337, 287] width 514 height 514
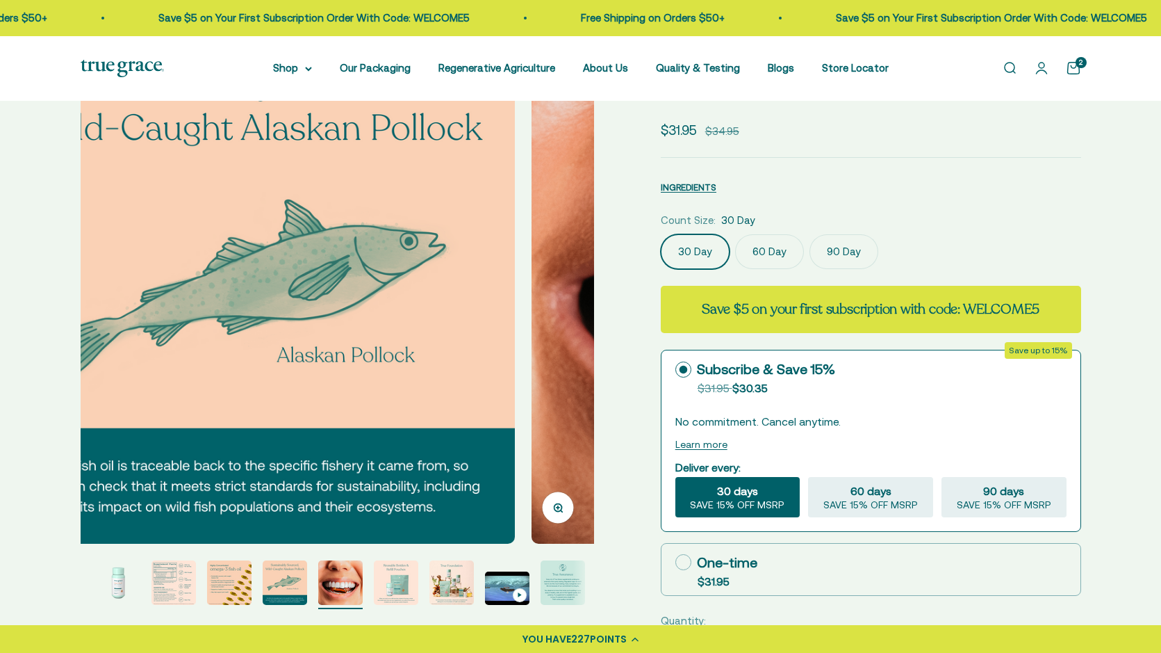
scroll to position [0, 99]
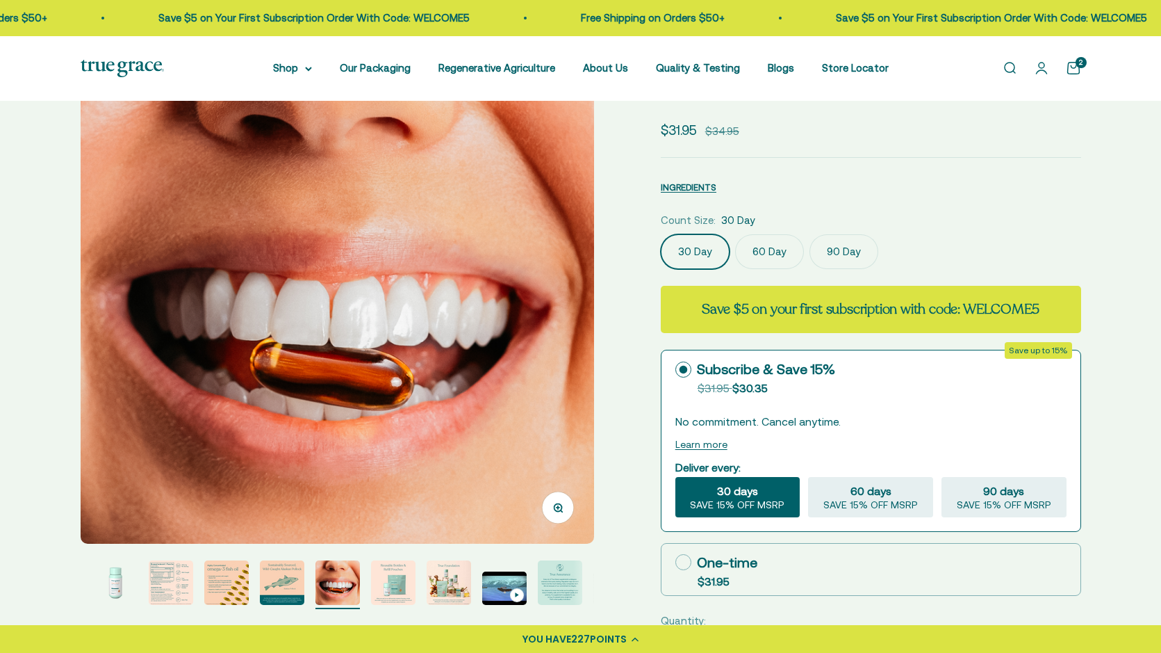
click at [588, 269] on img at bounding box center [338, 287] width 514 height 514
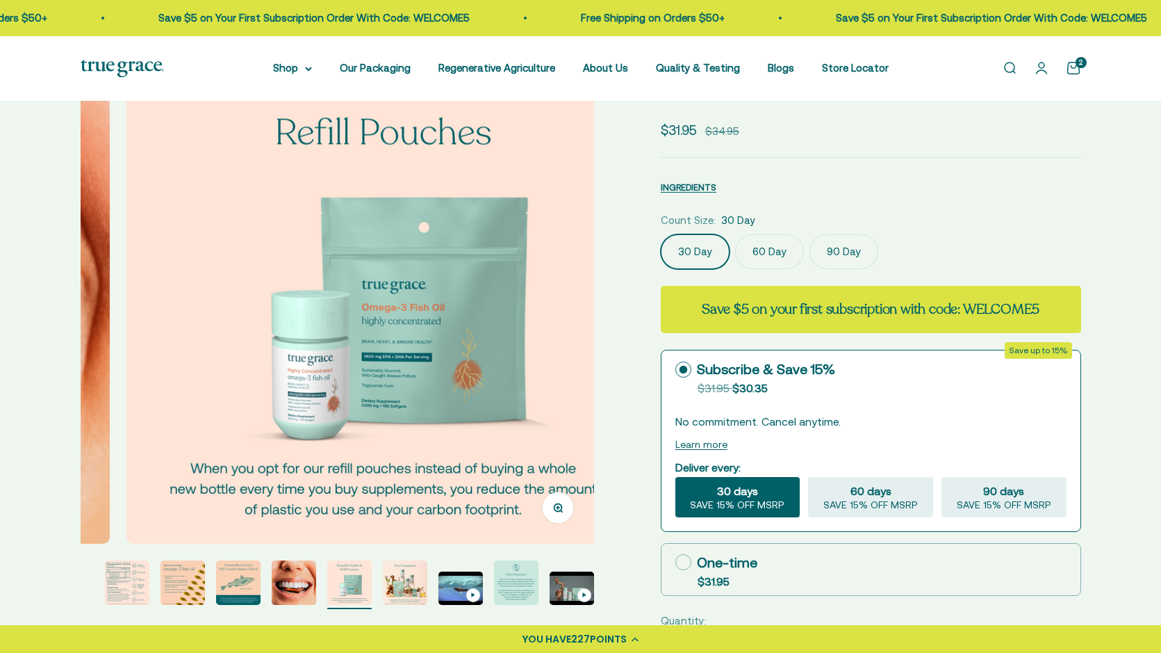
scroll to position [0, 3713]
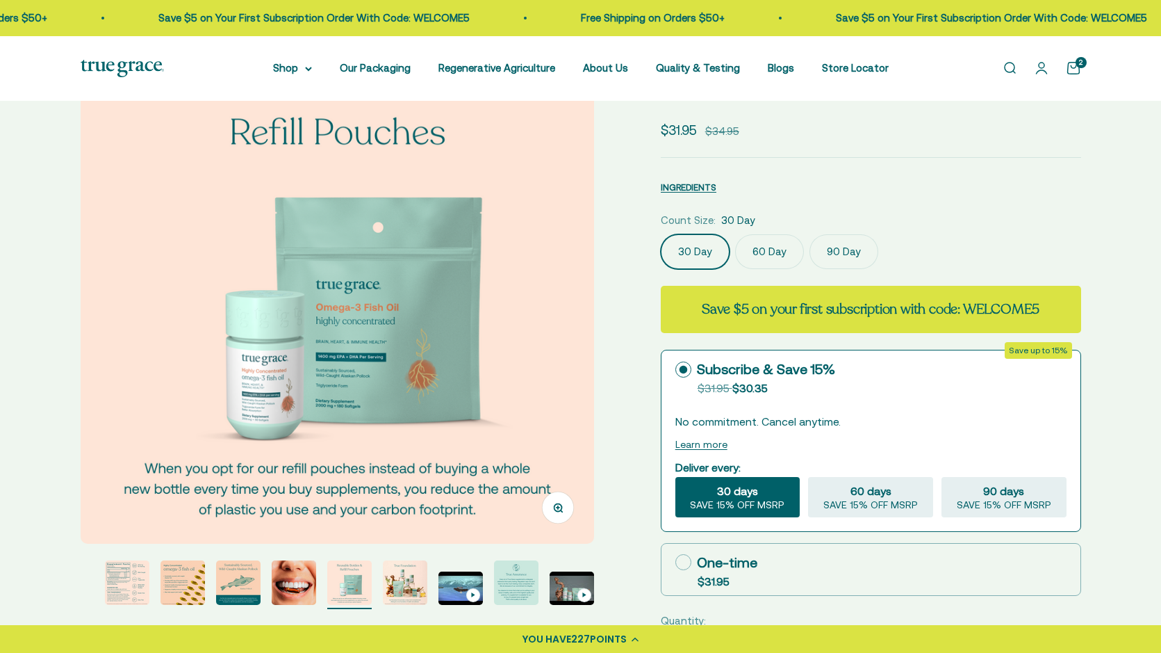
click at [763, 255] on label "60 Day" at bounding box center [769, 251] width 69 height 35
click at [661, 234] on input "60 Day" at bounding box center [660, 234] width 1 height 1
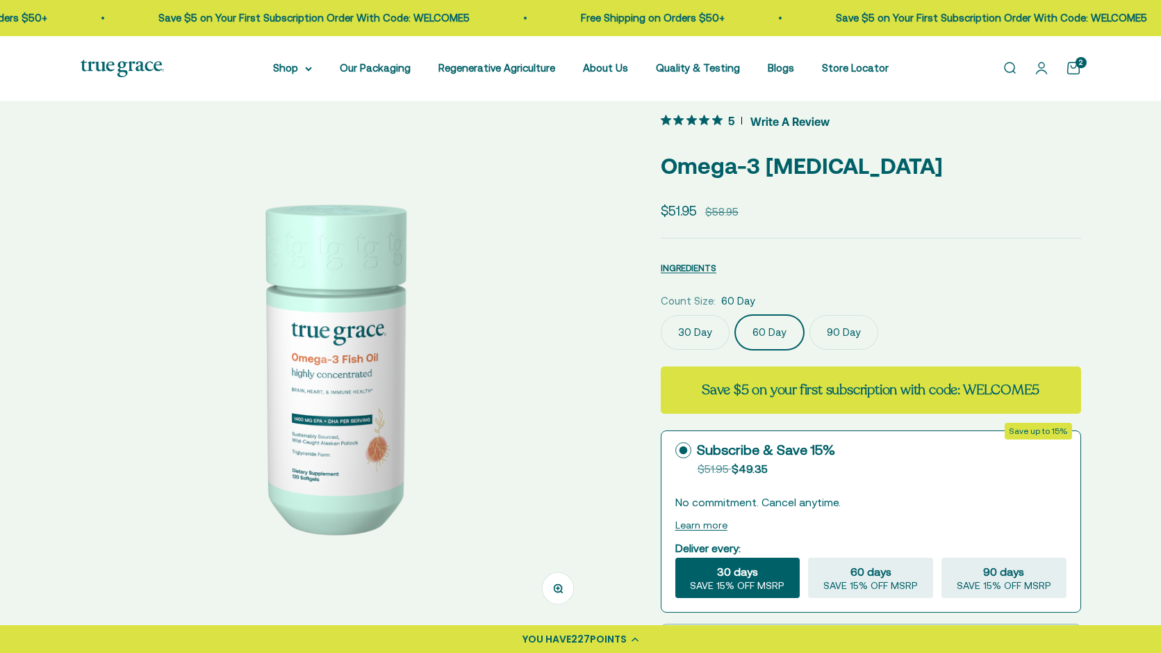
scroll to position [26, 0]
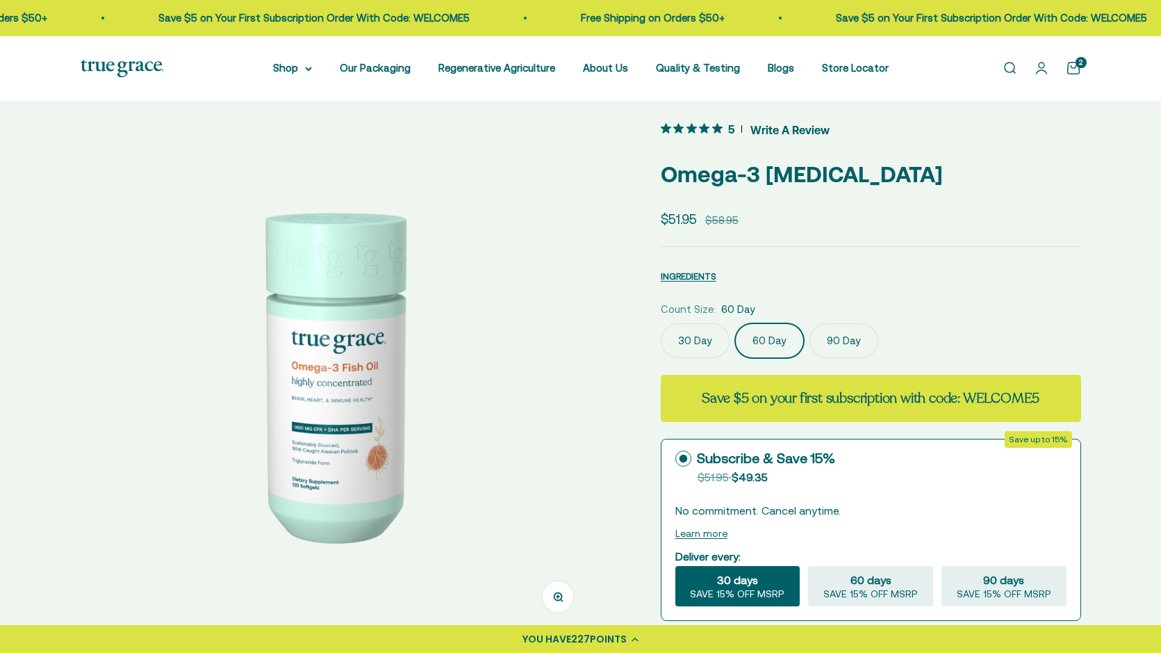
click at [1076, 64] on cart-count "2" at bounding box center [1081, 62] width 11 height 11
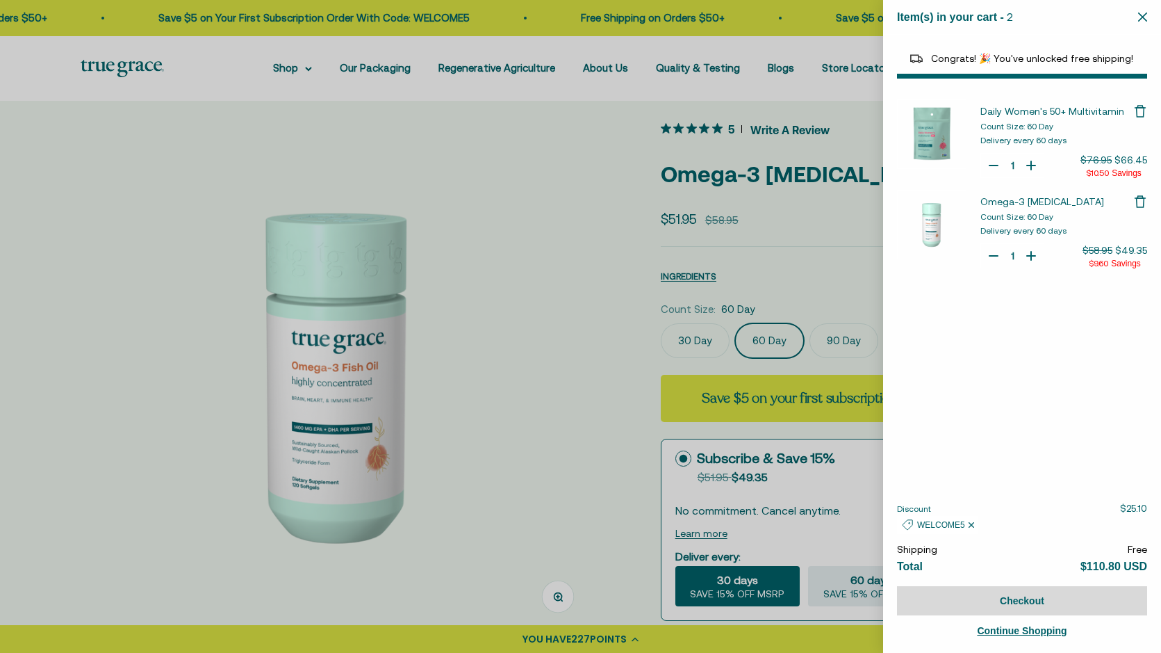
select select "44882812010710"
select select "44878157185238"
